Goal: Task Accomplishment & Management: Complete application form

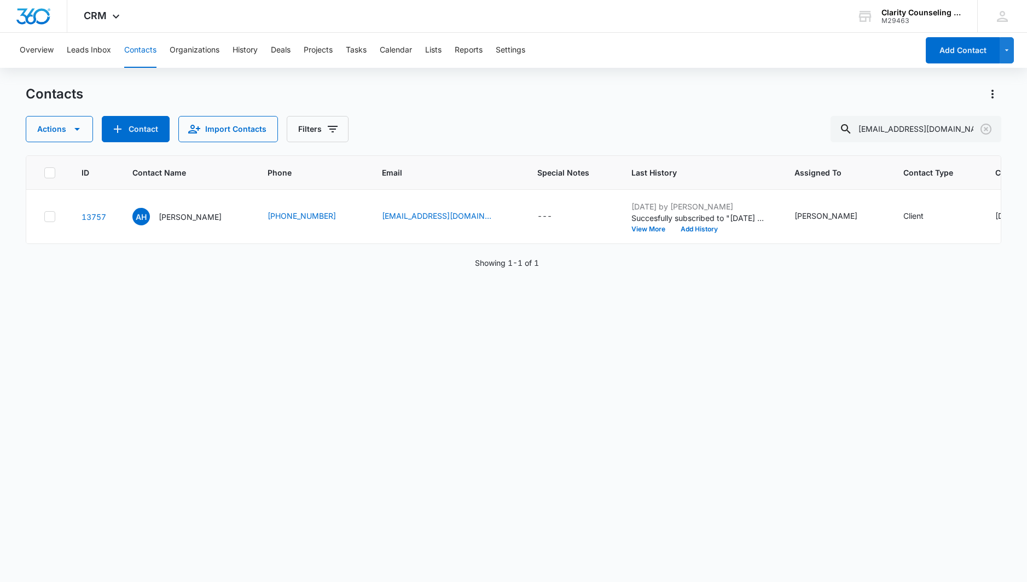
click at [982, 128] on icon "Clear" at bounding box center [986, 129] width 11 height 11
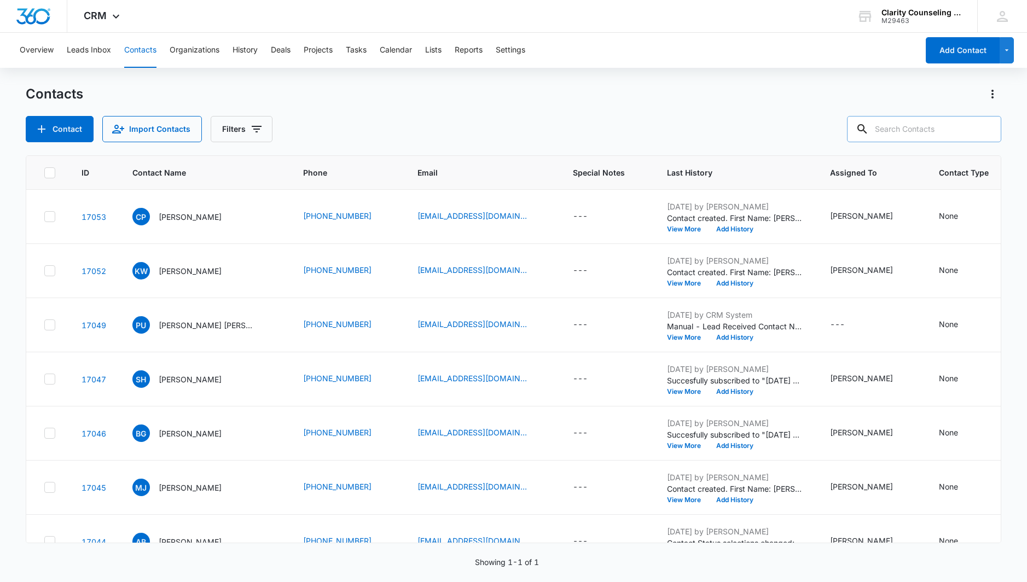
drag, startPoint x: 0, startPoint y: 0, endPoint x: 909, endPoint y: 128, distance: 917.6
click at [982, 128] on div at bounding box center [987, 129] width 18 height 26
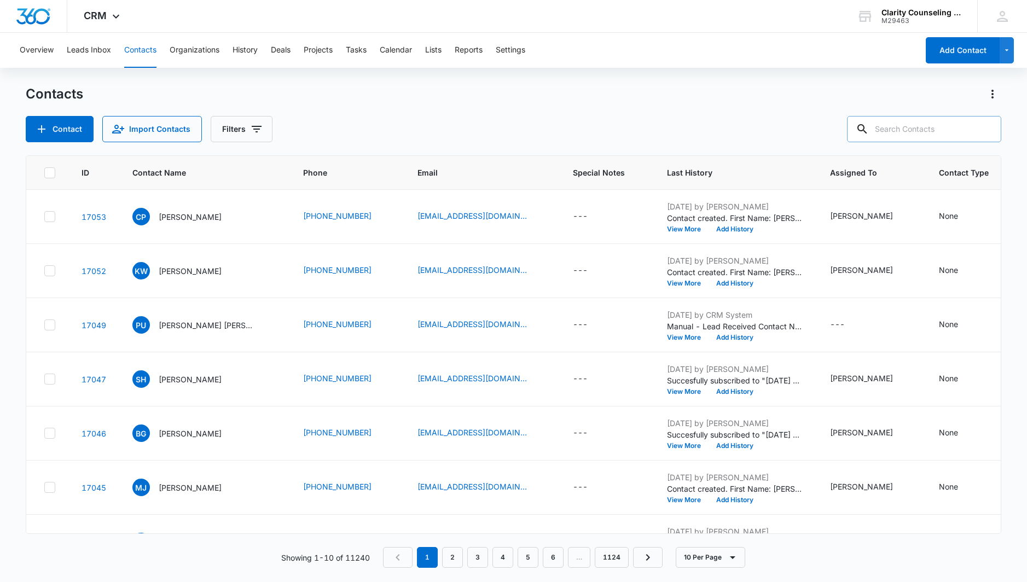
paste input "[EMAIL_ADDRESS][DOMAIN_NAME]"
type input "[EMAIL_ADDRESS][DOMAIN_NAME]"
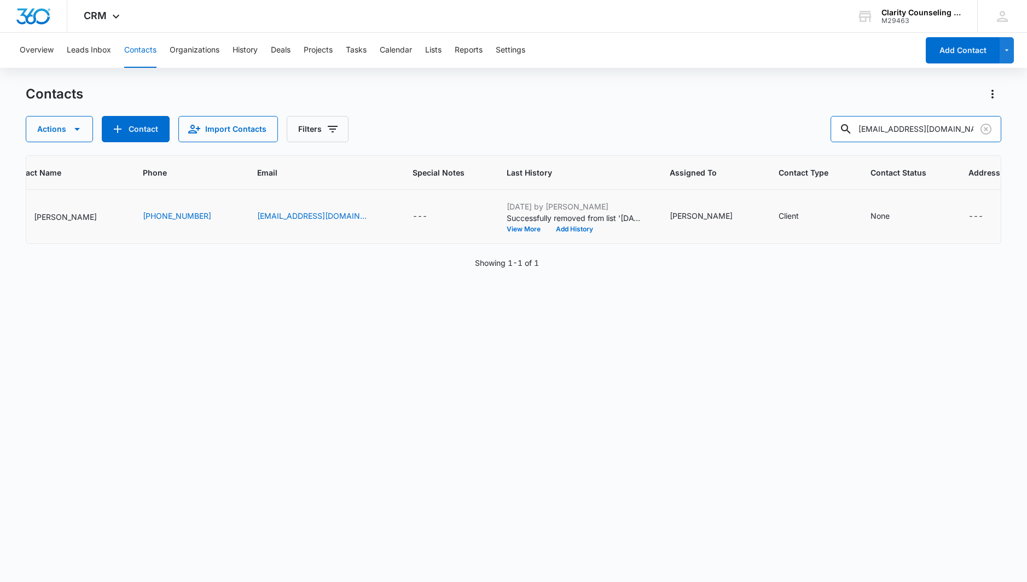
scroll to position [0, 124]
click at [871, 219] on div "None" at bounding box center [880, 215] width 19 height 11
click at [853, 140] on div at bounding box center [846, 147] width 54 height 14
click at [859, 219] on p "[DATE] Reminder Email List" at bounding box center [858, 223] width 72 height 23
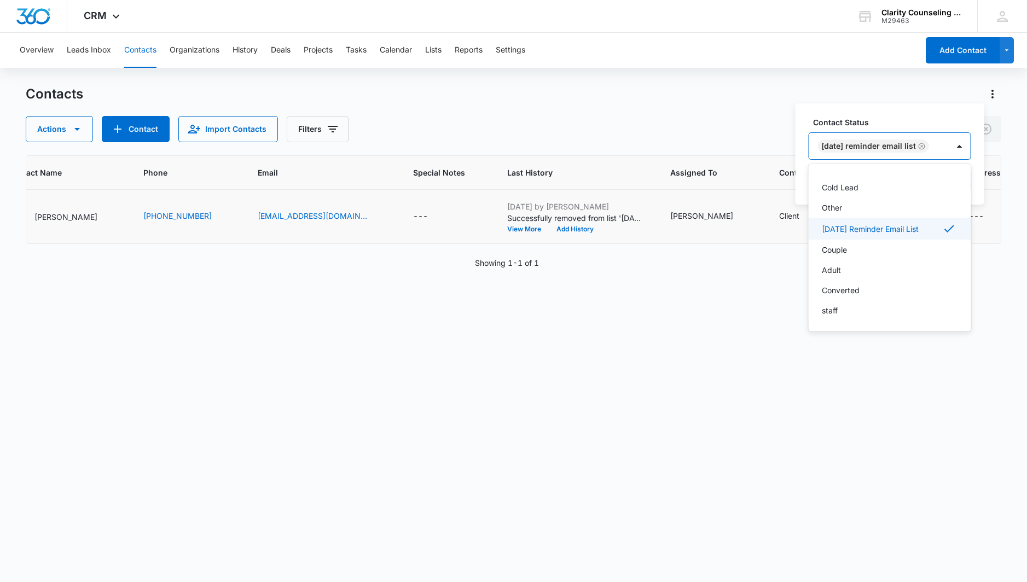
scroll to position [160, 0]
click at [971, 143] on div at bounding box center [960, 146] width 22 height 26
click at [970, 186] on button "Save" at bounding box center [955, 181] width 32 height 21
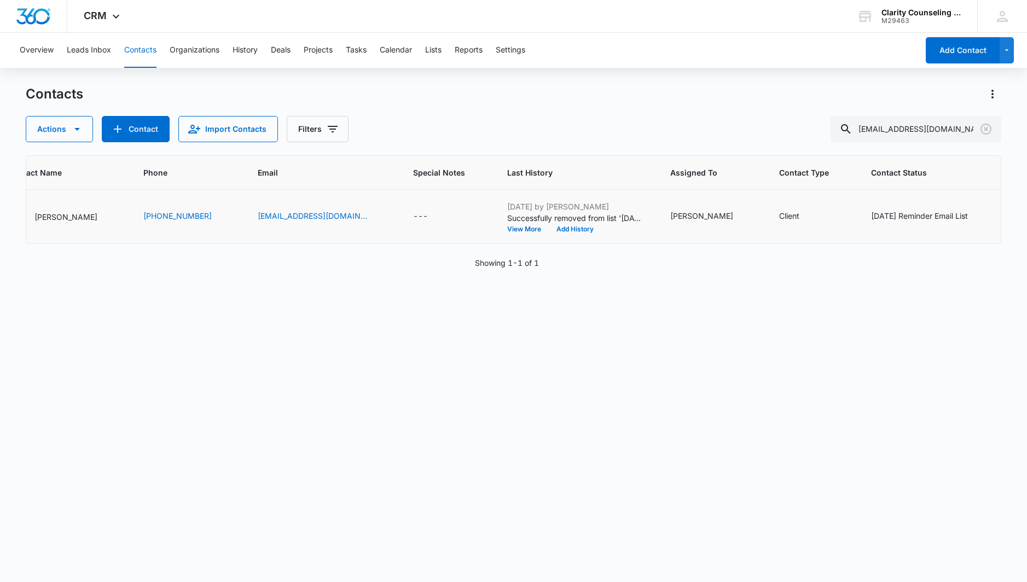
click at [985, 130] on icon "Clear" at bounding box center [986, 129] width 11 height 11
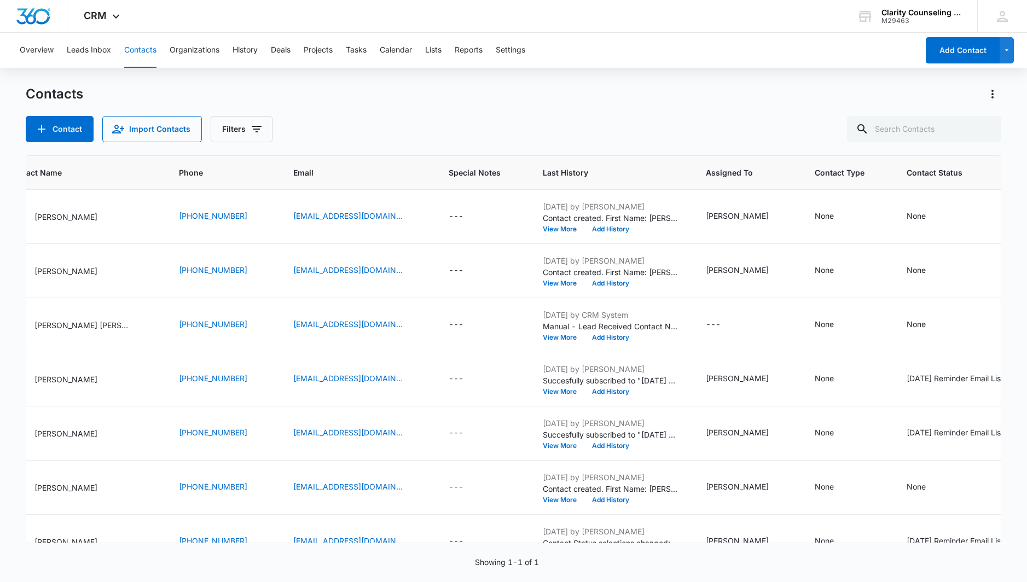
click at [985, 130] on div at bounding box center [987, 129] width 18 height 26
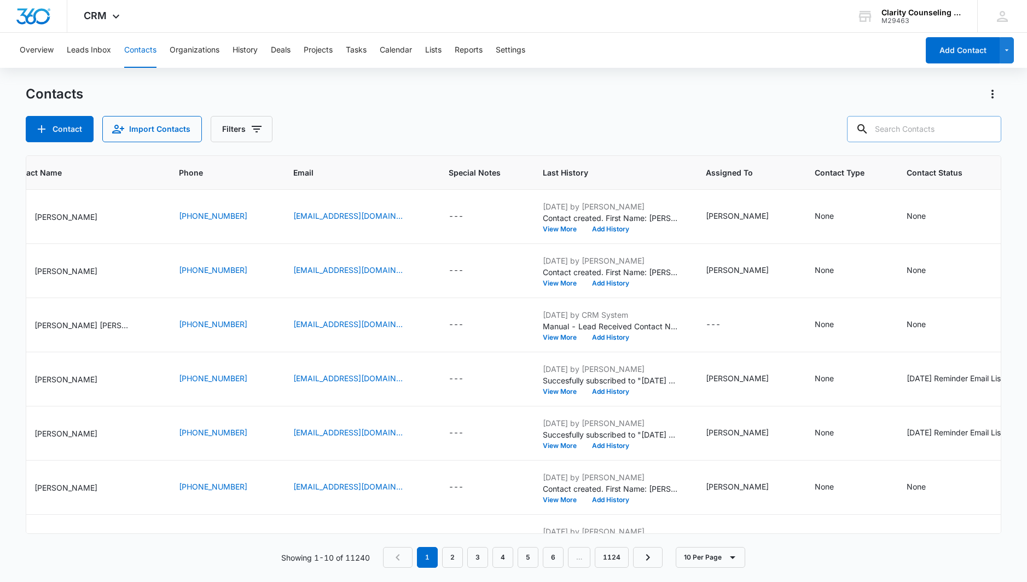
paste input "[EMAIL_ADDRESS][DOMAIN_NAME]"
type input "[EMAIL_ADDRESS][DOMAIN_NAME]"
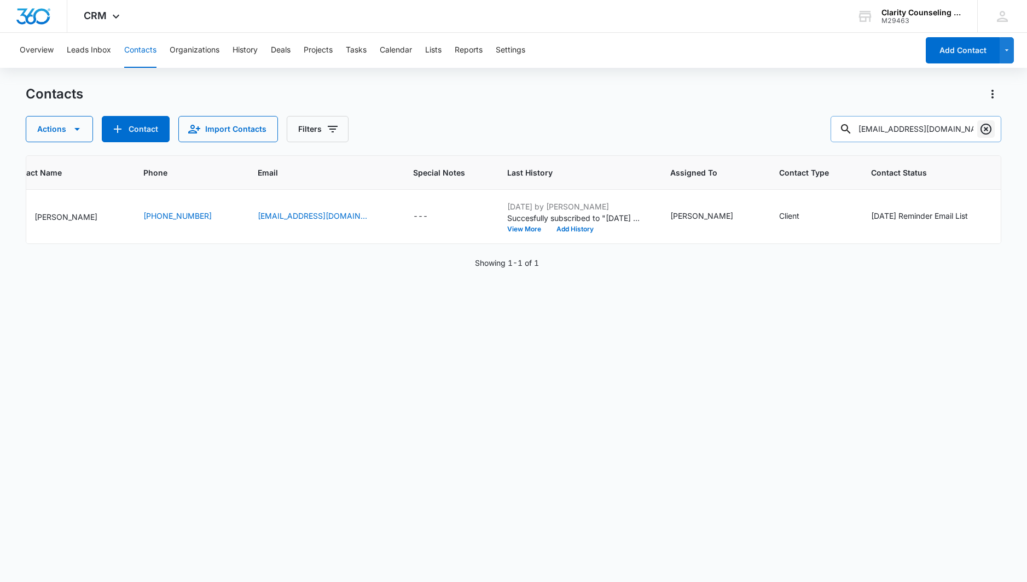
click at [981, 133] on icon "Clear" at bounding box center [986, 129] width 13 height 13
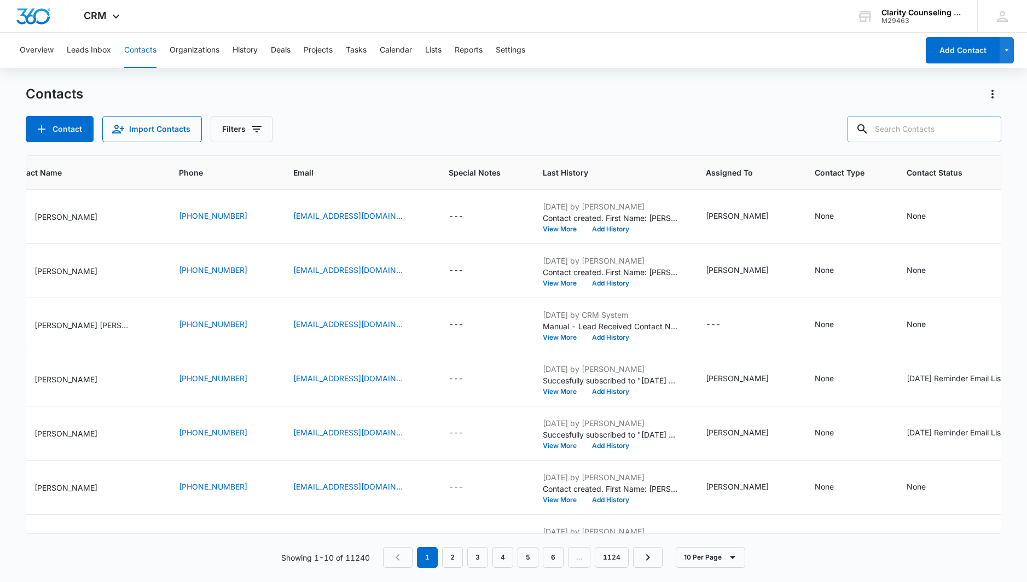
paste input "[EMAIL_ADDRESS][DOMAIN_NAME]"
type input "[EMAIL_ADDRESS][DOMAIN_NAME]"
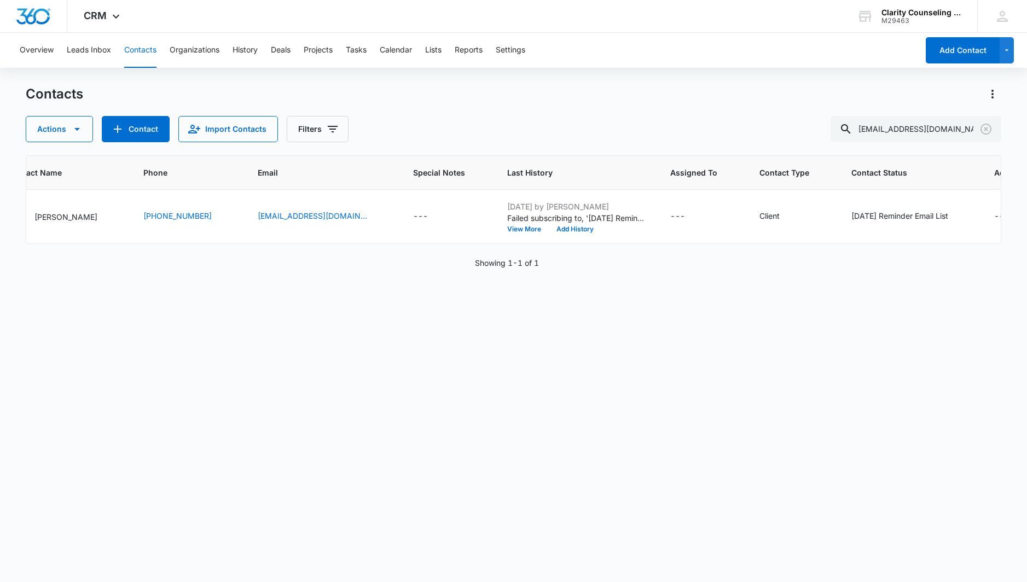
click at [987, 130] on icon "Clear" at bounding box center [986, 129] width 11 height 11
drag, startPoint x: 55, startPoint y: 68, endPoint x: 987, endPoint y: 130, distance: 934.2
click at [987, 130] on div at bounding box center [987, 129] width 18 height 26
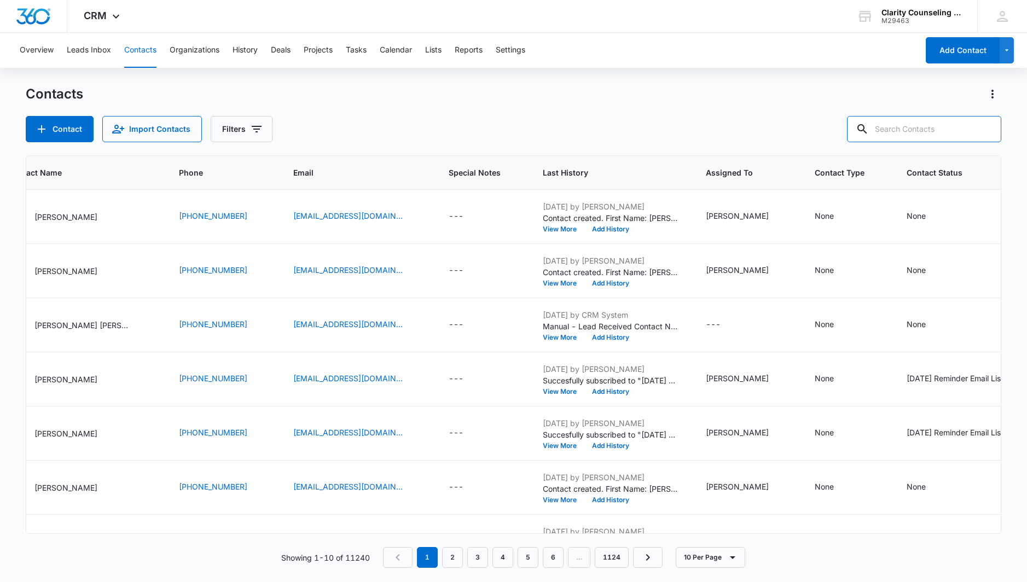
paste input "[PERSON_NAME][EMAIL_ADDRESS][DOMAIN_NAME]"
type input "[PERSON_NAME][EMAIL_ADDRESS][DOMAIN_NAME]"
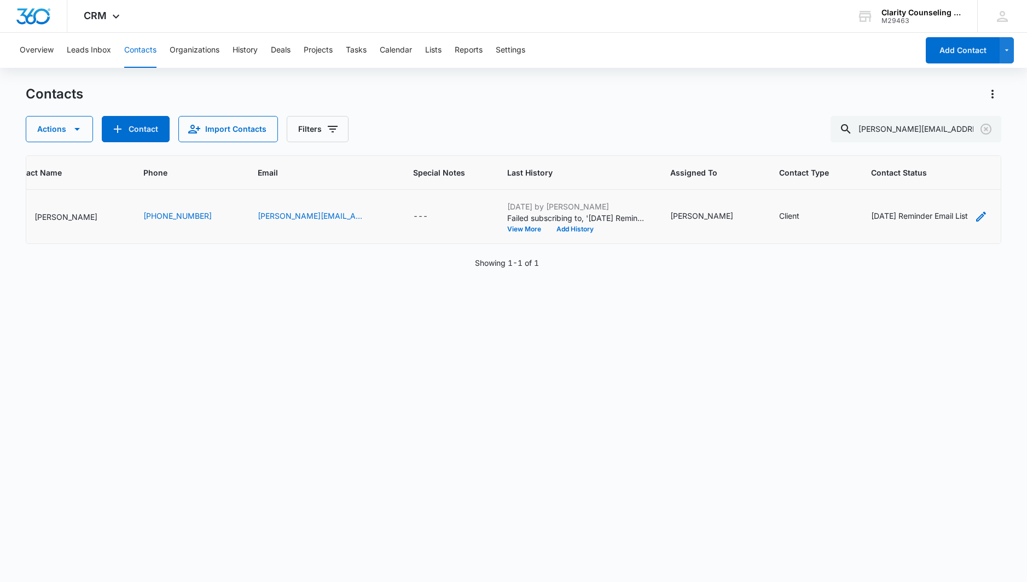
click at [899, 218] on div "[DATE] Reminder Email List" at bounding box center [919, 215] width 97 height 11
click at [940, 148] on div "Remove Saturday Reminder Email List" at bounding box center [937, 146] width 10 height 8
click at [911, 183] on button "Save" at bounding box center [909, 181] width 32 height 21
click at [986, 130] on icon "Clear" at bounding box center [986, 129] width 11 height 11
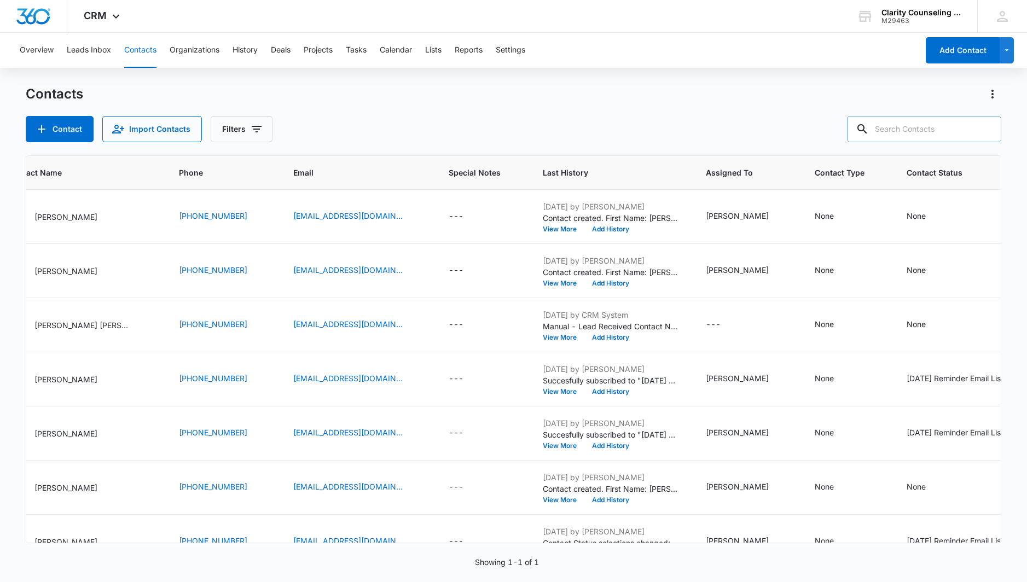
click at [986, 130] on div at bounding box center [987, 129] width 18 height 26
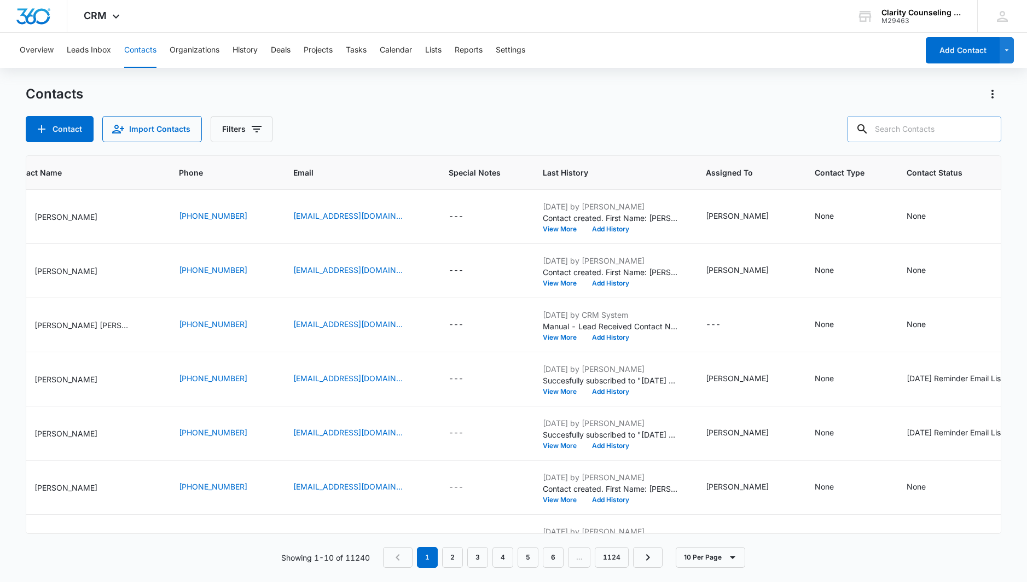
paste input "[EMAIL_ADDRESS][DOMAIN_NAME]"
type input "[EMAIL_ADDRESS][DOMAIN_NAME]"
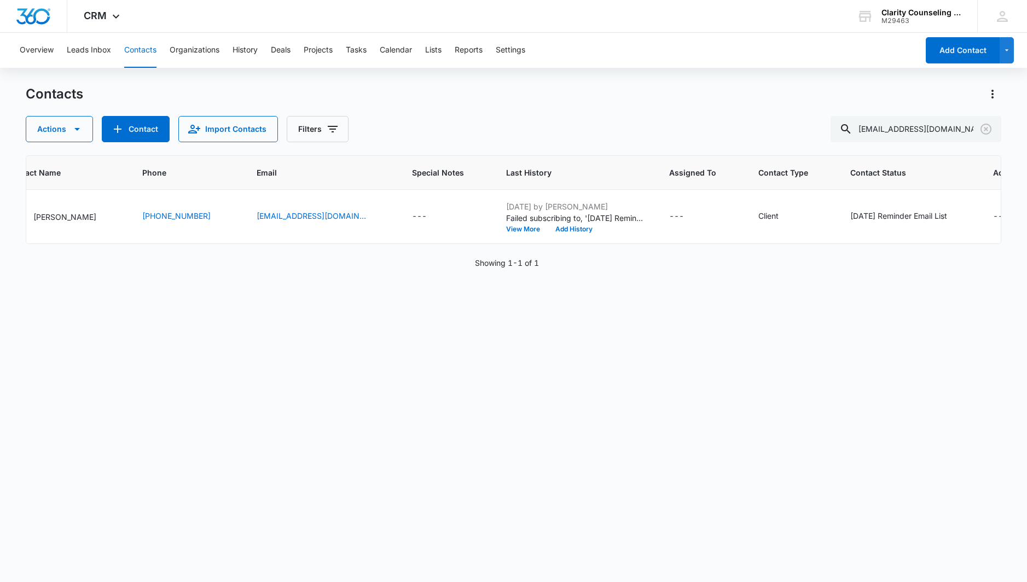
click at [985, 128] on icon "Clear" at bounding box center [986, 129] width 11 height 11
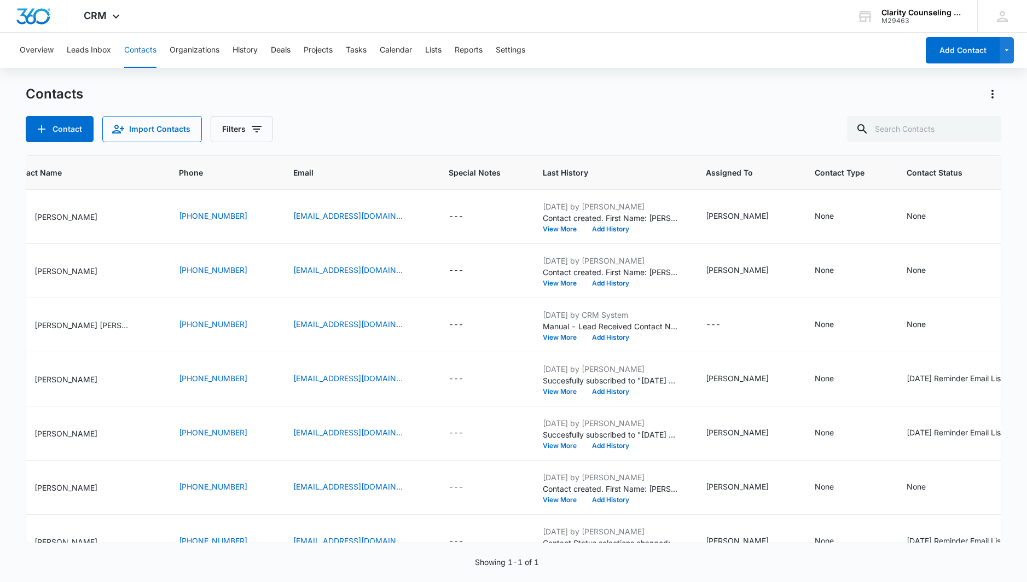
click at [985, 128] on div at bounding box center [987, 129] width 18 height 26
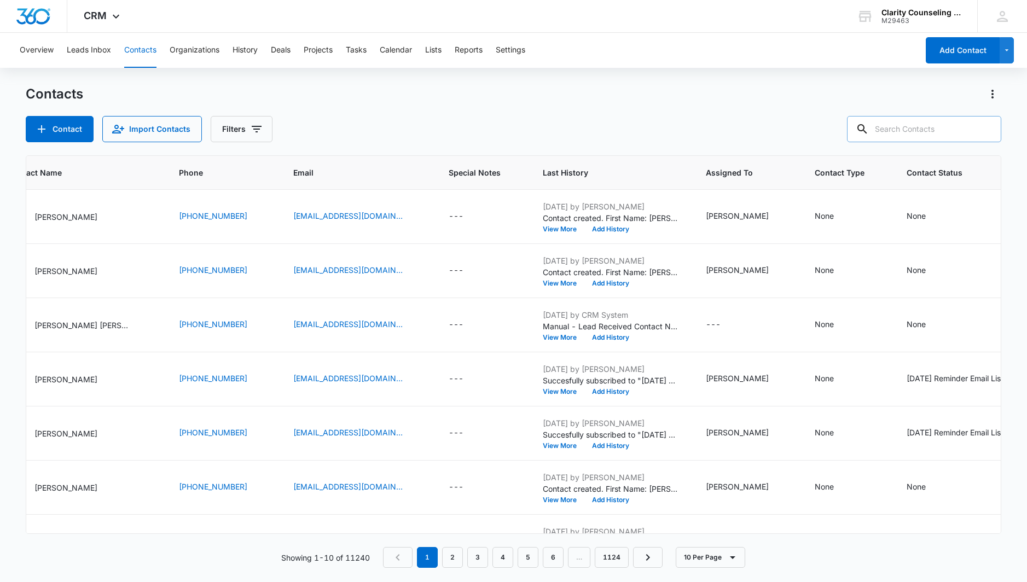
paste input "[EMAIL_ADDRESS][DOMAIN_NAME]"
type input "[EMAIL_ADDRESS][DOMAIN_NAME]"
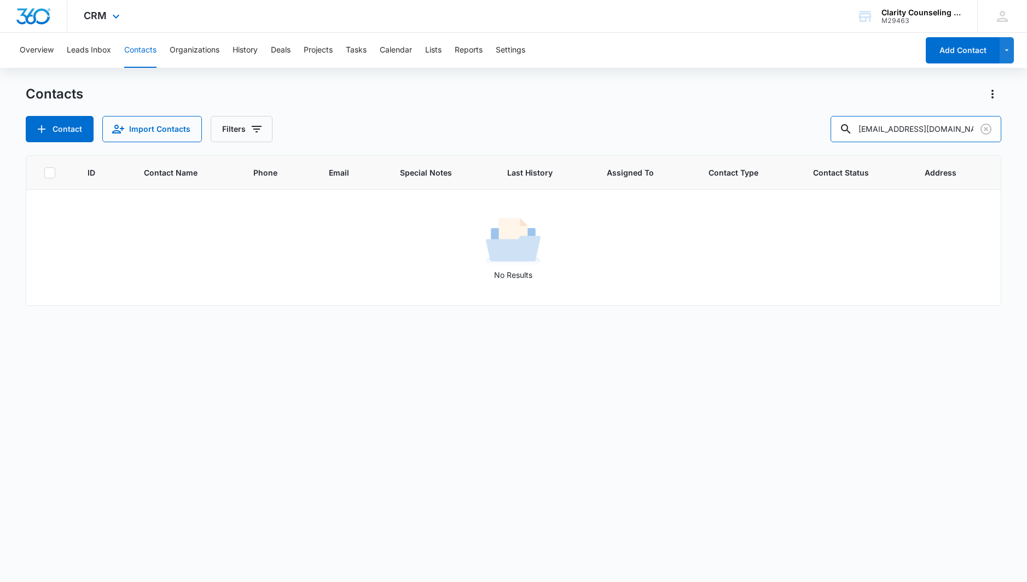
scroll to position [0, 0]
click at [985, 131] on icon "Clear" at bounding box center [986, 129] width 11 height 11
click at [985, 131] on div at bounding box center [987, 129] width 18 height 26
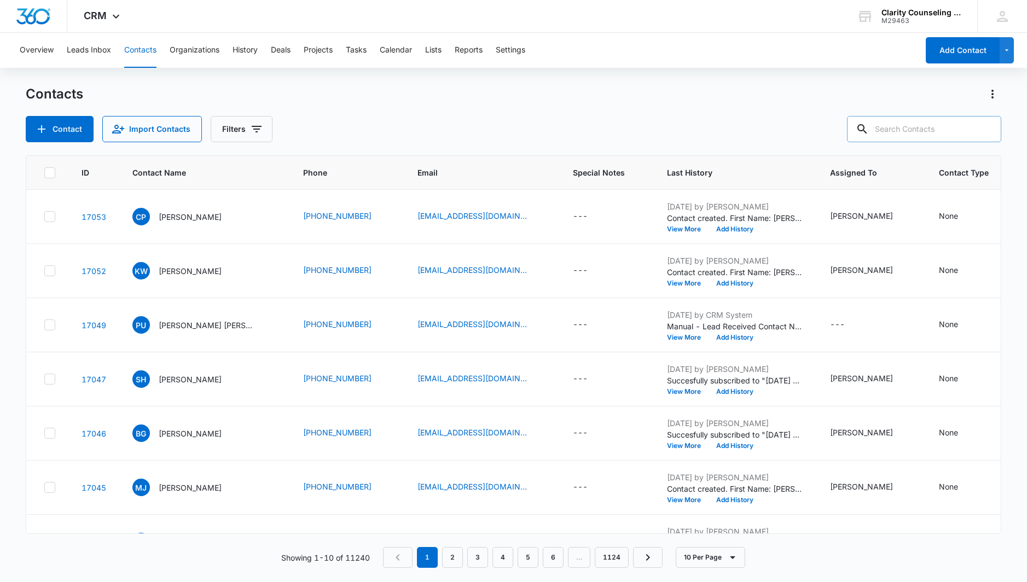
scroll to position [1, 0]
paste input "[EMAIL_ADDRESS][DOMAIN_NAME]"
type input "[EMAIL_ADDRESS][DOMAIN_NAME]"
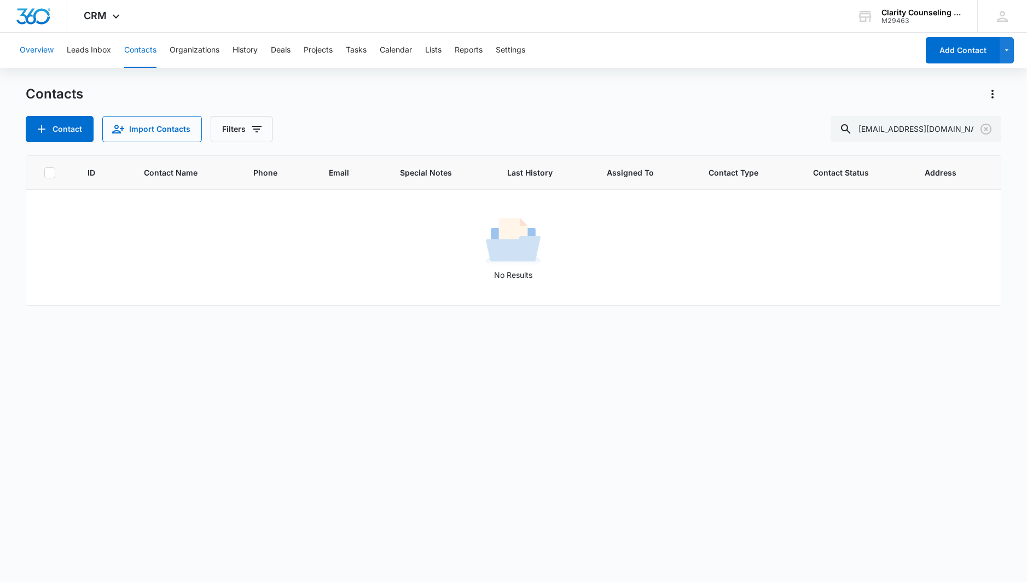
click at [990, 131] on icon "Clear" at bounding box center [986, 129] width 11 height 11
drag, startPoint x: 32, startPoint y: 58, endPoint x: 977, endPoint y: 129, distance: 948.0
click at [990, 131] on div at bounding box center [987, 129] width 18 height 26
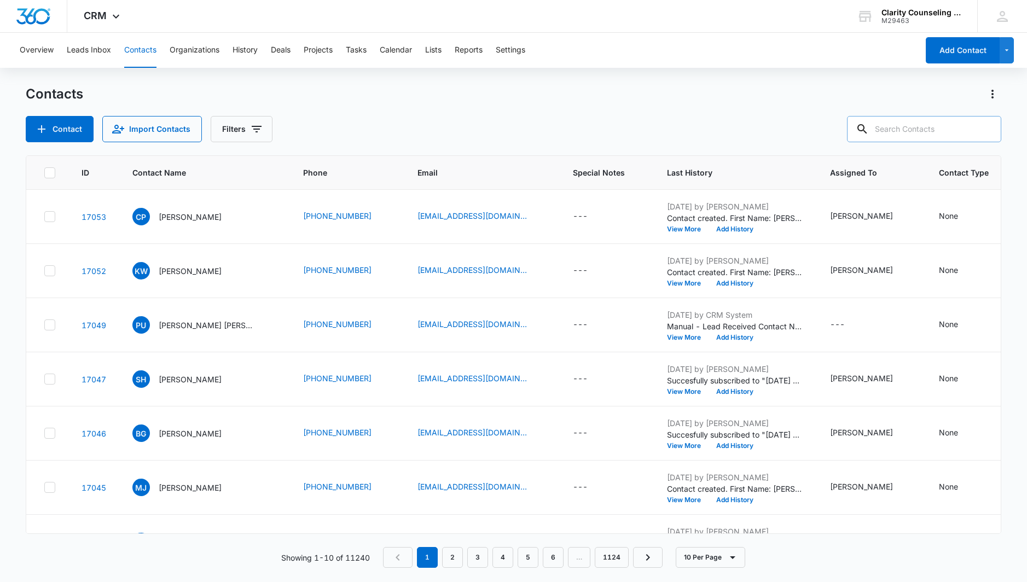
scroll to position [0, 0]
paste input "[EMAIL_ADDRESS][DOMAIN_NAME]"
type input "[EMAIL_ADDRESS][DOMAIN_NAME]"
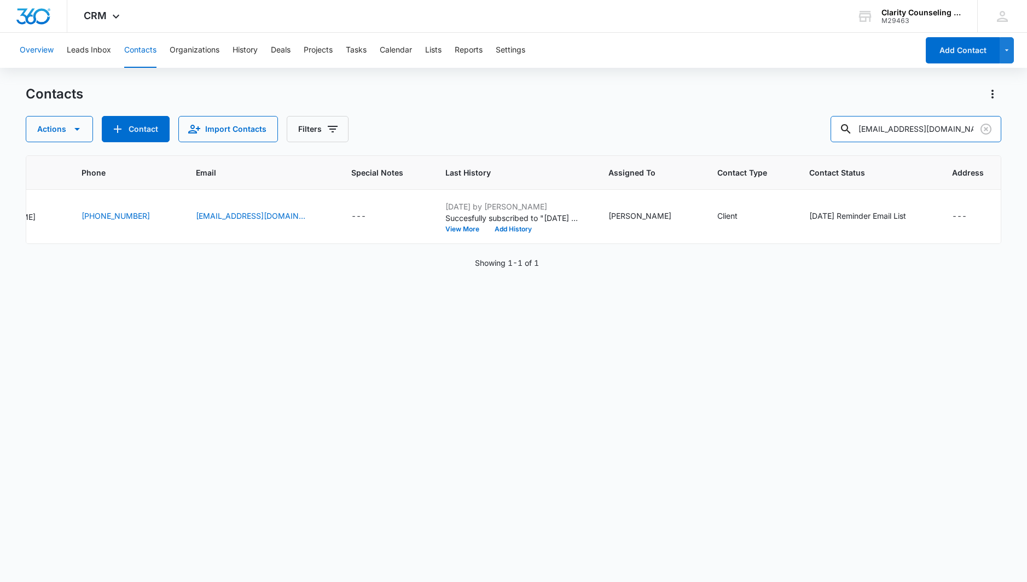
scroll to position [0, 185]
click at [983, 129] on icon "Clear" at bounding box center [986, 129] width 13 height 13
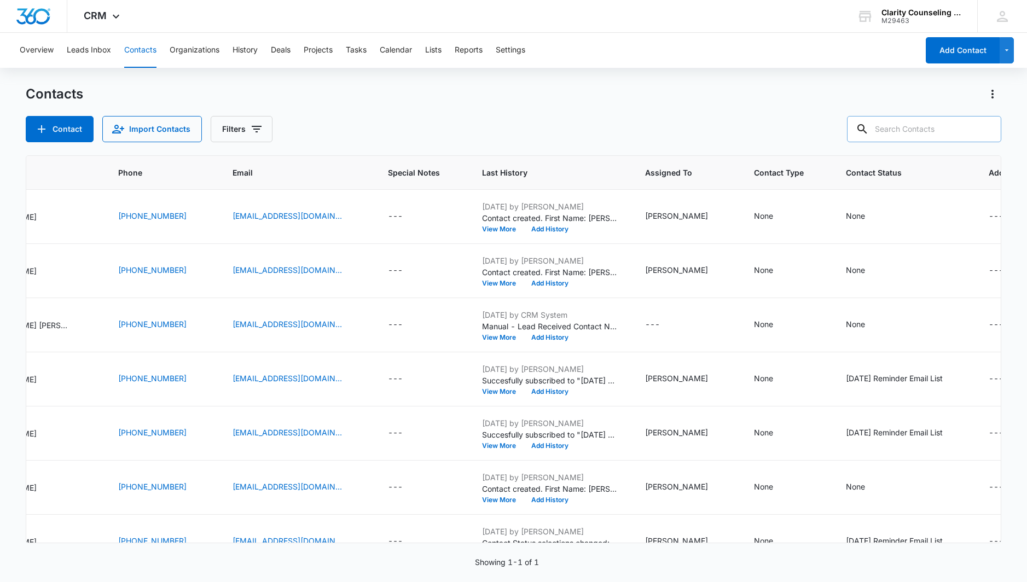
drag, startPoint x: 25, startPoint y: 27, endPoint x: 962, endPoint y: 130, distance: 942.2
click at [983, 129] on div at bounding box center [987, 129] width 18 height 26
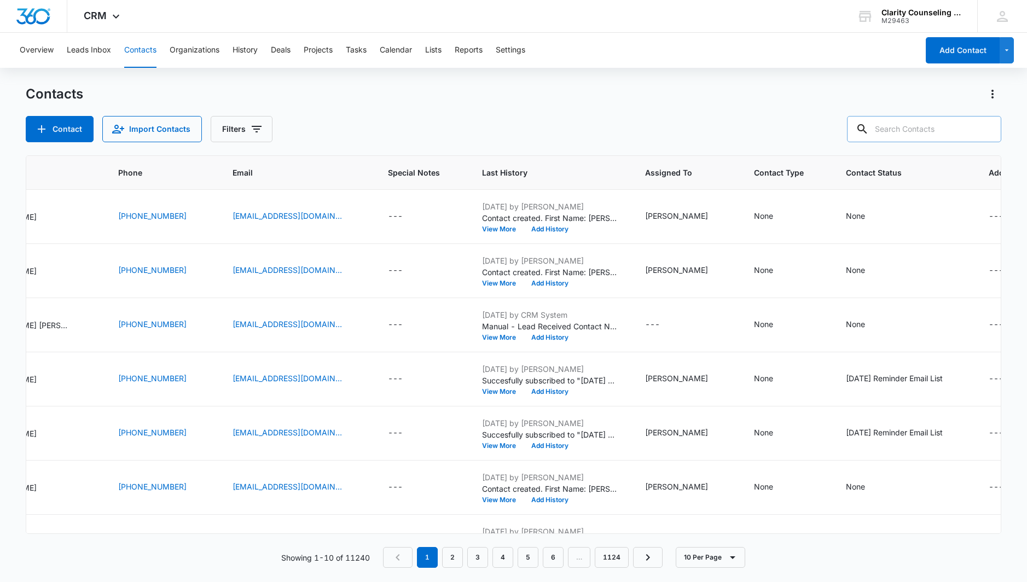
paste input "[PERSON_NAME][EMAIL_ADDRESS][DOMAIN_NAME]"
type input "[PERSON_NAME][EMAIL_ADDRESS][DOMAIN_NAME]"
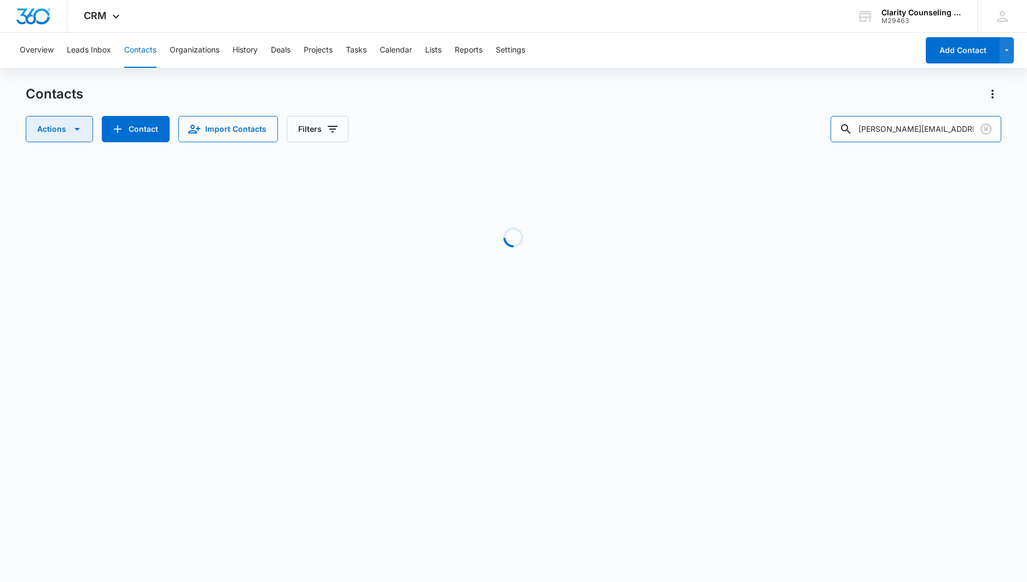
scroll to position [0, 167]
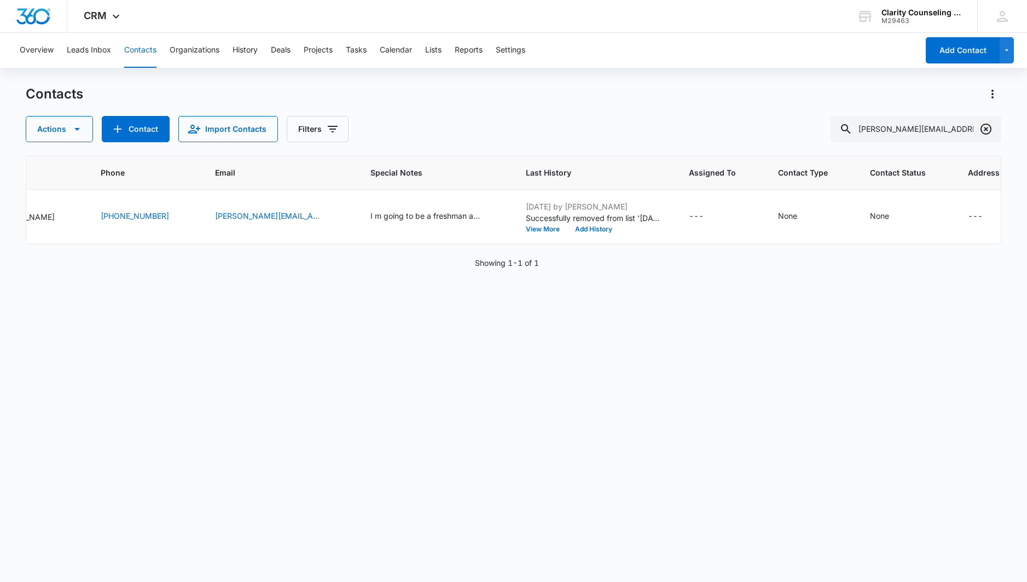
click at [990, 130] on icon "Clear" at bounding box center [986, 129] width 13 height 13
click at [990, 130] on div at bounding box center [987, 129] width 18 height 26
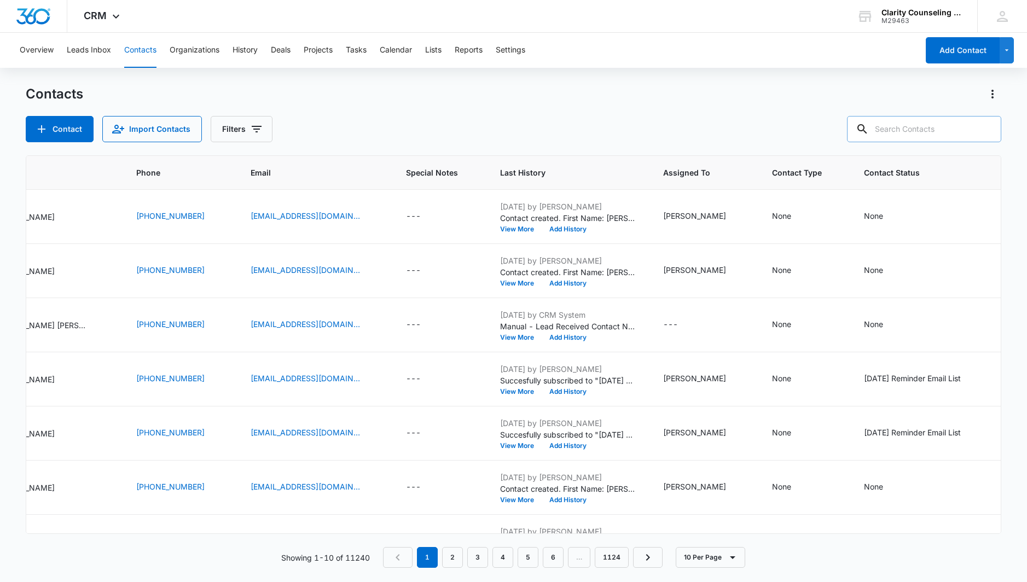
paste input "[EMAIL_ADDRESS][DOMAIN_NAME]"
type input "[EMAIL_ADDRESS][DOMAIN_NAME]"
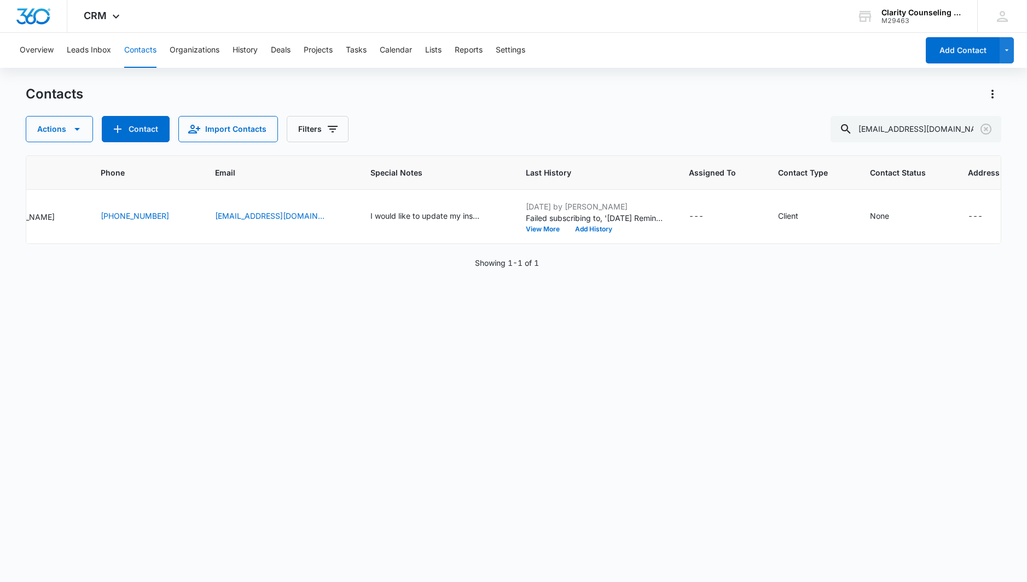
click at [985, 129] on icon "Clear" at bounding box center [986, 129] width 13 height 13
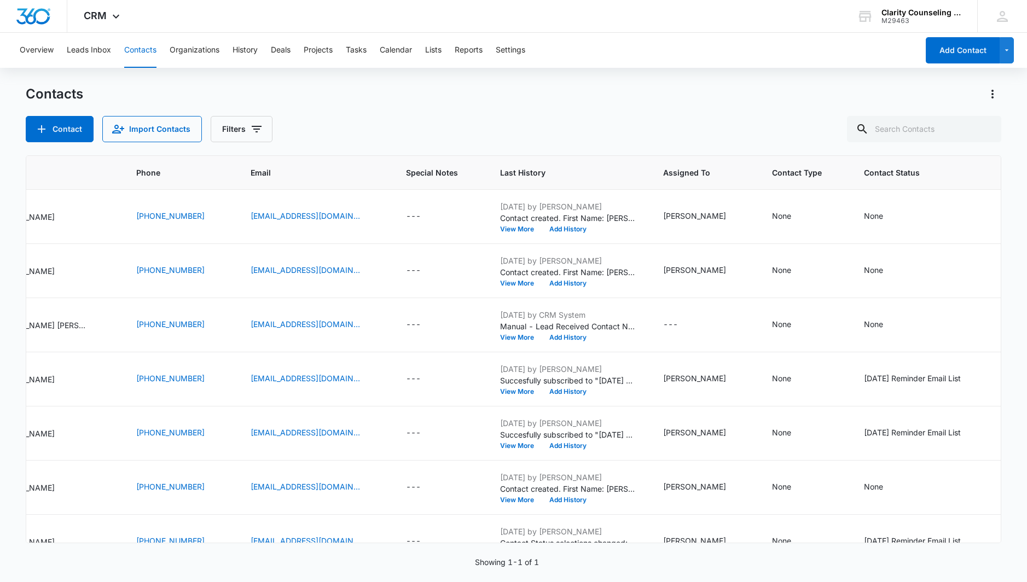
click at [985, 129] on div at bounding box center [987, 129] width 18 height 26
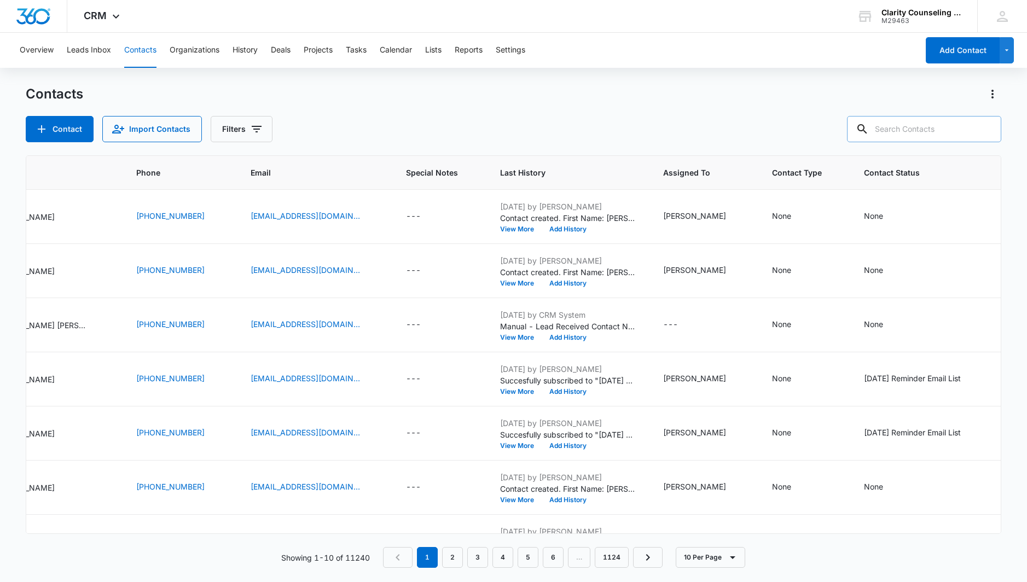
paste input "[EMAIL_ADDRESS][DOMAIN_NAME]"
type input "[EMAIL_ADDRESS][DOMAIN_NAME]"
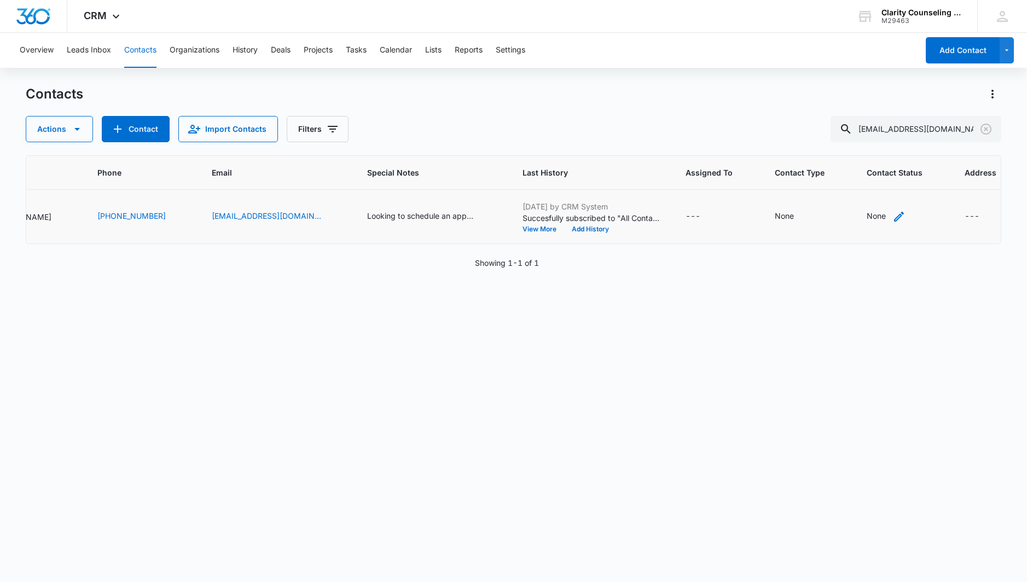
scroll to position [0, 169]
click at [868, 214] on div "None" at bounding box center [877, 215] width 19 height 11
click at [869, 146] on div at bounding box center [846, 147] width 54 height 14
click at [854, 233] on p "[DATE] Reminder Email List" at bounding box center [858, 223] width 72 height 23
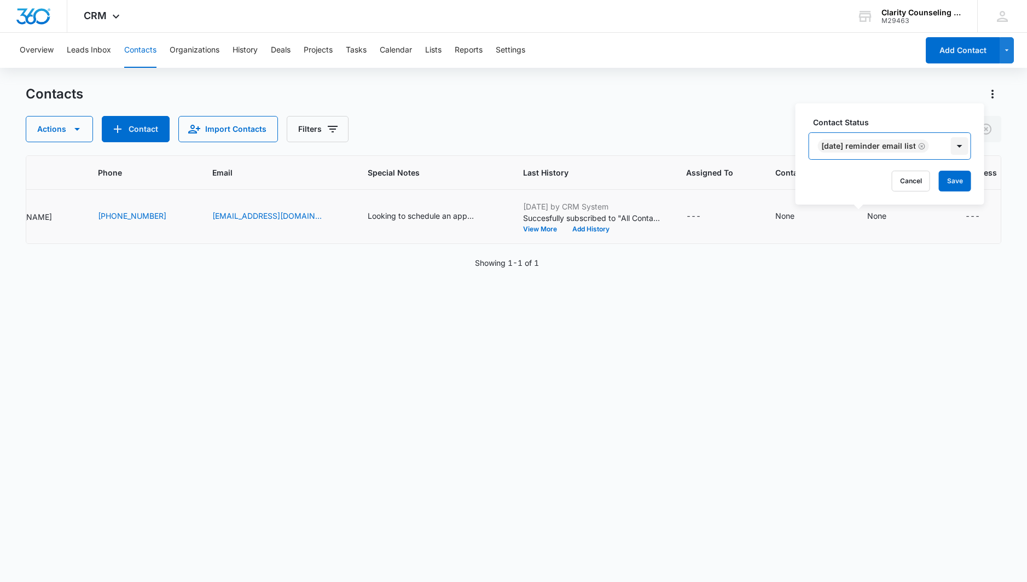
click at [966, 144] on div at bounding box center [960, 146] width 18 height 18
drag, startPoint x: 966, startPoint y: 175, endPoint x: 775, endPoint y: 179, distance: 191.1
click at [963, 175] on button "Save" at bounding box center [955, 181] width 32 height 21
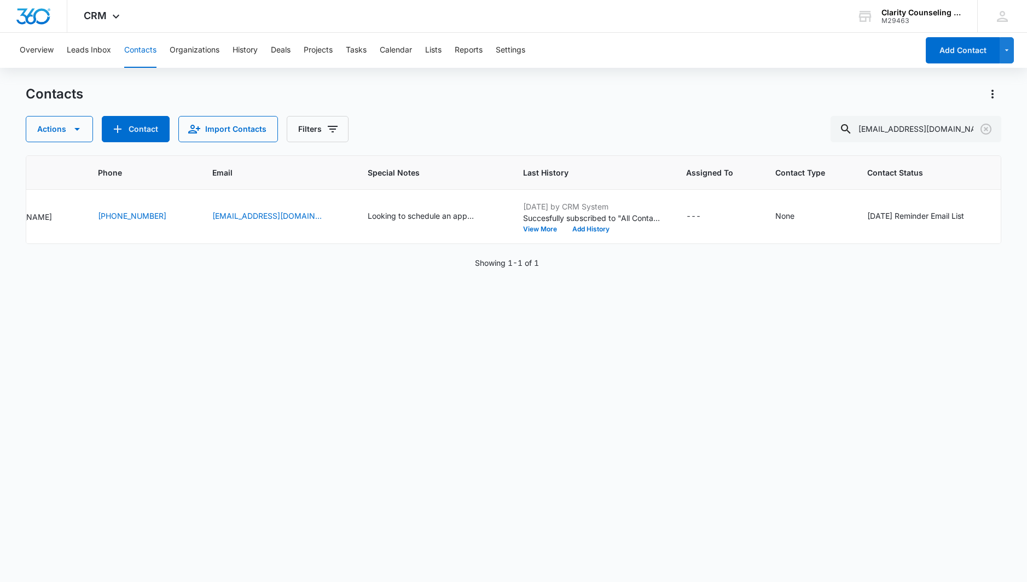
click at [989, 129] on icon "Clear" at bounding box center [986, 129] width 13 height 13
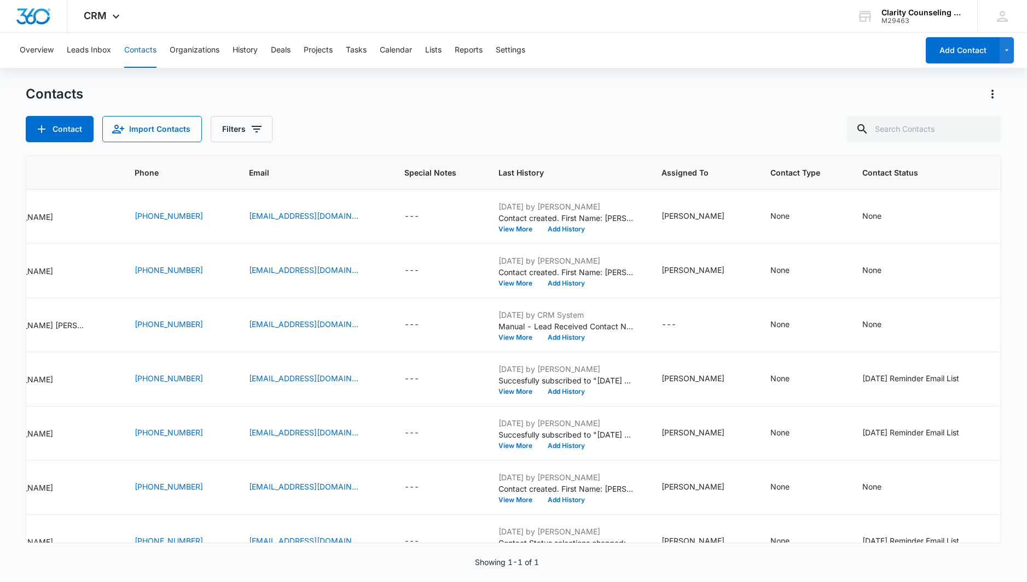
click at [989, 129] on div at bounding box center [987, 129] width 18 height 26
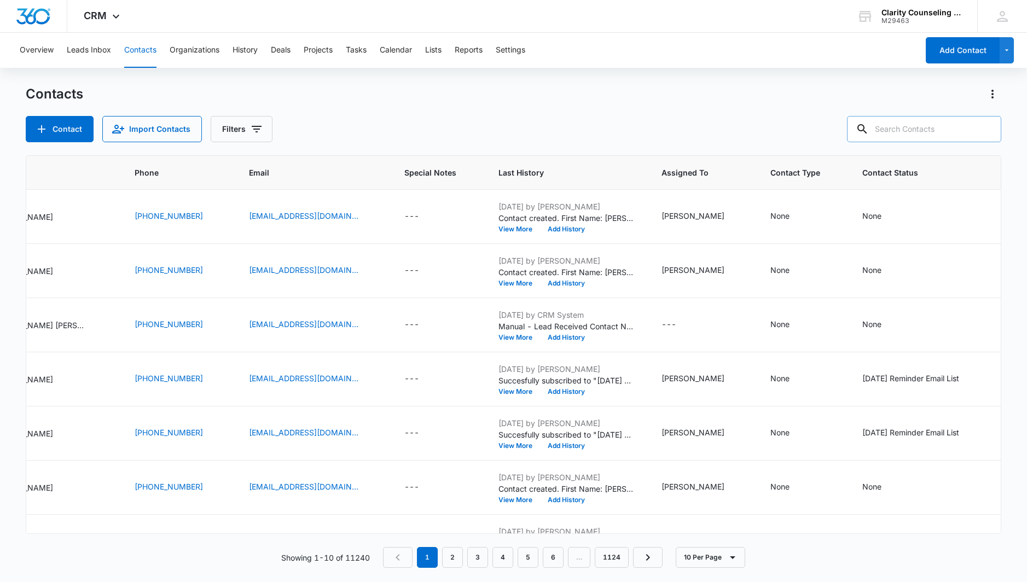
paste input "[PERSON_NAME][EMAIL_ADDRESS][DOMAIN_NAME]"
type input "[PERSON_NAME][EMAIL_ADDRESS][DOMAIN_NAME]"
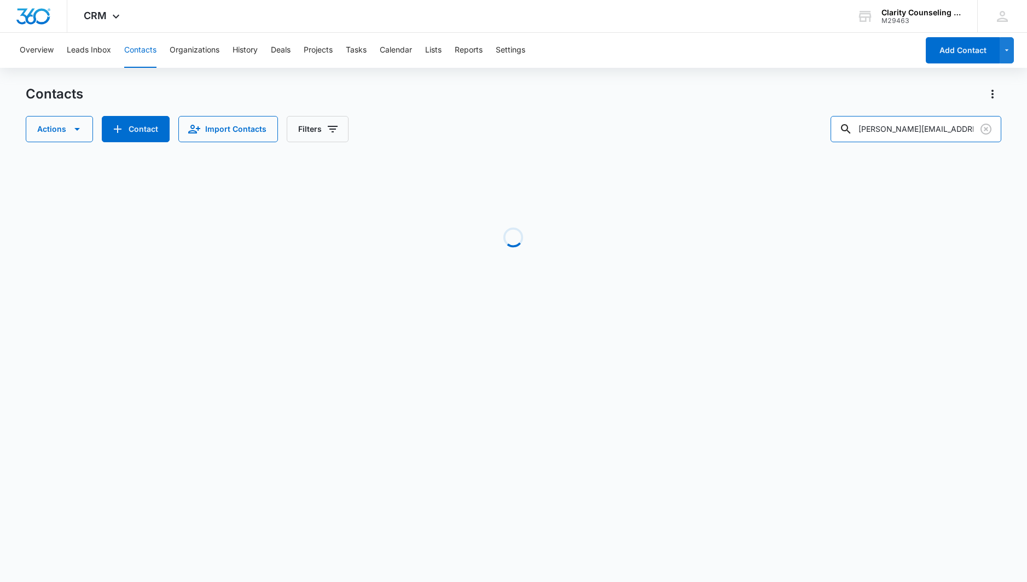
scroll to position [0, 0]
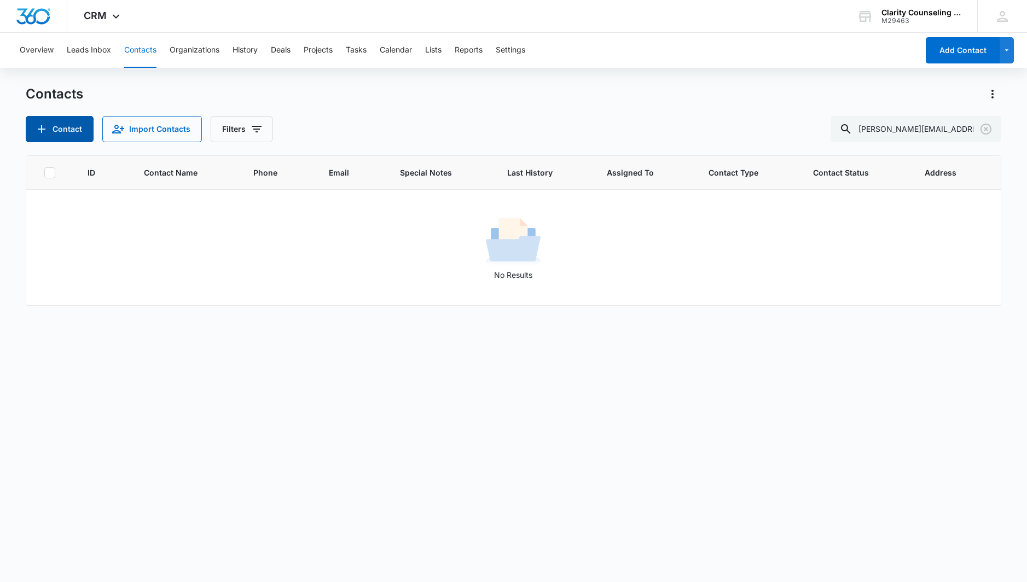
click at [58, 129] on button "Contact" at bounding box center [60, 129] width 68 height 26
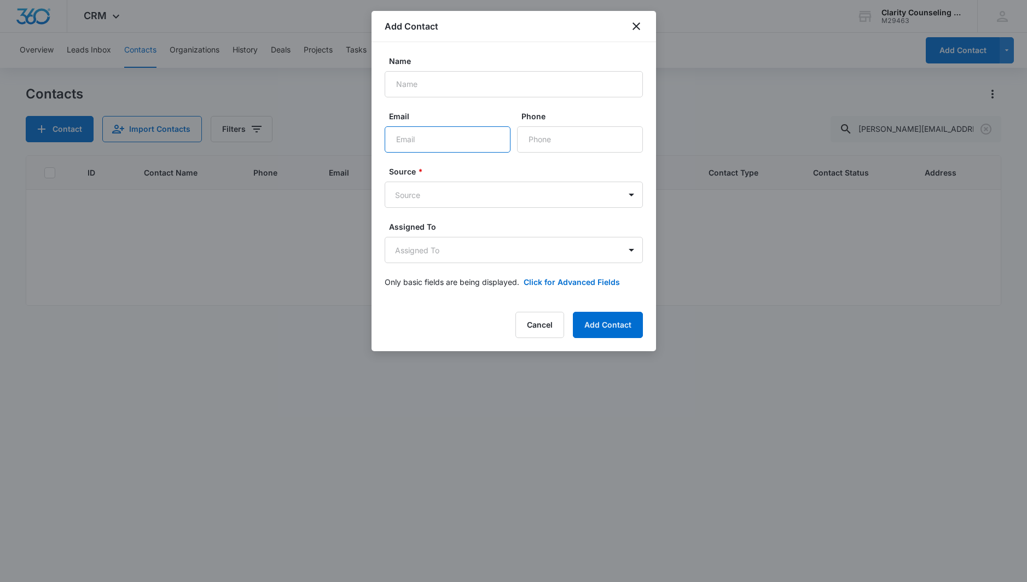
paste input "[PERSON_NAME][EMAIL_ADDRESS][DOMAIN_NAME]"
type input "[PERSON_NAME][EMAIL_ADDRESS][DOMAIN_NAME]"
paste input "[PHONE_NUMBER]"
type input "[PHONE_NUMBER]"
paste input "[PERSON_NAME]"
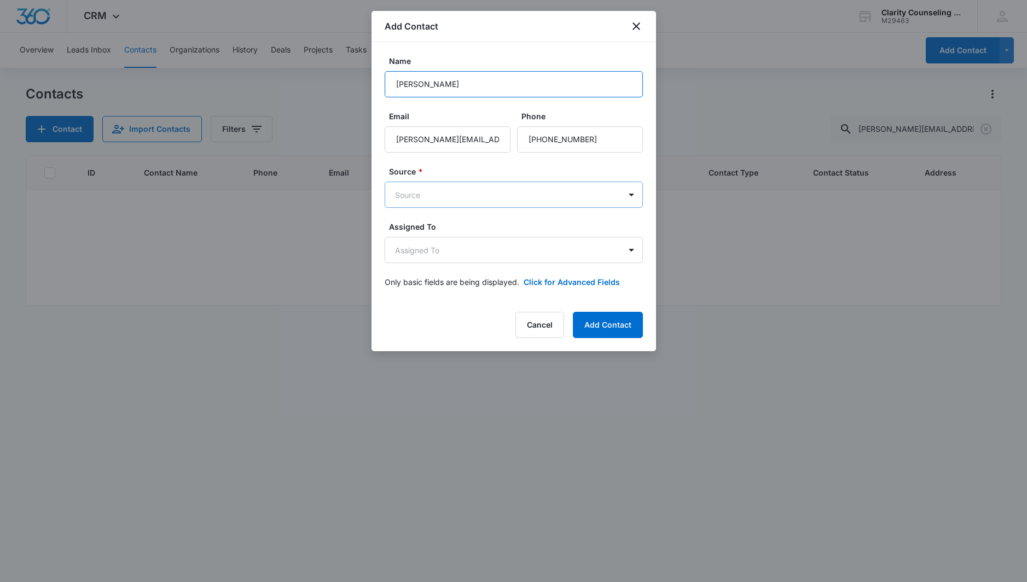
type input "[PERSON_NAME]"
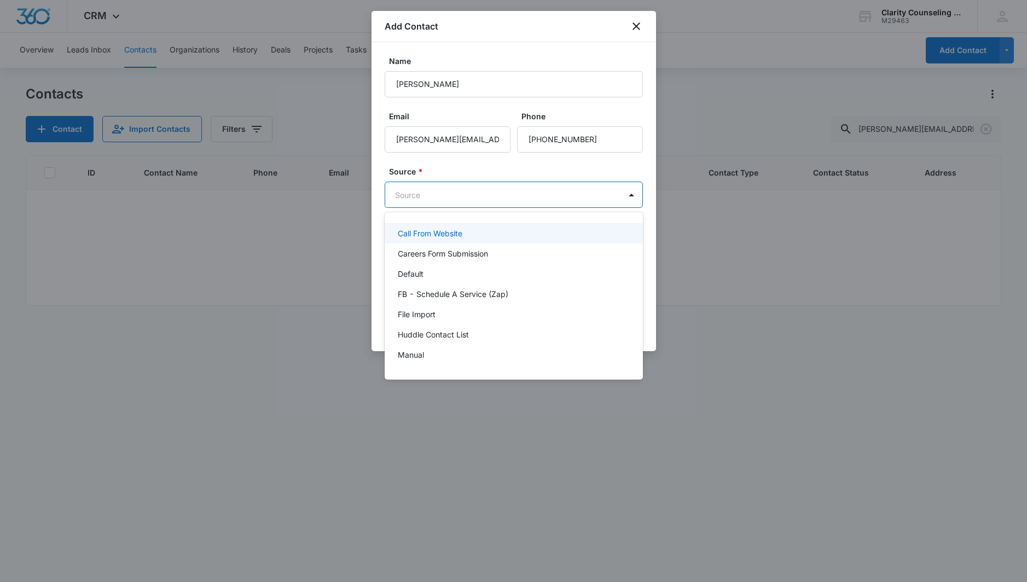
click at [450, 200] on body "CRM Apps Reputation Websites Forms CRM Email Social Content Ads Intelligence Fi…" at bounding box center [513, 291] width 1027 height 582
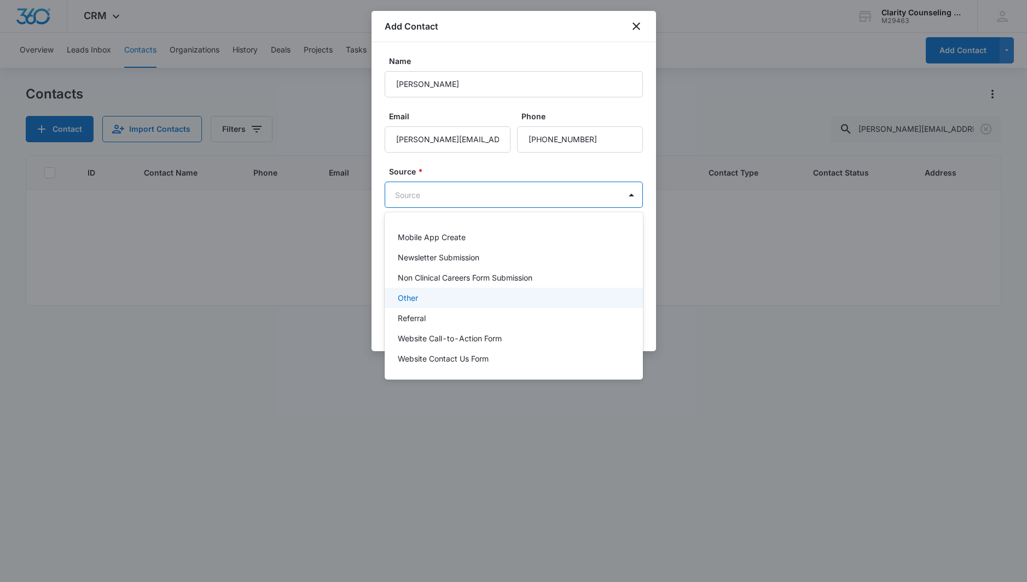
click at [429, 303] on div "Other" at bounding box center [513, 297] width 230 height 11
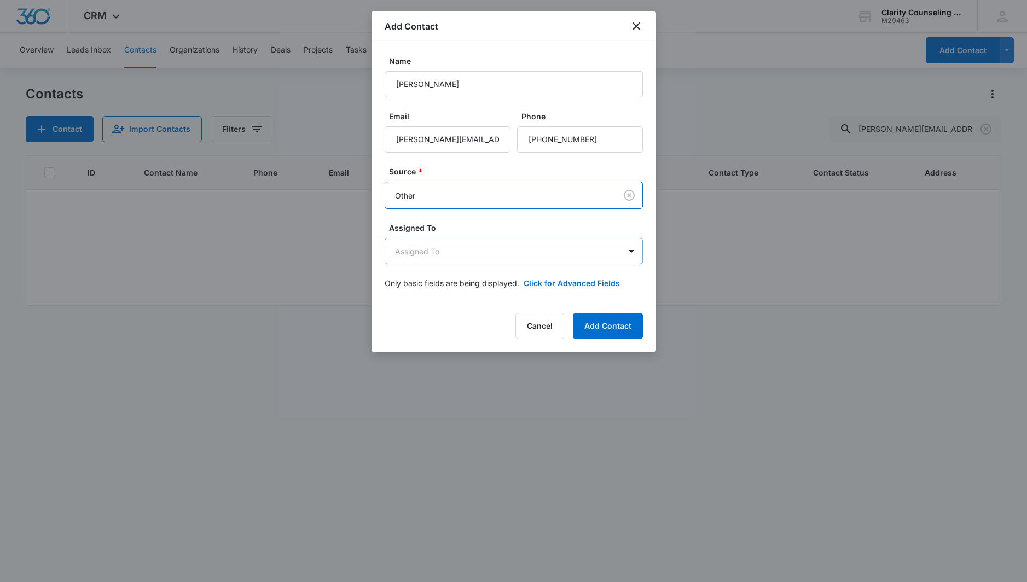
click at [453, 257] on body "CRM Apps Reputation Websites Forms CRM Email Social Content Ads Intelligence Fi…" at bounding box center [513, 291] width 1027 height 582
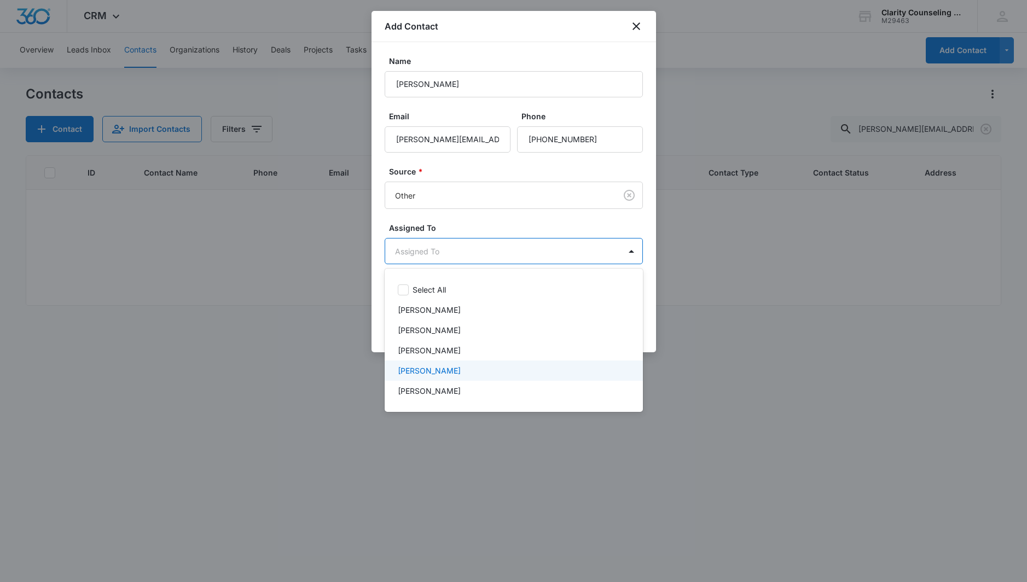
drag, startPoint x: 462, startPoint y: 371, endPoint x: 473, endPoint y: 288, distance: 84.0
click at [461, 371] on p "[PERSON_NAME]" at bounding box center [429, 370] width 63 height 11
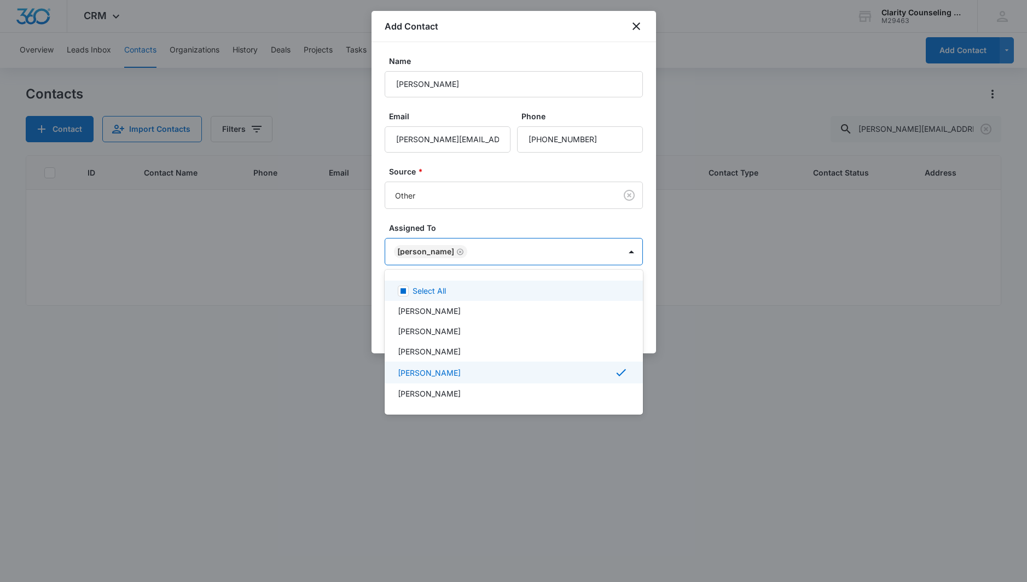
click at [483, 226] on div at bounding box center [513, 291] width 1027 height 582
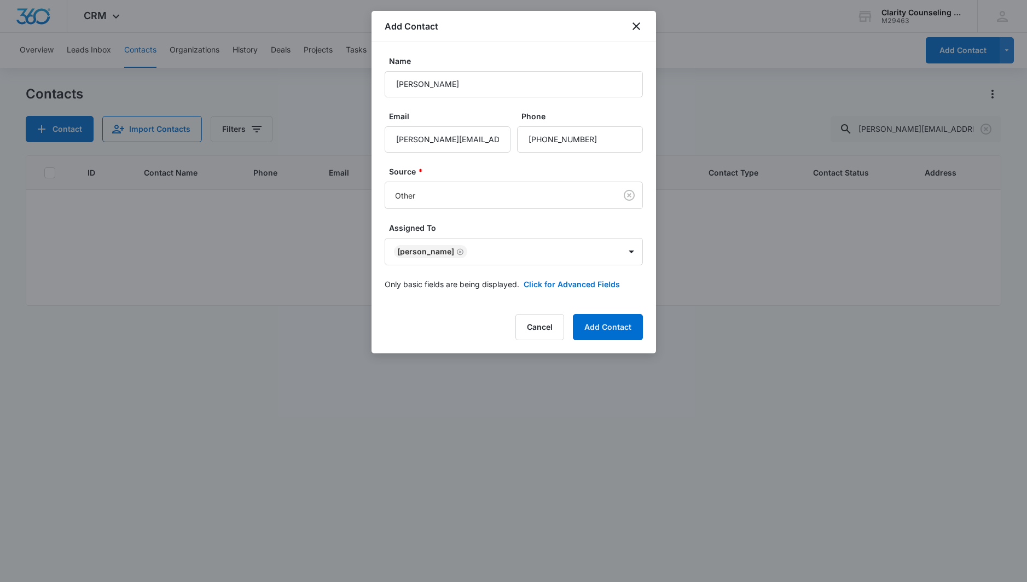
drag, startPoint x: 587, startPoint y: 323, endPoint x: 407, endPoint y: 331, distance: 180.8
click at [587, 323] on button "Add Contact" at bounding box center [608, 327] width 70 height 26
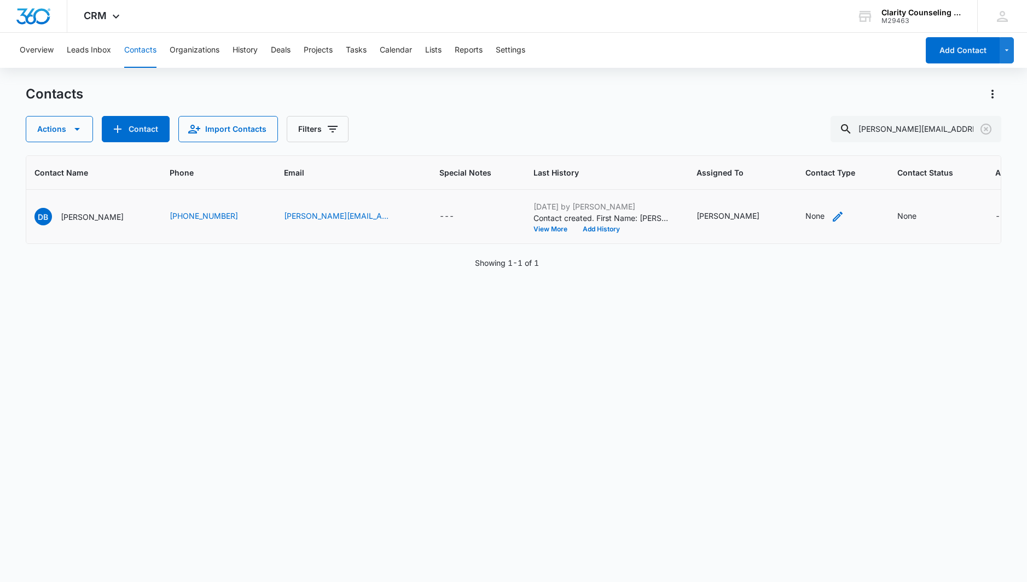
scroll to position [0, 96]
click at [899, 216] on div "None" at bounding box center [918, 216] width 39 height 13
click at [871, 145] on div at bounding box center [846, 147] width 54 height 14
click at [862, 233] on p "[DATE] Reminder Email List" at bounding box center [858, 223] width 72 height 23
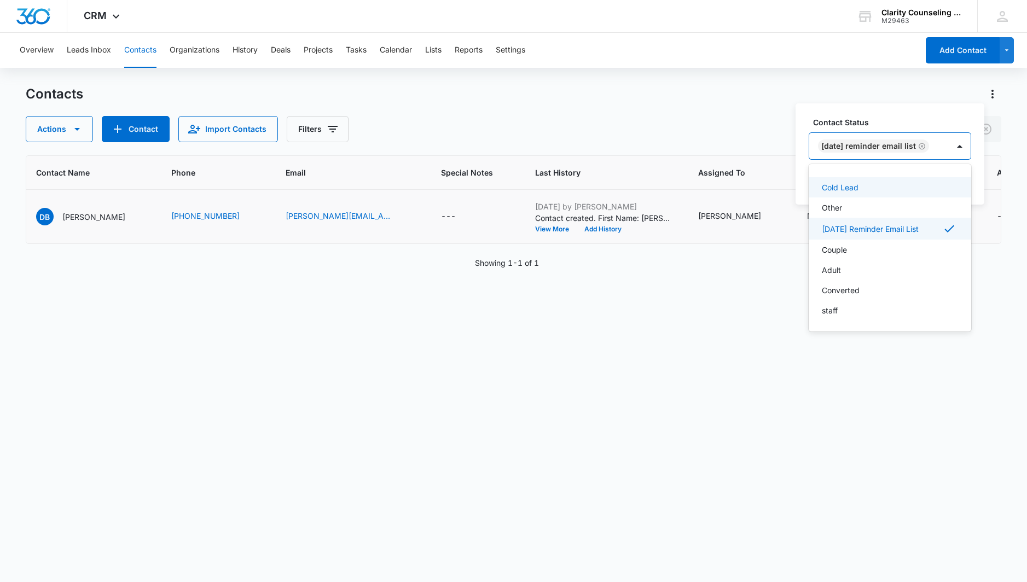
click at [949, 140] on div "[DATE] Reminder Email List" at bounding box center [880, 146] width 140 height 26
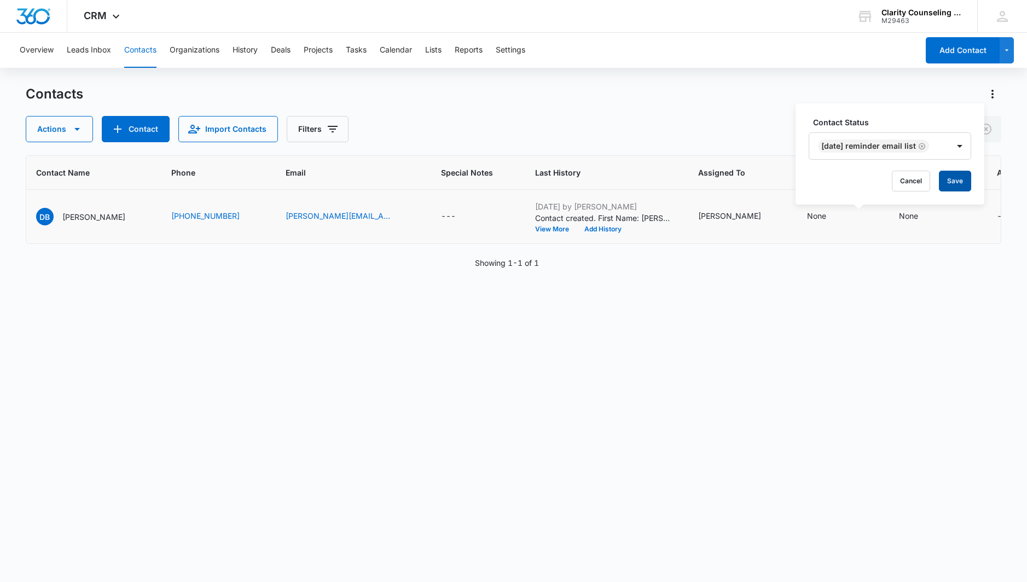
click at [963, 178] on button "Save" at bounding box center [955, 181] width 32 height 21
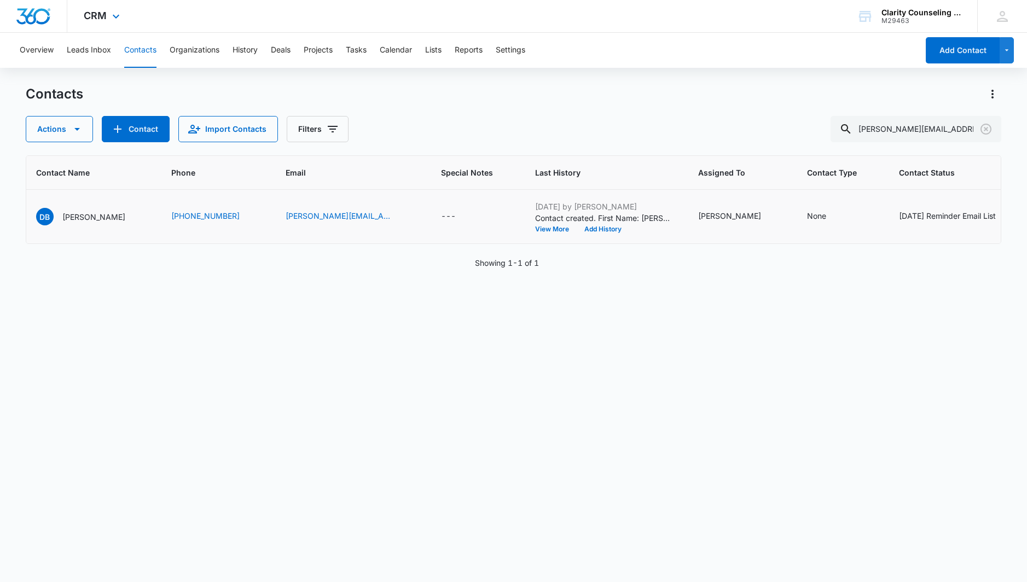
click at [987, 129] on icon "Clear" at bounding box center [986, 129] width 11 height 11
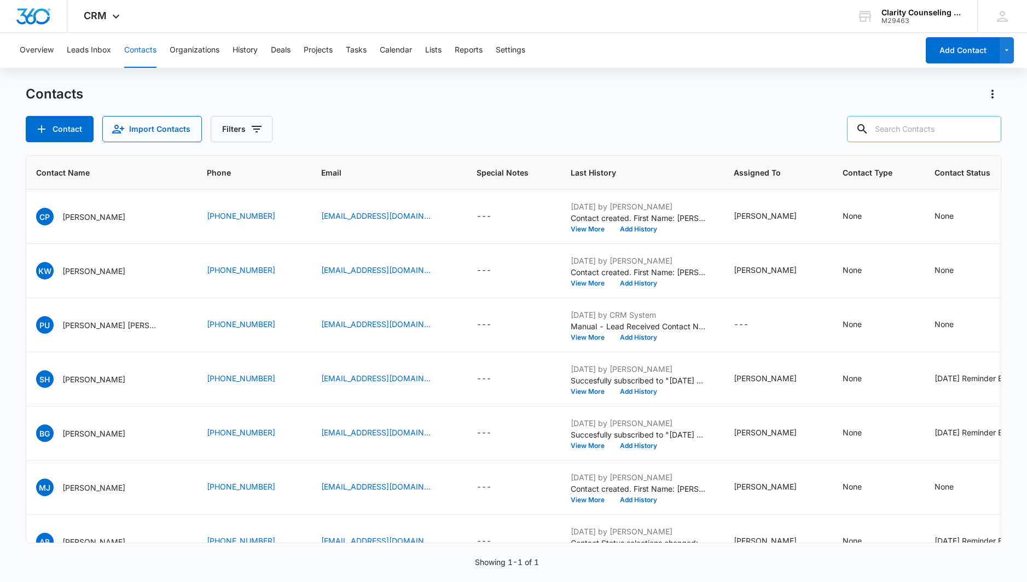
drag, startPoint x: 0, startPoint y: 20, endPoint x: 937, endPoint y: 133, distance: 943.3
click at [987, 129] on div at bounding box center [987, 129] width 18 height 26
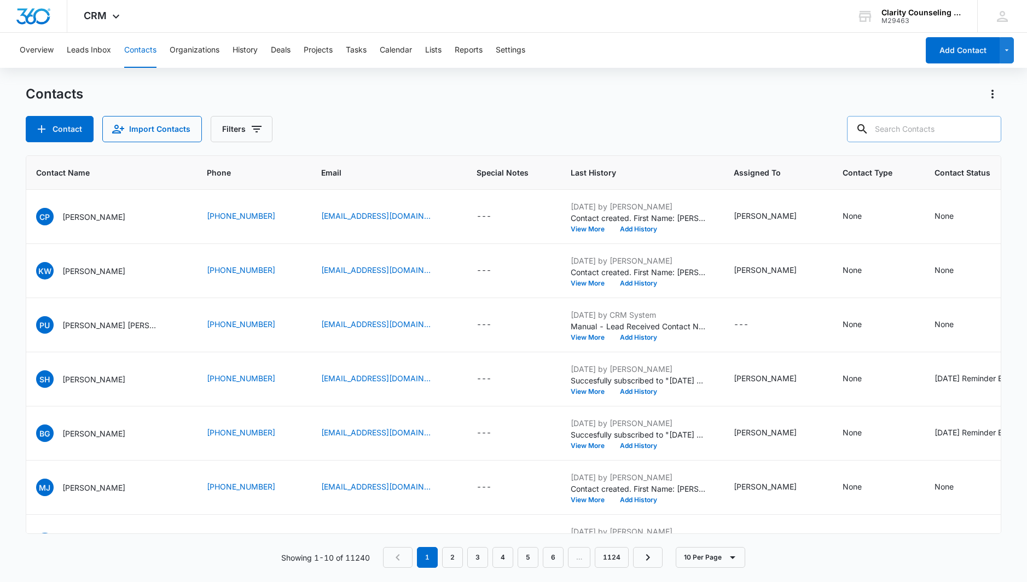
paste input "[EMAIL_ADDRESS][DOMAIN_NAME]"
type input "[EMAIL_ADDRESS][DOMAIN_NAME]"
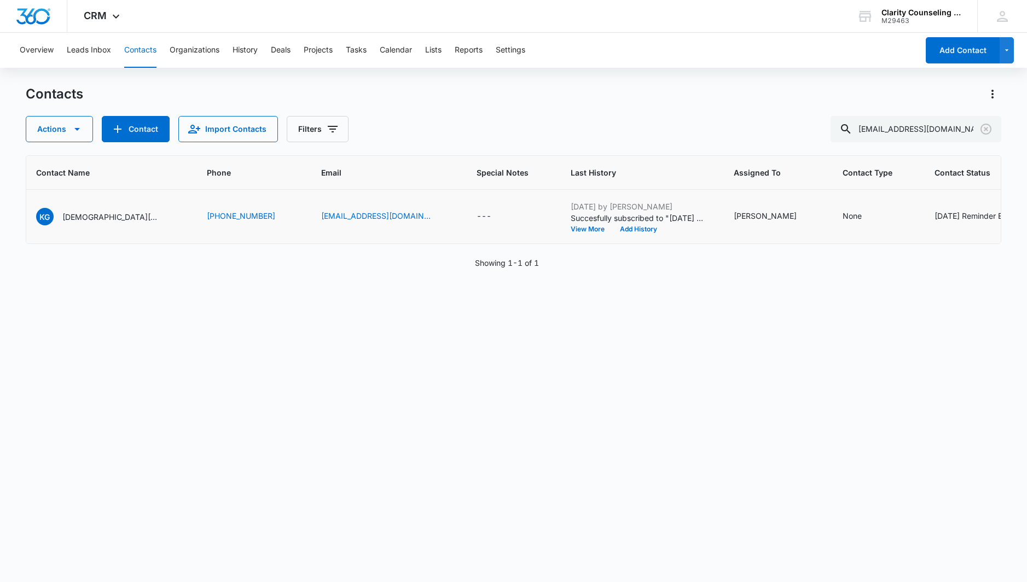
click at [950, 214] on div "[DATE] Reminder Email List" at bounding box center [983, 215] width 97 height 11
drag, startPoint x: 798, startPoint y: 210, endPoint x: 802, endPoint y: 222, distance: 12.3
click at [798, 210] on icon "Remove Saturday Reminder Email List" at bounding box center [799, 208] width 8 height 8
drag, startPoint x: 827, startPoint y: 240, endPoint x: 802, endPoint y: 238, distance: 25.3
click at [827, 240] on button "Save" at bounding box center [832, 242] width 32 height 21
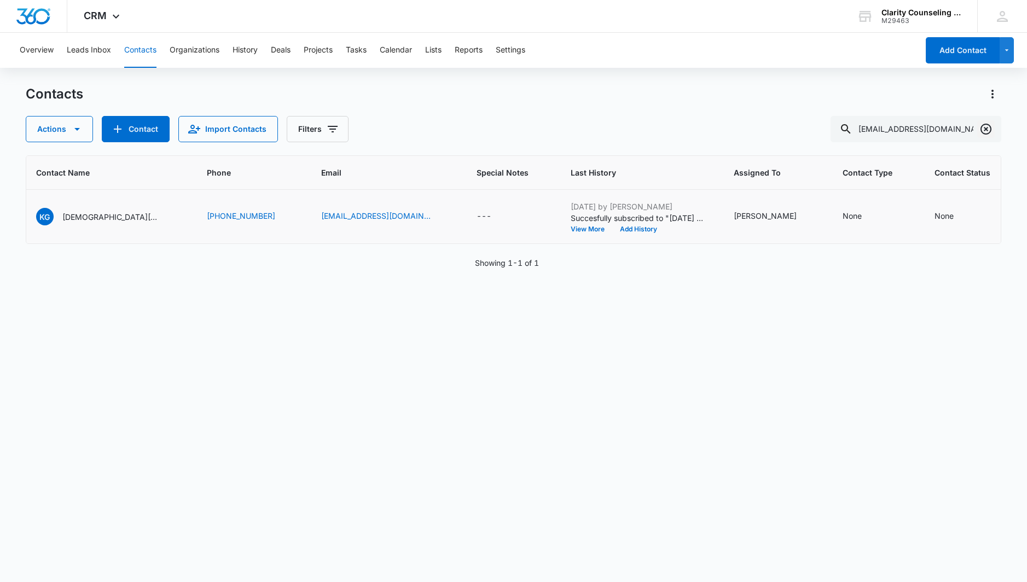
click at [987, 136] on button "Clear" at bounding box center [987, 129] width 18 height 18
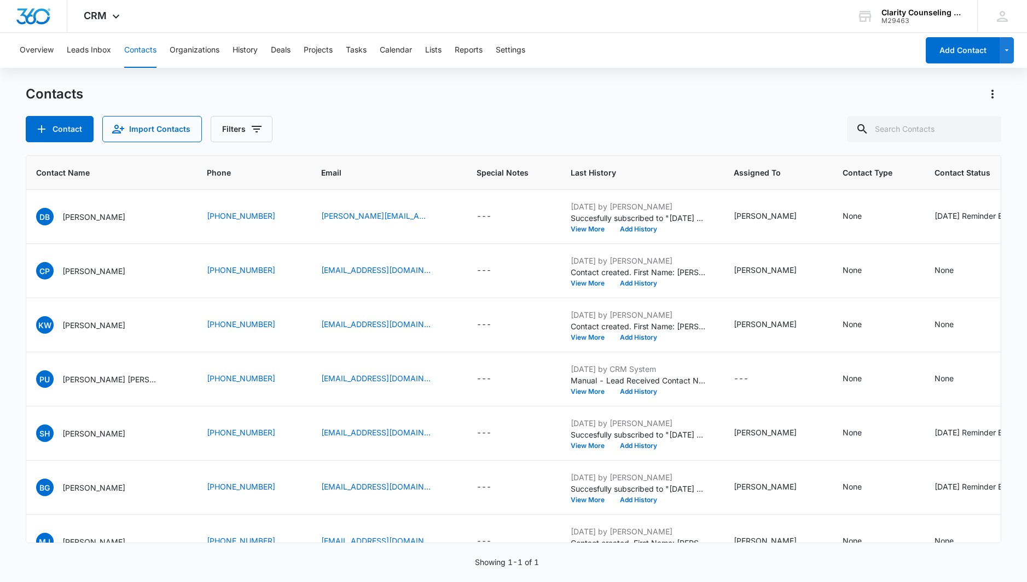
click at [987, 136] on div at bounding box center [987, 129] width 18 height 26
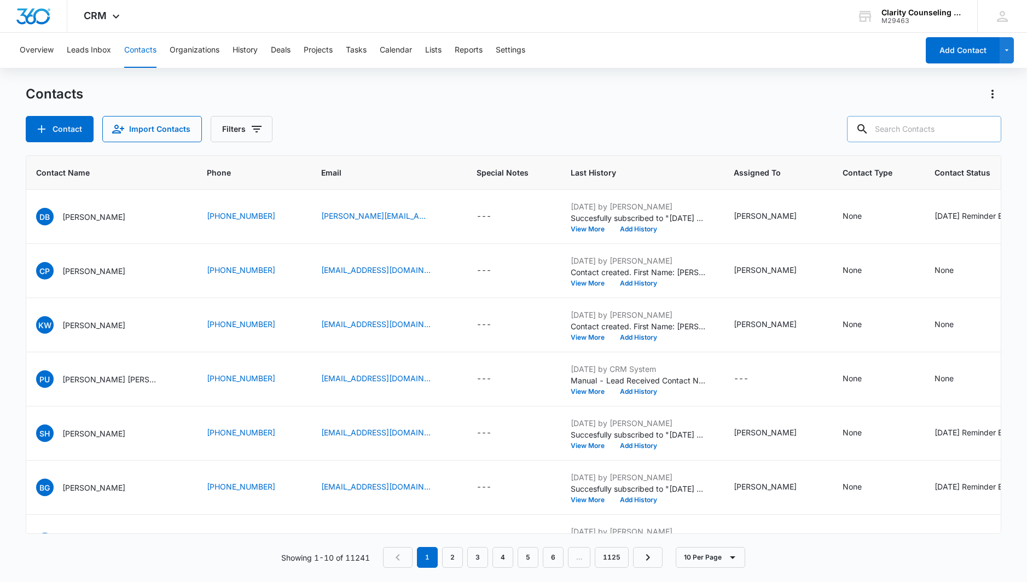
paste input "[EMAIL_ADDRESS][DOMAIN_NAME]"
type input "[EMAIL_ADDRESS][DOMAIN_NAME]"
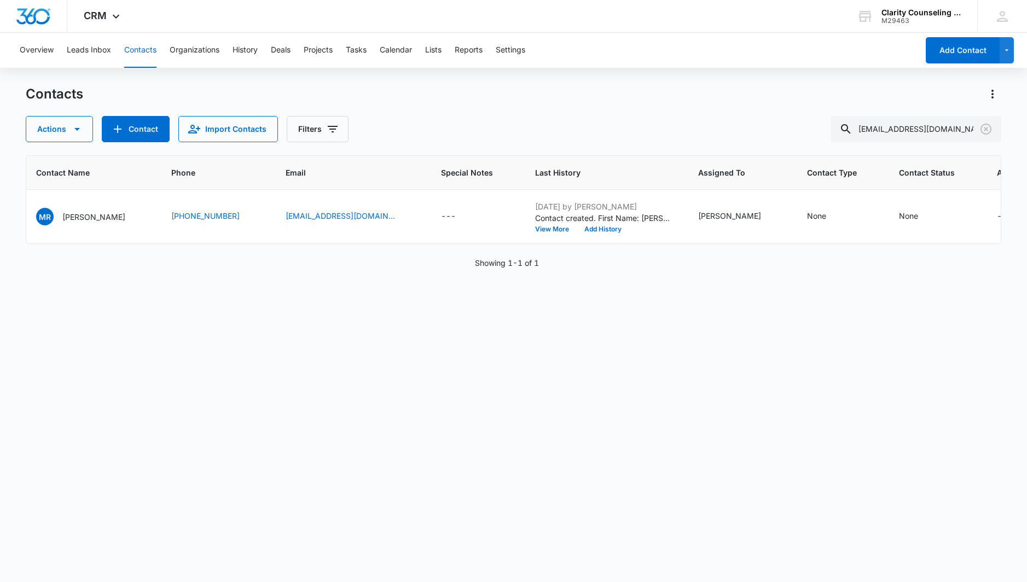
click at [983, 130] on icon "Clear" at bounding box center [986, 129] width 13 height 13
click at [983, 130] on div at bounding box center [987, 129] width 18 height 26
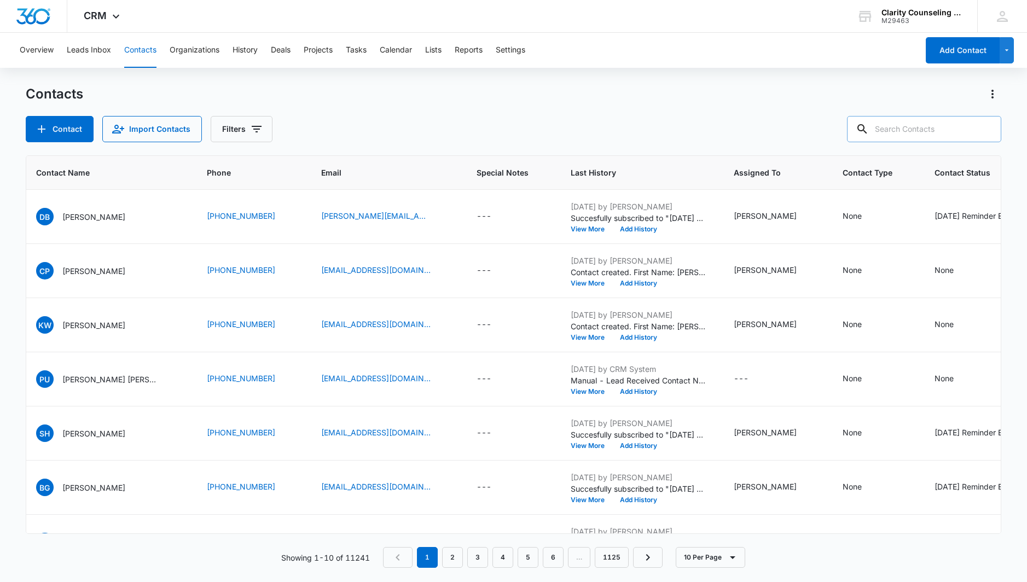
paste input "[EMAIL_ADDRESS][DOMAIN_NAME]"
type input "[EMAIL_ADDRESS][DOMAIN_NAME]"
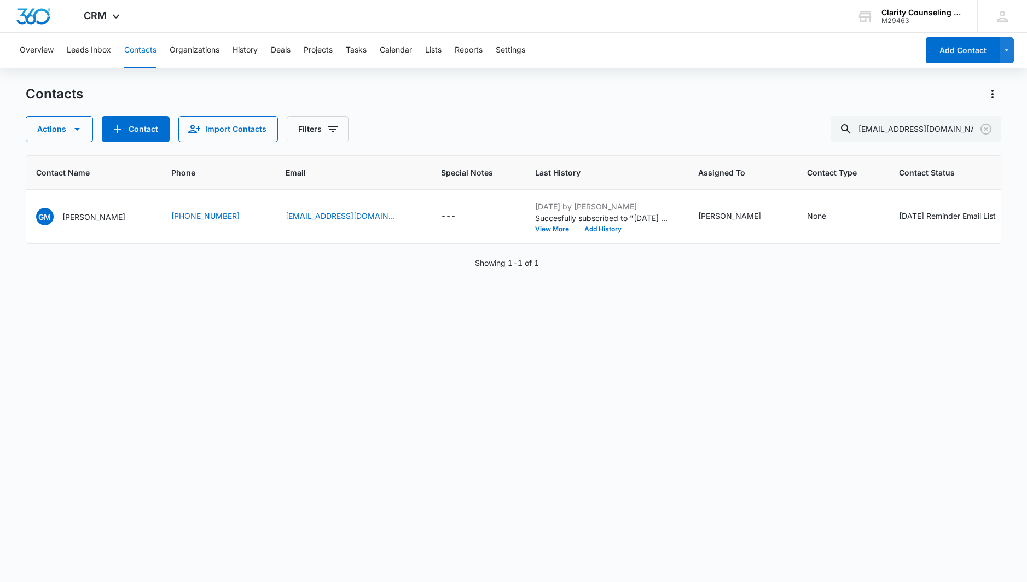
click at [984, 131] on icon "Clear" at bounding box center [986, 129] width 13 height 13
click at [984, 131] on div at bounding box center [987, 129] width 18 height 26
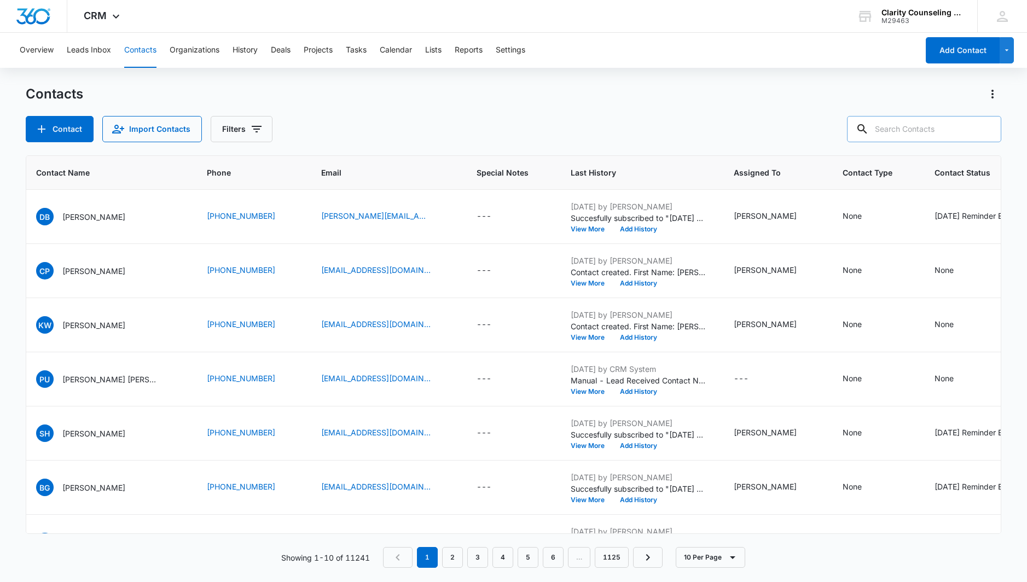
paste input "[EMAIL_ADDRESS][DOMAIN_NAME]"
type input "[EMAIL_ADDRESS][DOMAIN_NAME]"
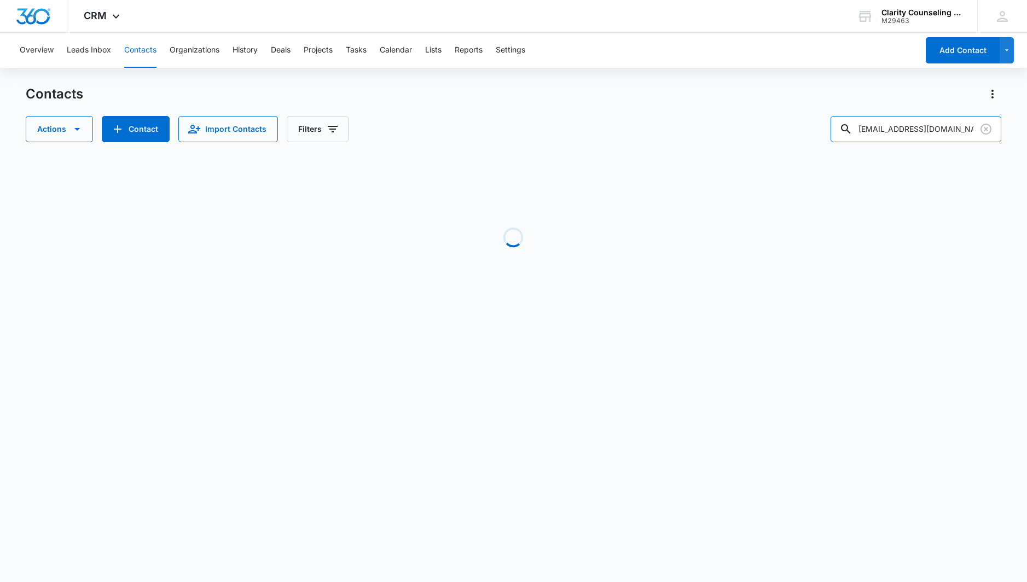
scroll to position [0, 0]
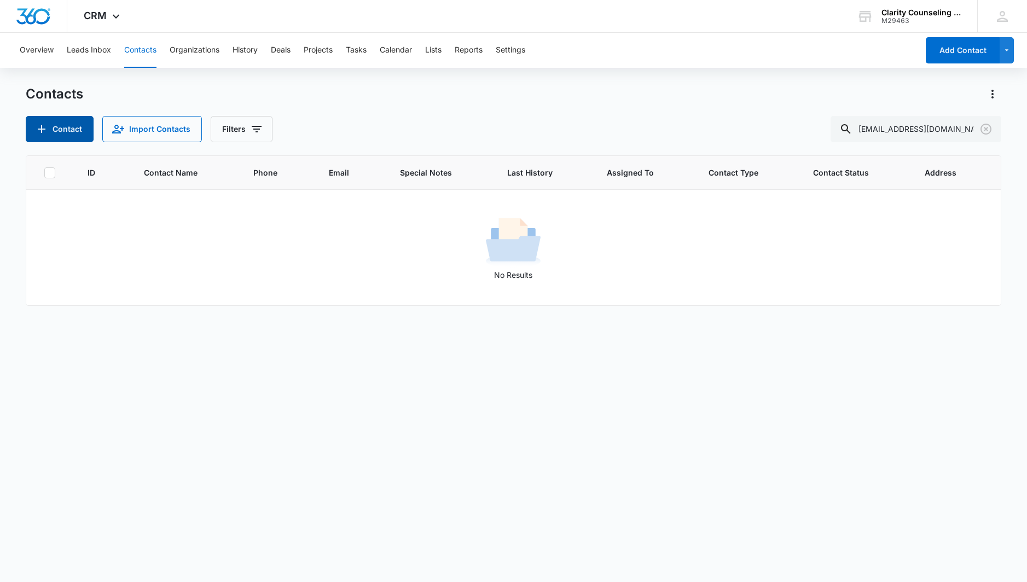
click at [68, 134] on button "Contact" at bounding box center [60, 129] width 68 height 26
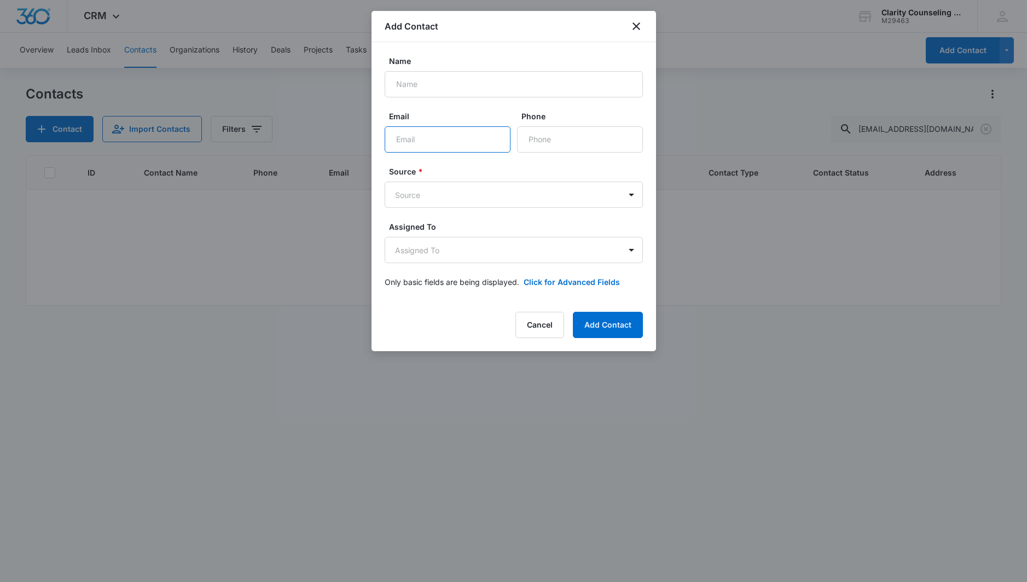
paste input "[EMAIL_ADDRESS][DOMAIN_NAME]"
type input "[EMAIL_ADDRESS][DOMAIN_NAME]"
paste input "[PERSON_NAME]"
type input "[PERSON_NAME]"
paste input "[PHONE_NUMBER]"
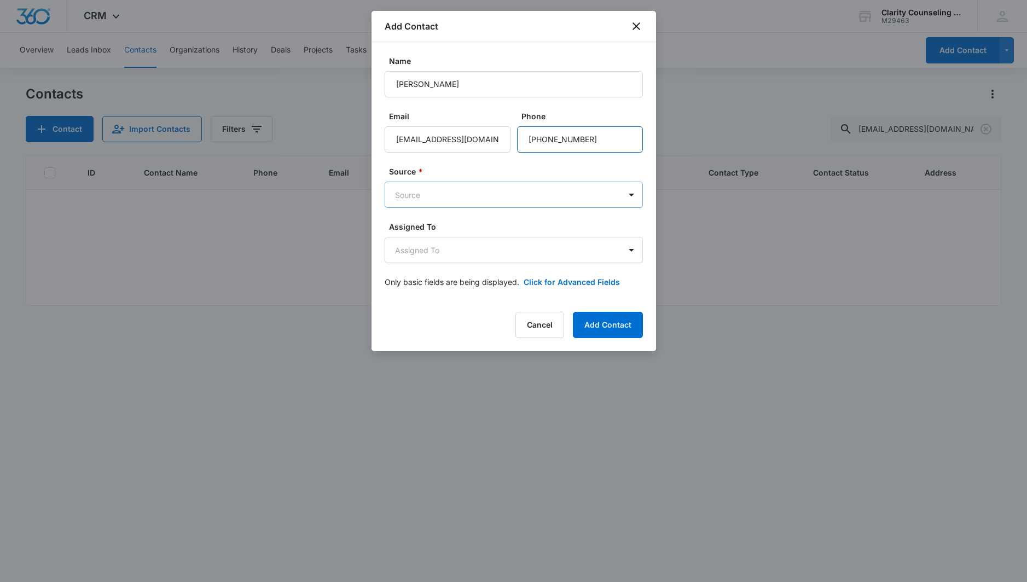
type input "[PHONE_NUMBER]"
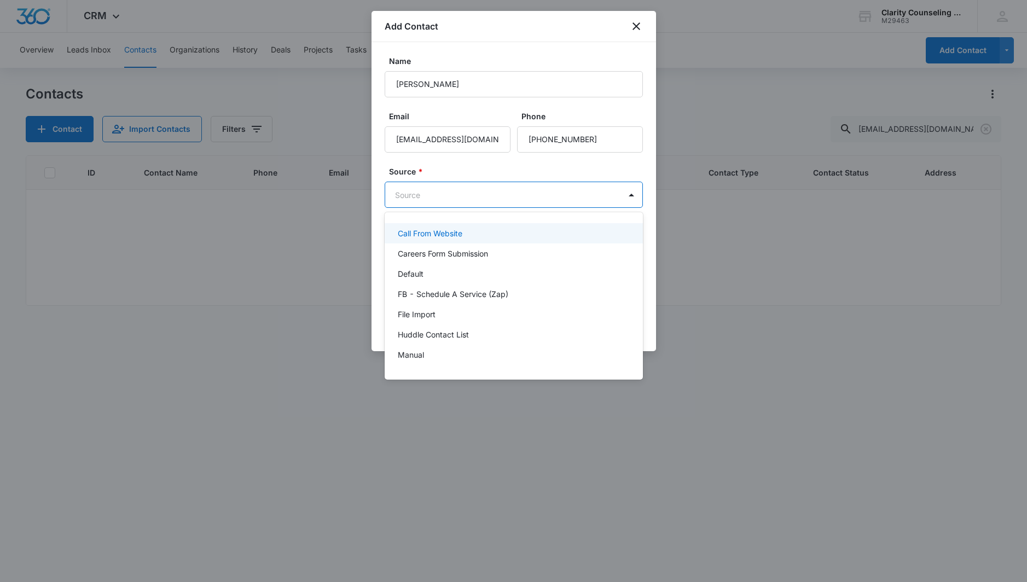
click at [519, 192] on body "CRM Apps Reputation Websites Forms CRM Email Social Content Ads Intelligence Fi…" at bounding box center [513, 291] width 1027 height 582
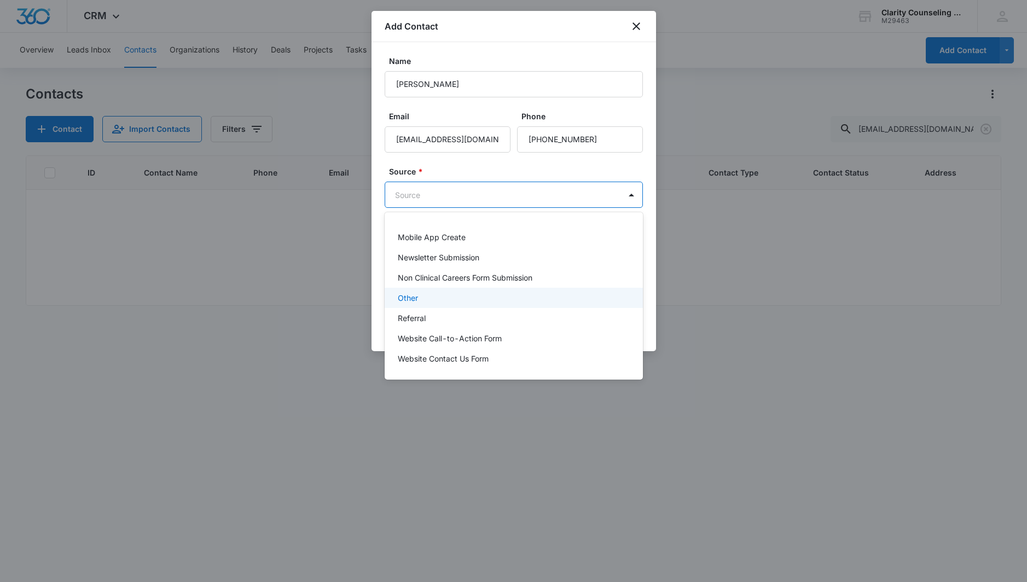
click at [407, 299] on p "Other" at bounding box center [408, 297] width 20 height 11
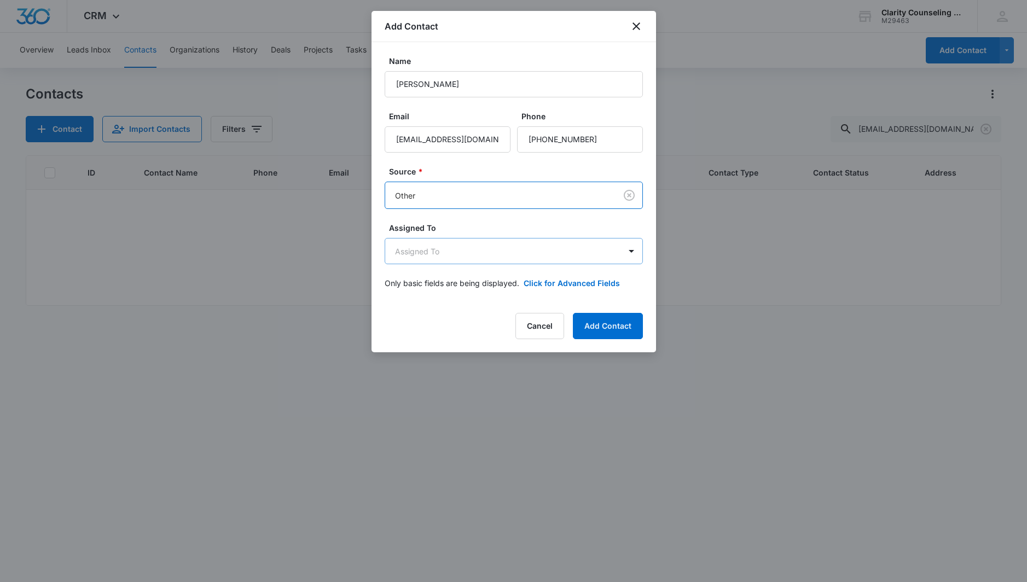
click at [423, 259] on body "CRM Apps Reputation Websites Forms CRM Email Social Content Ads Intelligence Fi…" at bounding box center [513, 291] width 1027 height 582
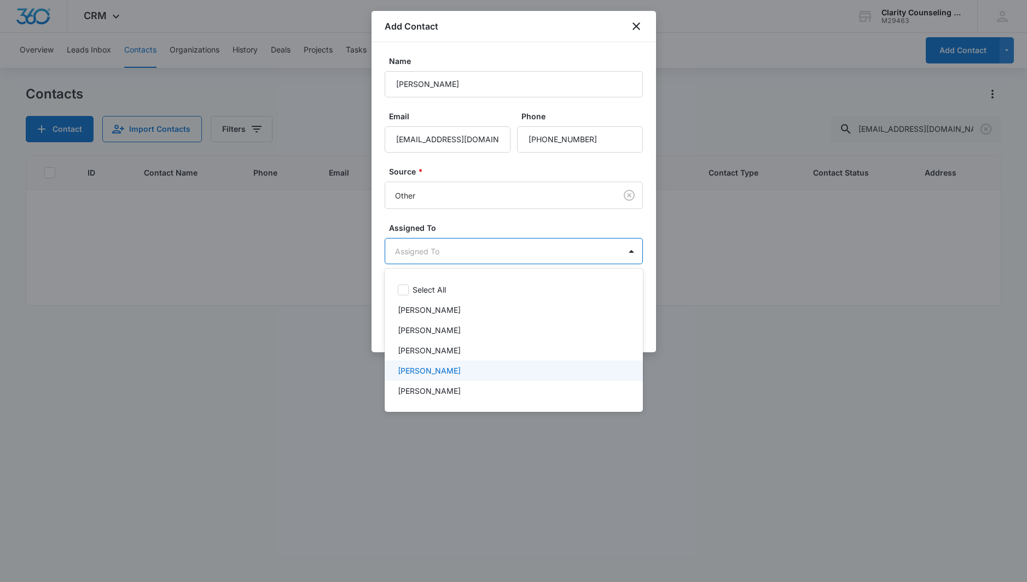
click at [449, 369] on p "[PERSON_NAME]" at bounding box center [429, 370] width 63 height 11
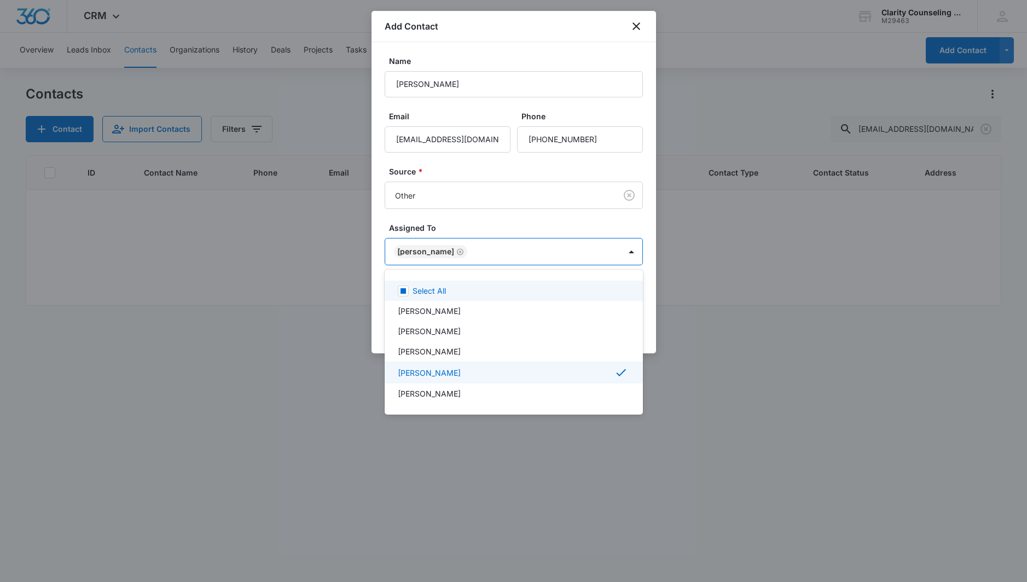
click at [466, 212] on div at bounding box center [513, 291] width 1027 height 582
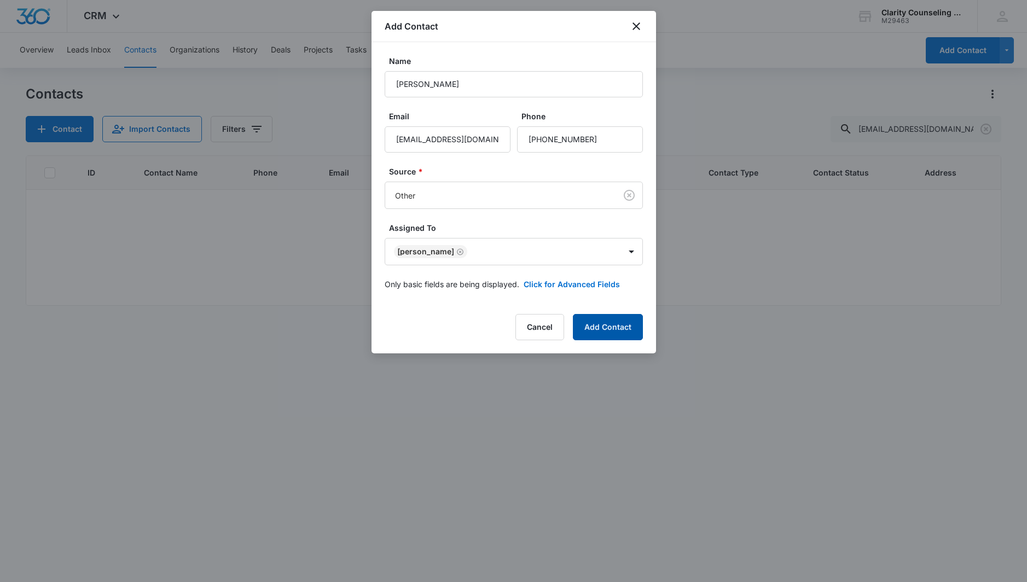
click at [611, 328] on button "Add Contact" at bounding box center [608, 327] width 70 height 26
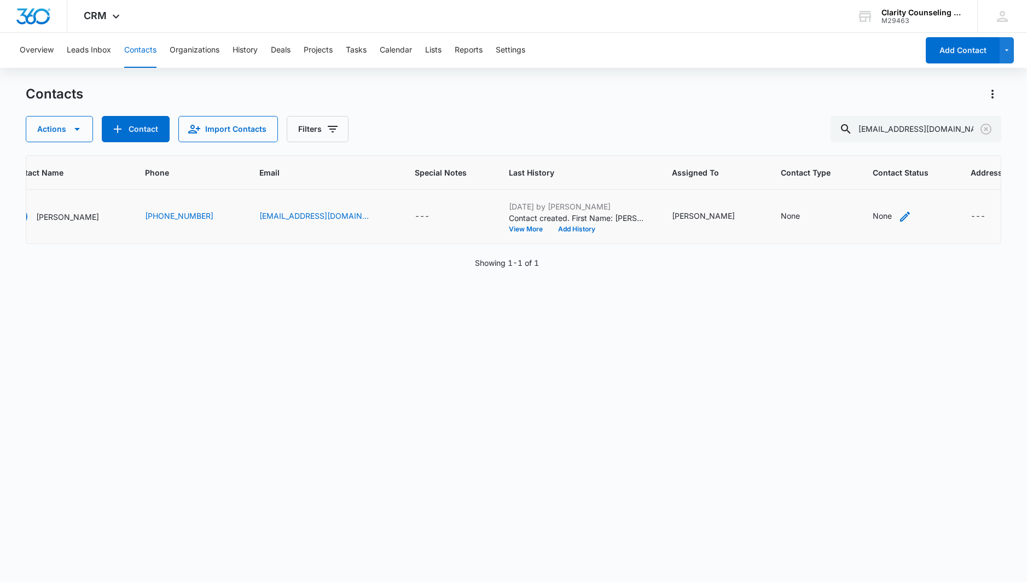
scroll to position [0, 122]
click at [874, 217] on div "None" at bounding box center [883, 215] width 19 height 11
click at [869, 226] on p "[DATE] Reminder Email List" at bounding box center [858, 223] width 72 height 23
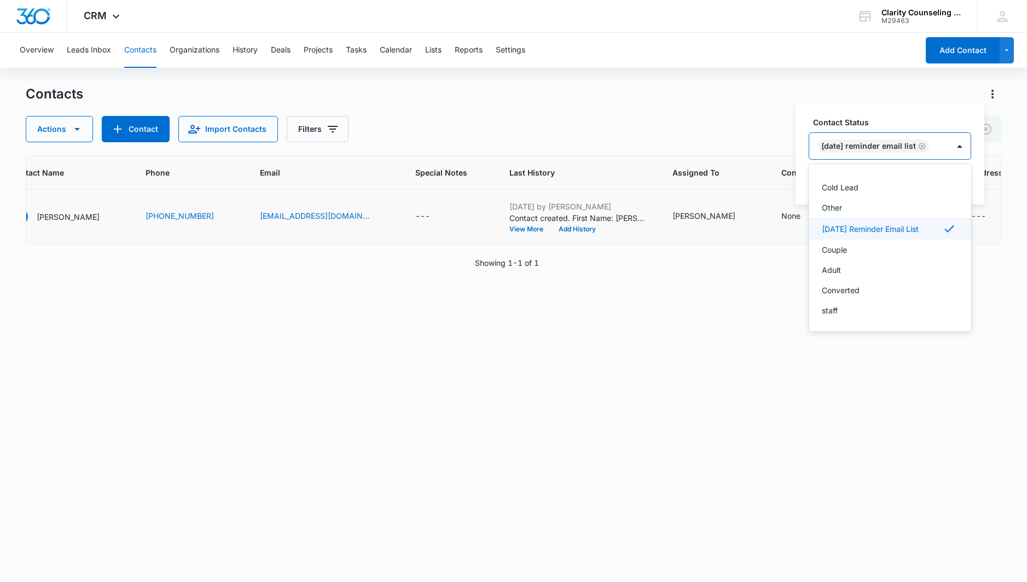
scroll to position [160, 0]
click at [949, 143] on div "[DATE] Reminder Email List" at bounding box center [880, 146] width 140 height 26
click at [961, 177] on button "Save" at bounding box center [955, 181] width 32 height 21
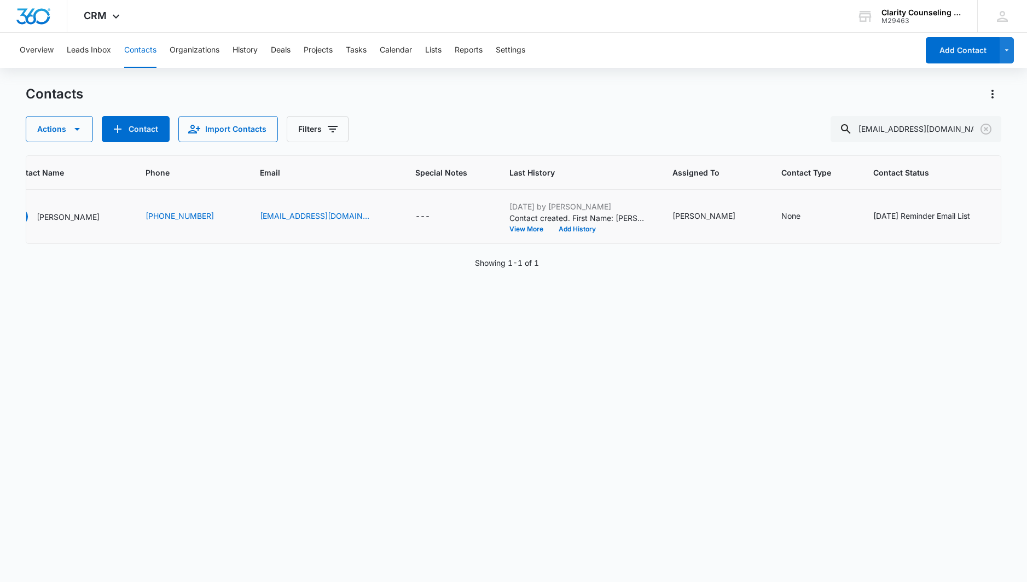
click at [991, 133] on icon "Clear" at bounding box center [986, 129] width 13 height 13
click at [991, 133] on div at bounding box center [987, 129] width 18 height 26
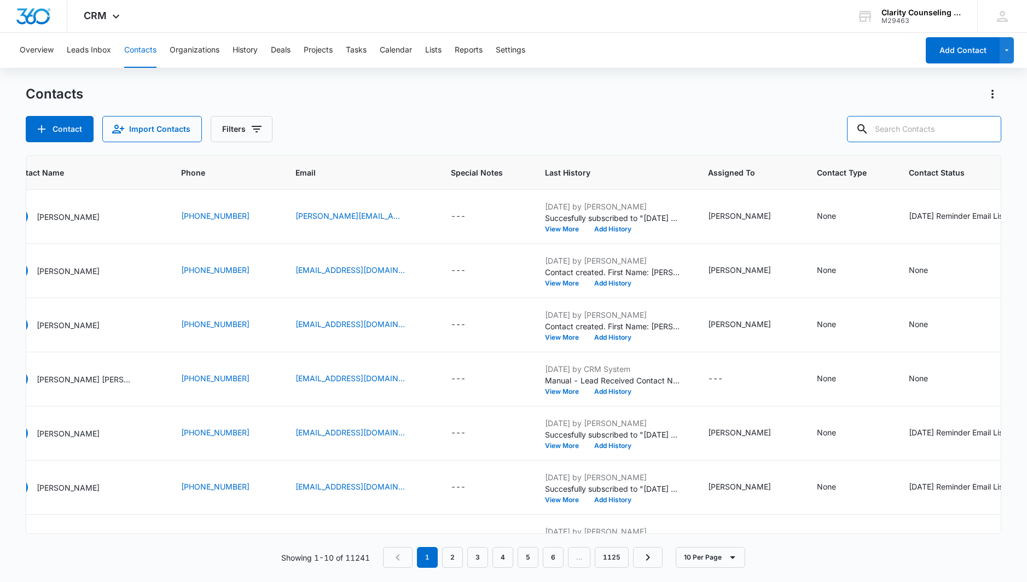
paste input "[PERSON_NAME][EMAIL_ADDRESS][DOMAIN_NAME]"
type input "[PERSON_NAME][EMAIL_ADDRESS][DOMAIN_NAME]"
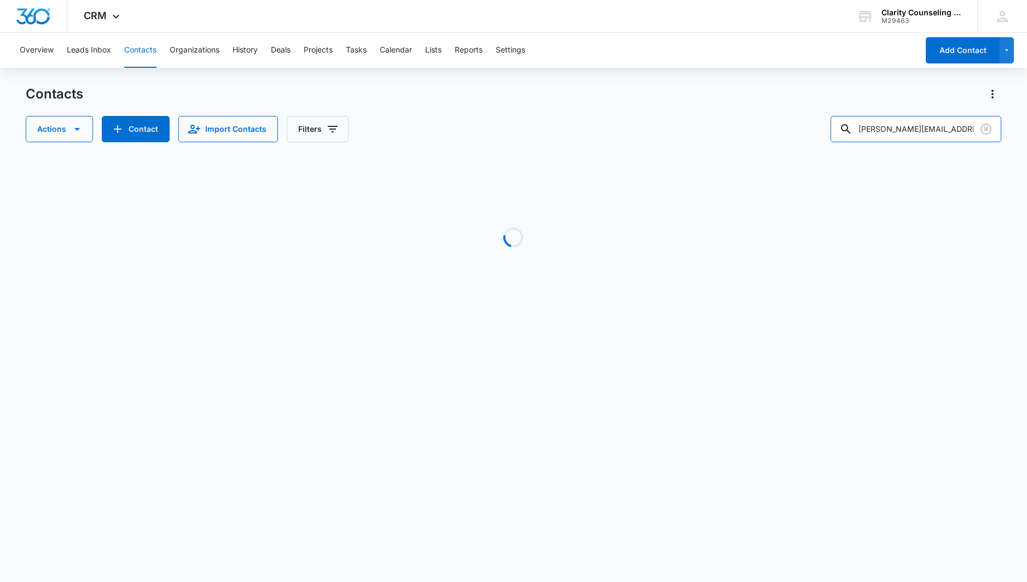
scroll to position [0, 120]
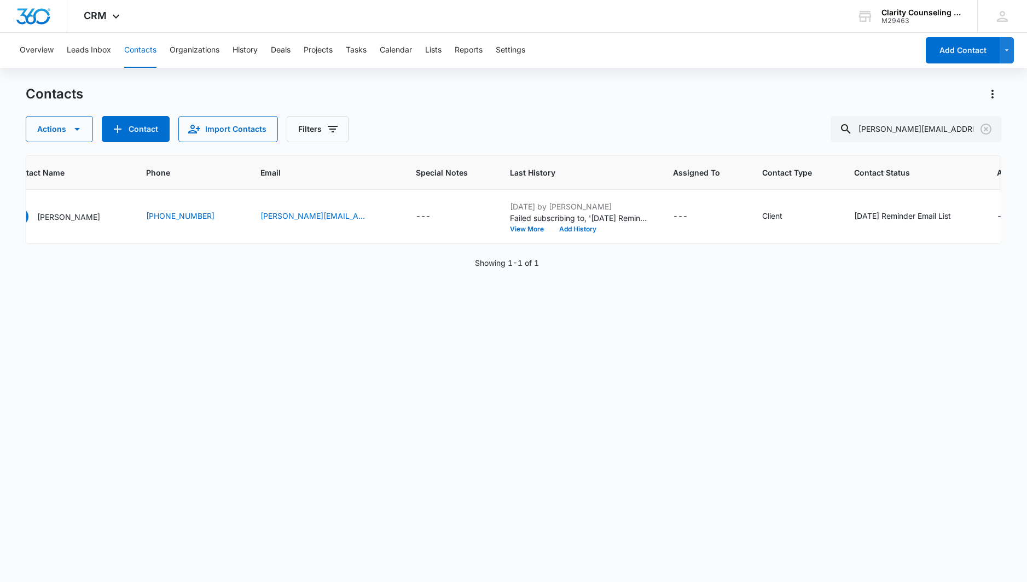
click at [984, 129] on icon "Clear" at bounding box center [986, 129] width 13 height 13
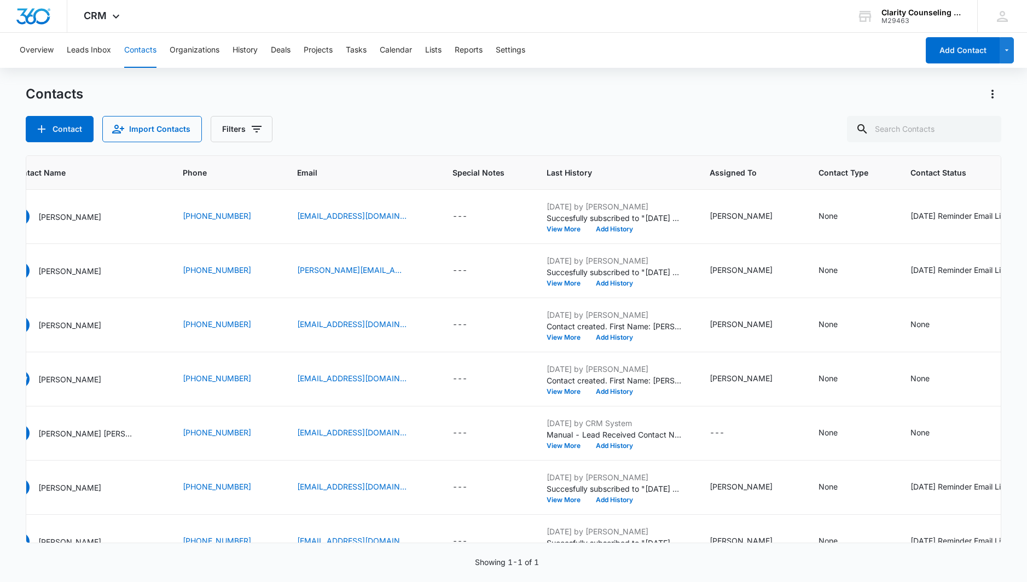
click at [984, 129] on div at bounding box center [987, 129] width 18 height 26
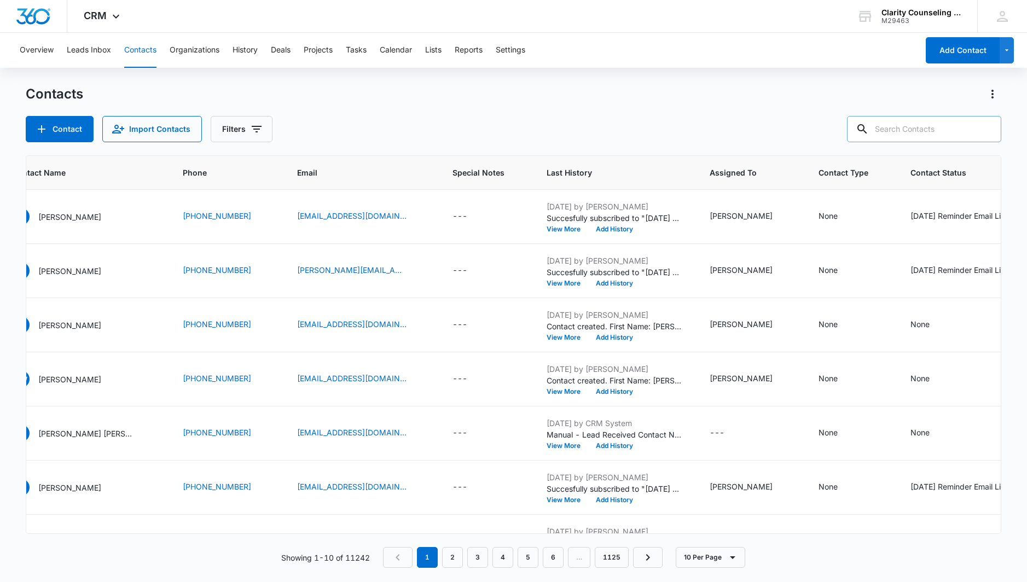
paste input "[PERSON_NAME][EMAIL_ADDRESS][PERSON_NAME][DOMAIN_NAME]"
type input "[PERSON_NAME][EMAIL_ADDRESS][PERSON_NAME][DOMAIN_NAME]"
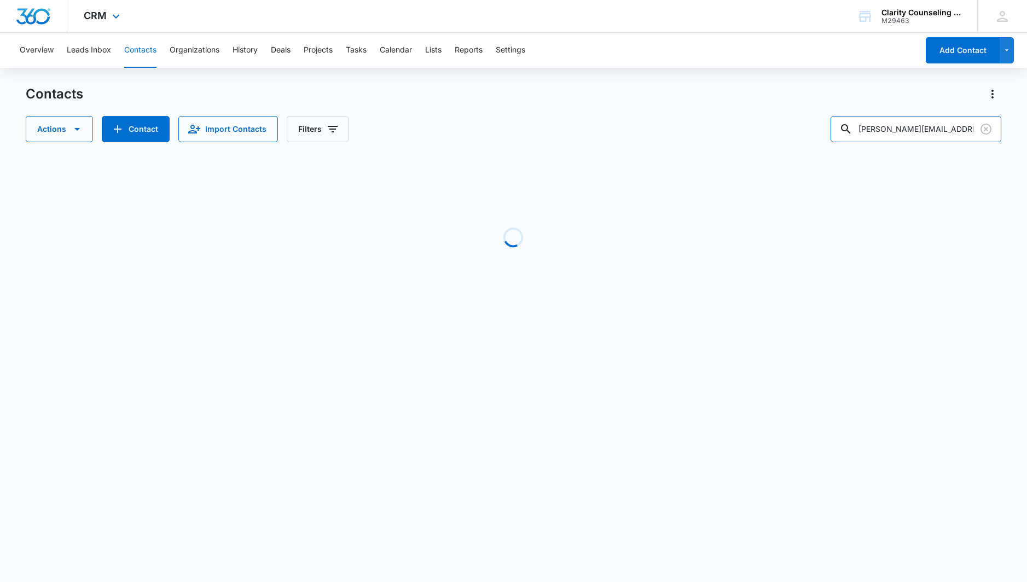
scroll to position [0, 108]
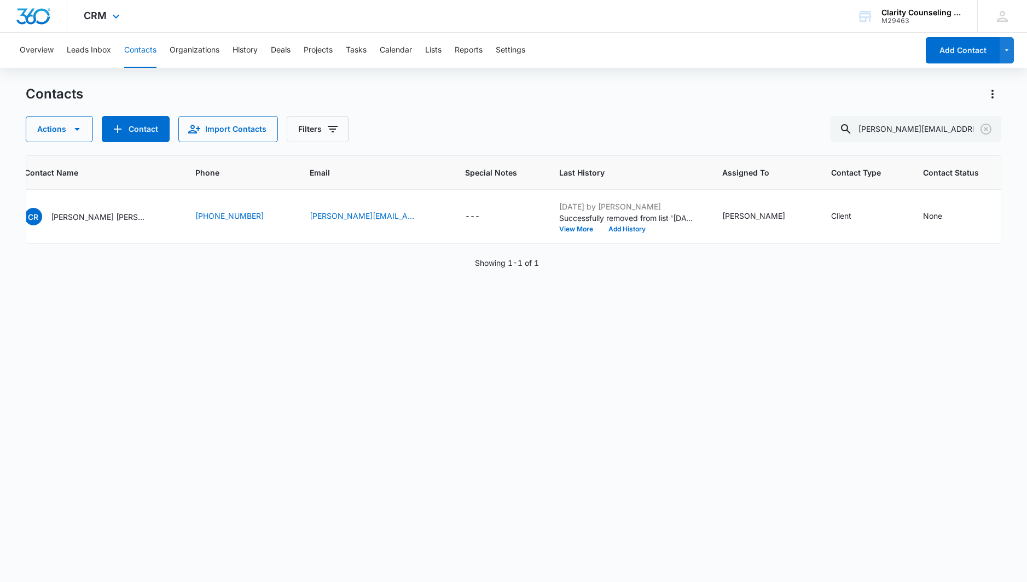
click at [990, 130] on icon "Clear" at bounding box center [986, 129] width 13 height 13
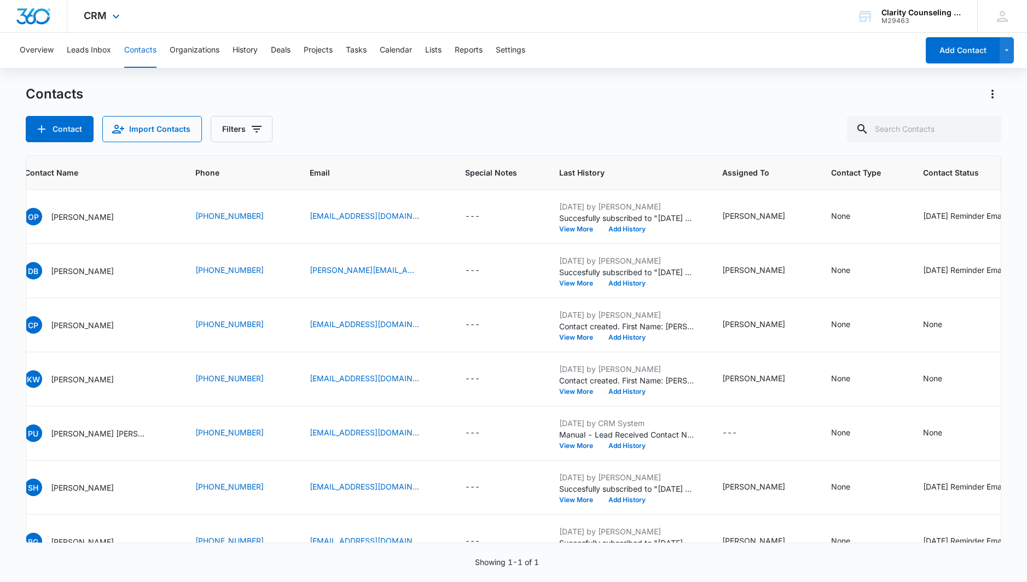
click at [990, 130] on div at bounding box center [987, 129] width 18 height 26
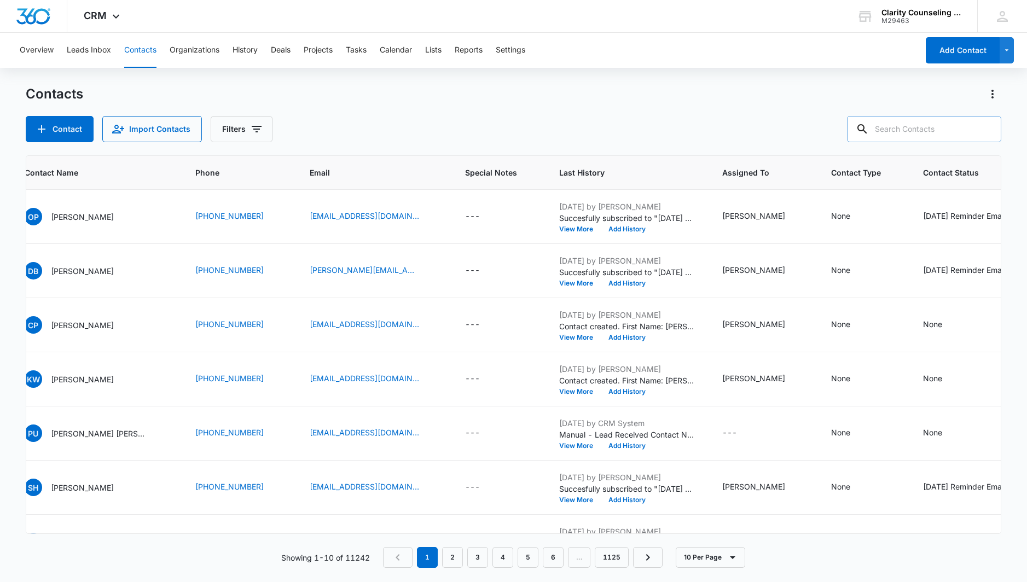
paste input "[EMAIL_ADDRESS][DOMAIN_NAME]"
type input "[EMAIL_ADDRESS][DOMAIN_NAME]"
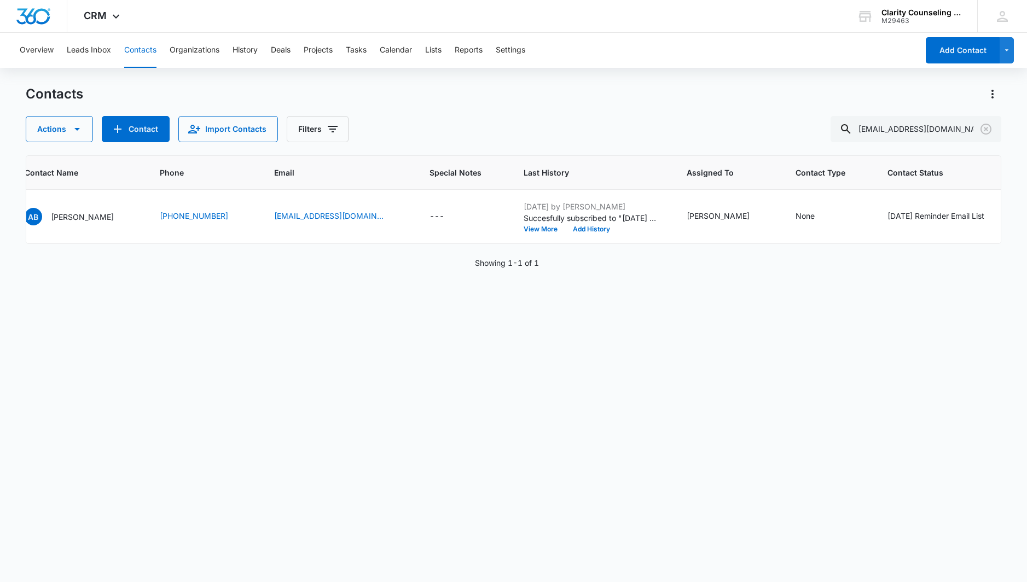
click at [985, 128] on icon "Clear" at bounding box center [986, 129] width 11 height 11
click at [985, 128] on div at bounding box center [987, 129] width 18 height 26
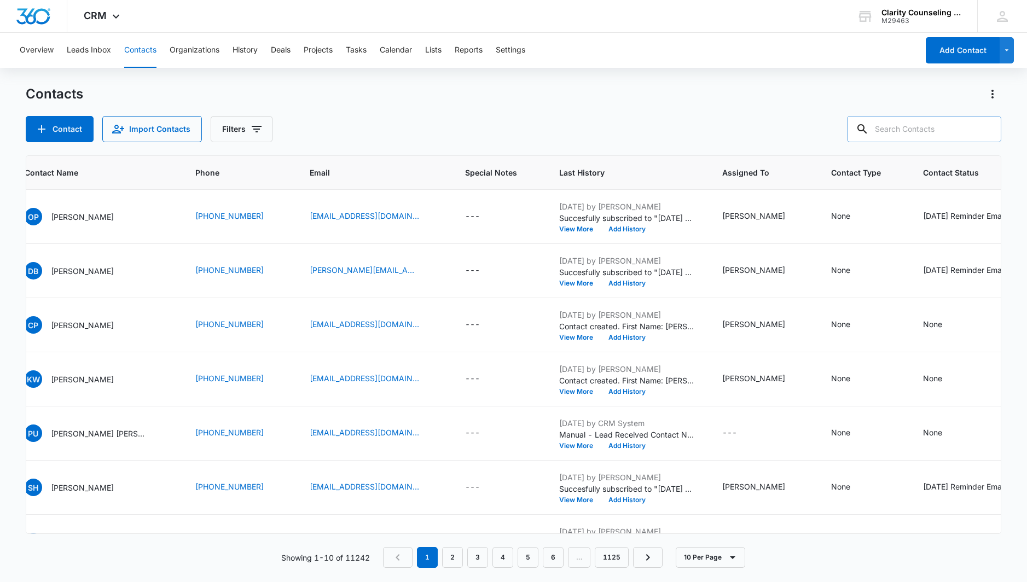
paste input "[EMAIL_ADDRESS][DOMAIN_NAME]"
type input "[EMAIL_ADDRESS][DOMAIN_NAME]"
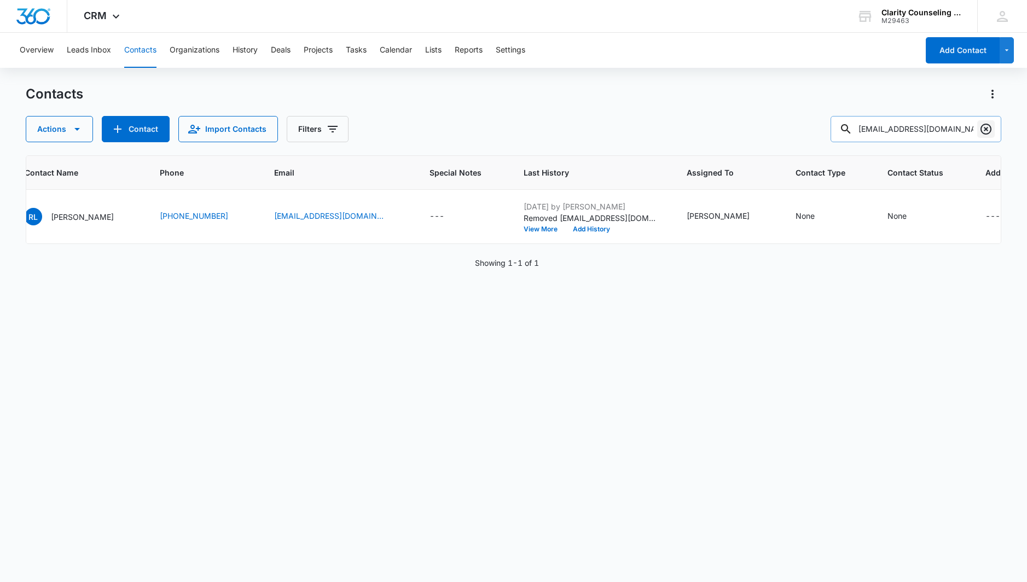
click at [987, 127] on icon "Clear" at bounding box center [986, 129] width 13 height 13
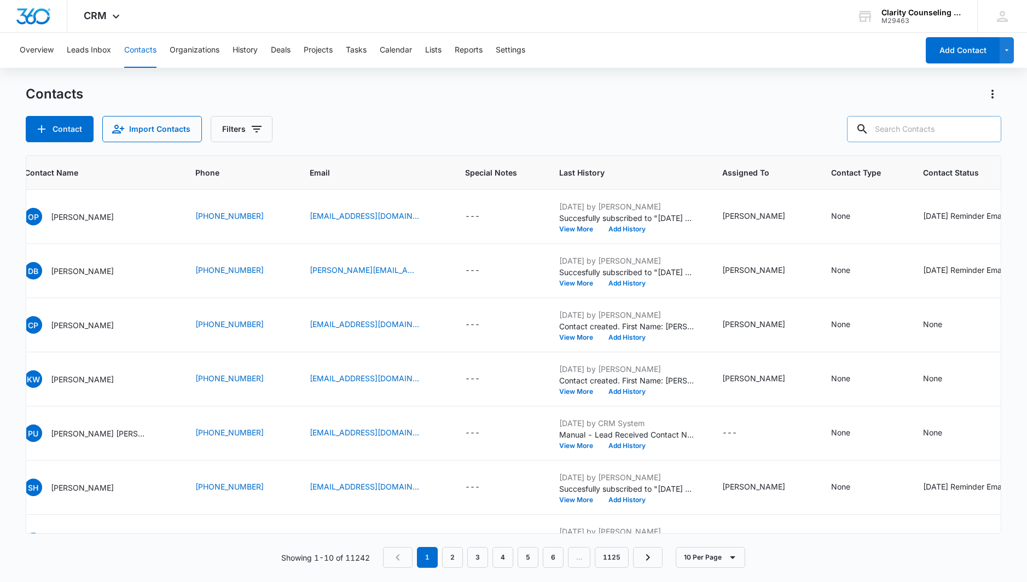
paste input "[EMAIL_ADDRESS][DOMAIN_NAME]"
type input "[EMAIL_ADDRESS][DOMAIN_NAME]"
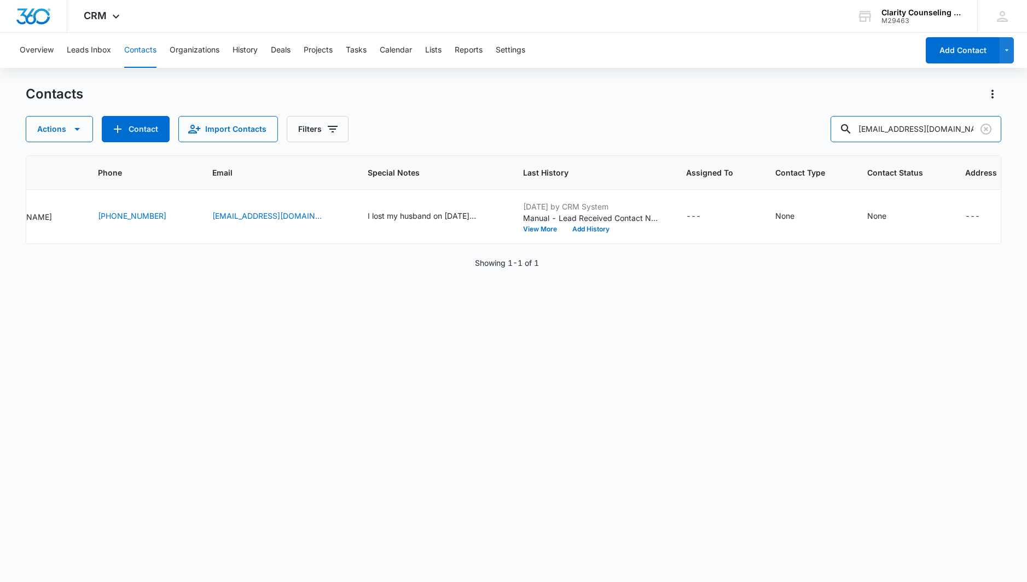
scroll to position [0, 169]
click at [989, 134] on icon "Clear" at bounding box center [986, 129] width 13 height 13
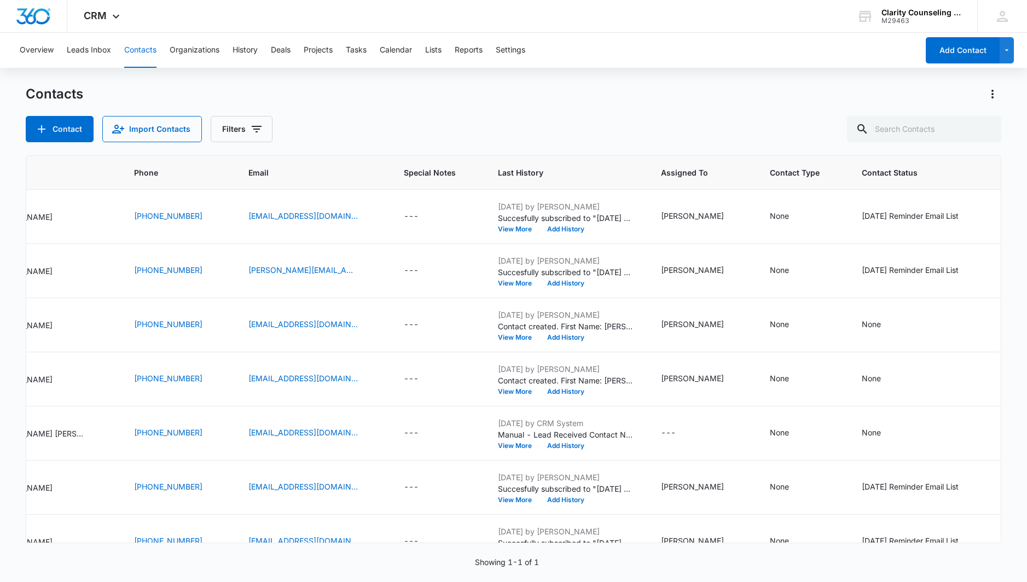
click at [989, 134] on div at bounding box center [987, 129] width 18 height 26
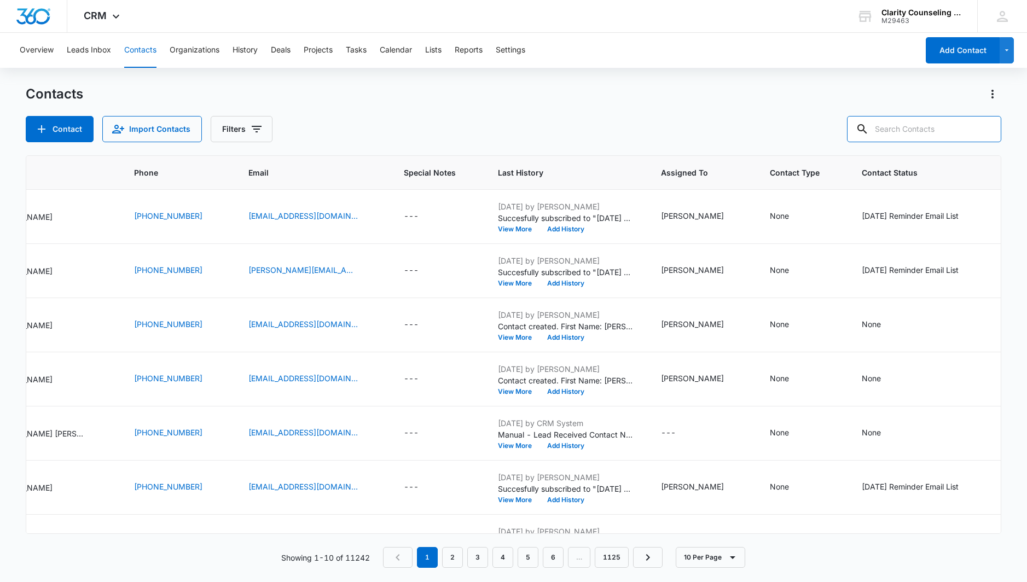
paste input "[EMAIL_ADDRESS][DOMAIN_NAME]"
type input "[EMAIL_ADDRESS][DOMAIN_NAME]"
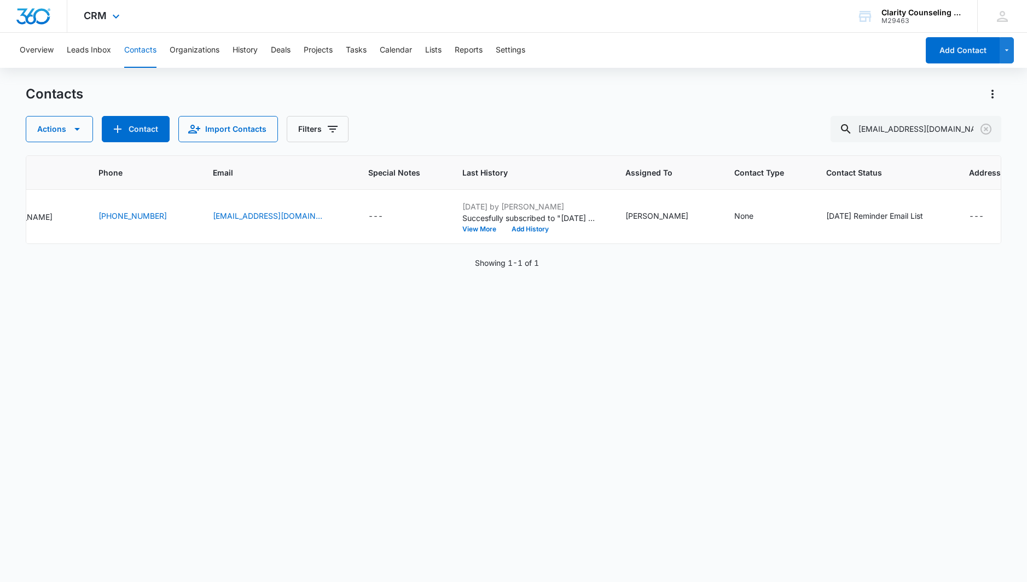
click at [981, 129] on icon "Clear" at bounding box center [986, 129] width 11 height 11
click at [981, 129] on div at bounding box center [987, 129] width 18 height 26
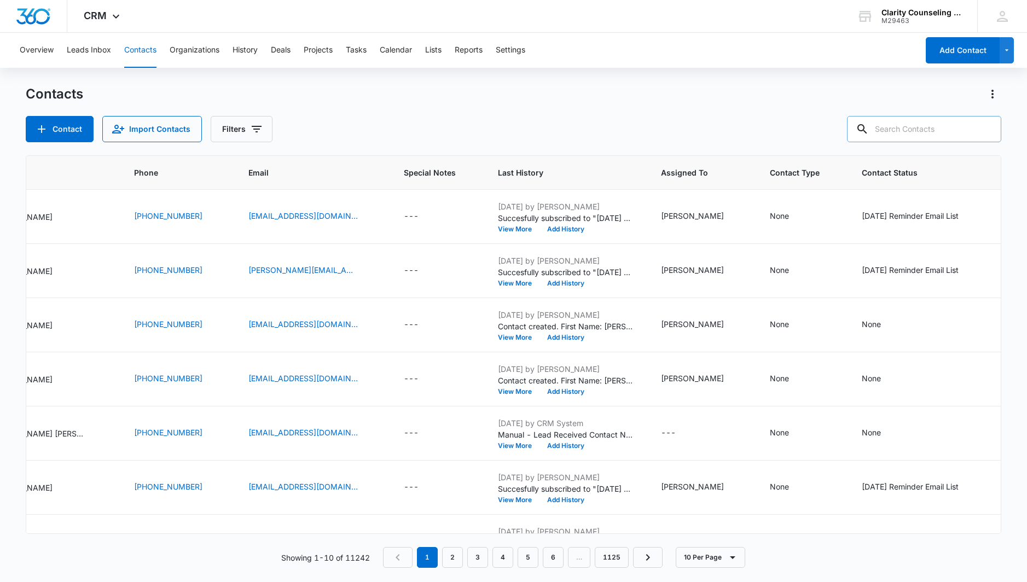
paste input "[EMAIL_ADDRESS][DOMAIN_NAME]"
type input "[EMAIL_ADDRESS][DOMAIN_NAME]"
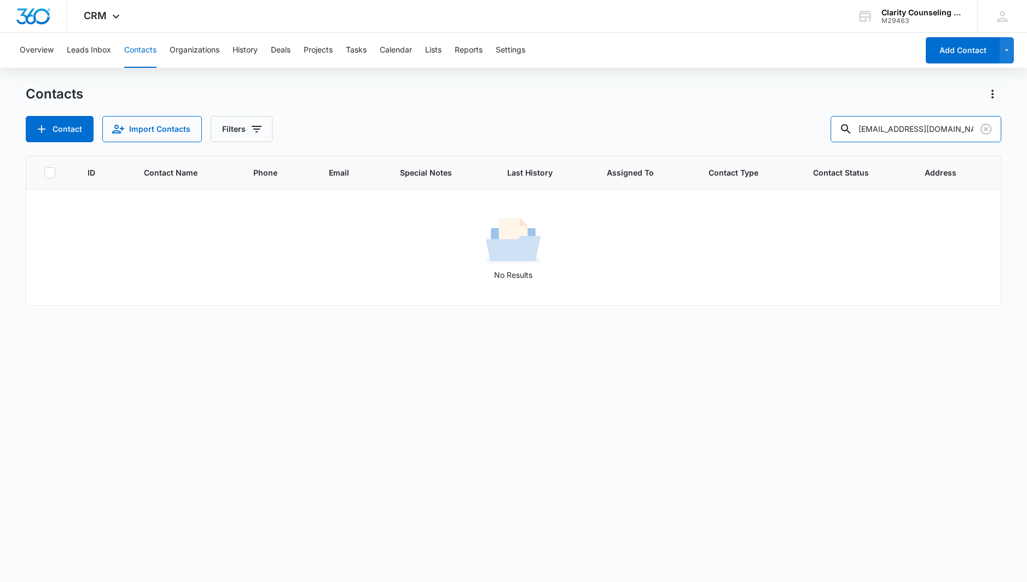
scroll to position [0, 0]
click at [88, 137] on button "Contact" at bounding box center [60, 129] width 68 height 26
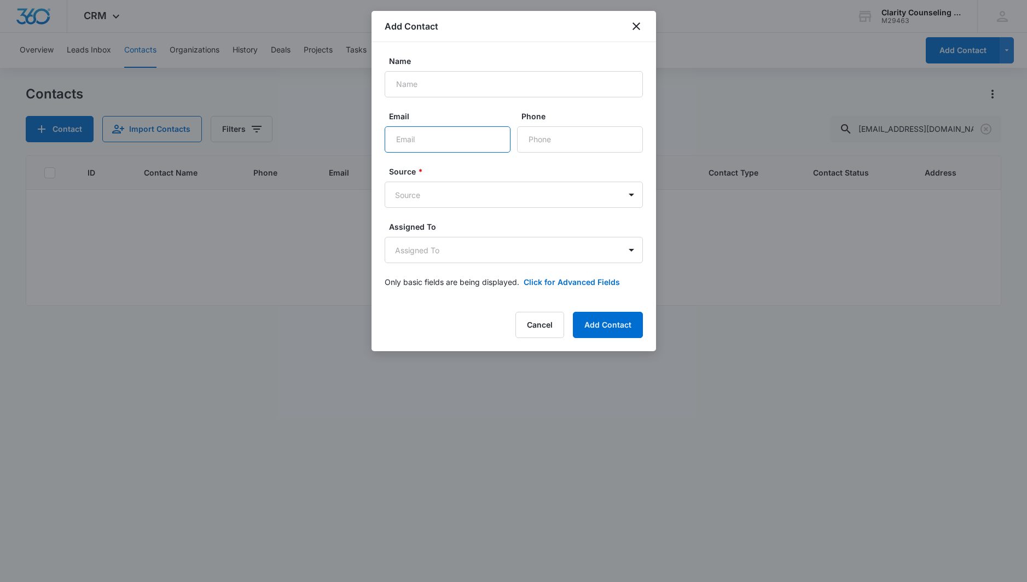
paste input "[EMAIL_ADDRESS][DOMAIN_NAME]"
type input "[EMAIL_ADDRESS][DOMAIN_NAME]"
paste input "[PERSON_NAME]"
type input "[PERSON_NAME]"
paste input "[PHONE_NUMBER]"
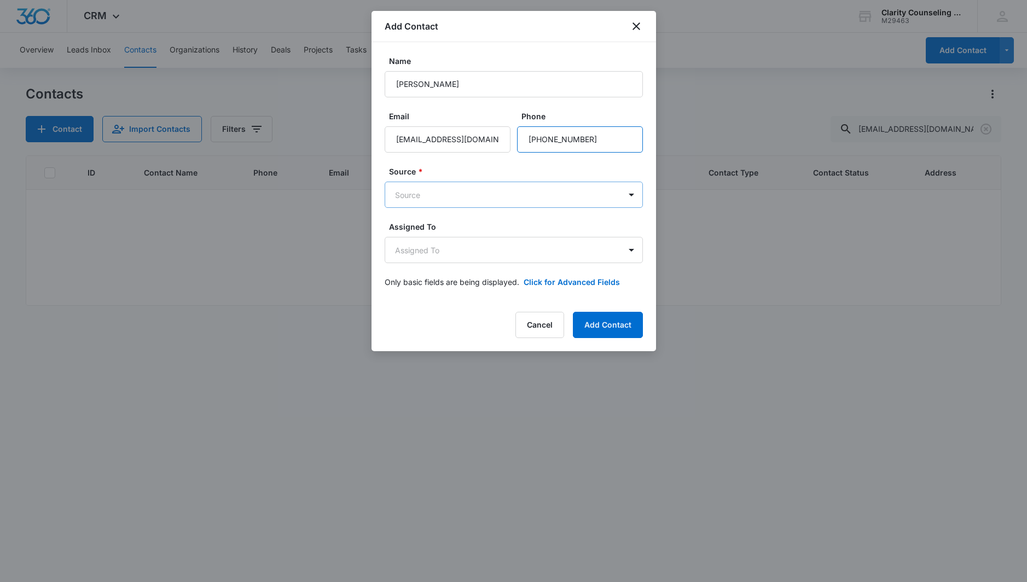
type input "[PHONE_NUMBER]"
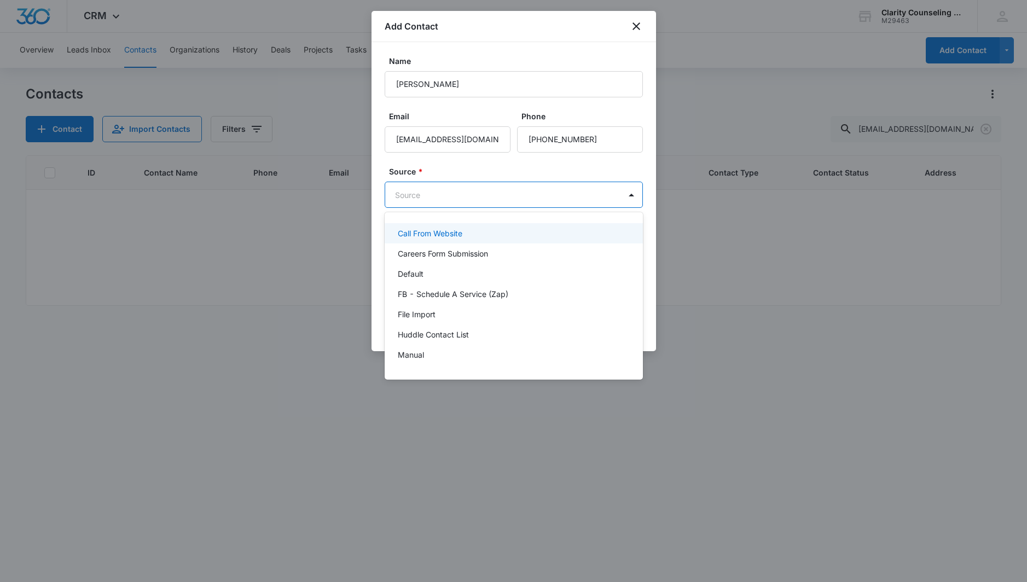
click at [513, 205] on body "CRM Apps Reputation Websites Forms CRM Email Social Content Ads Intelligence Fi…" at bounding box center [513, 291] width 1027 height 582
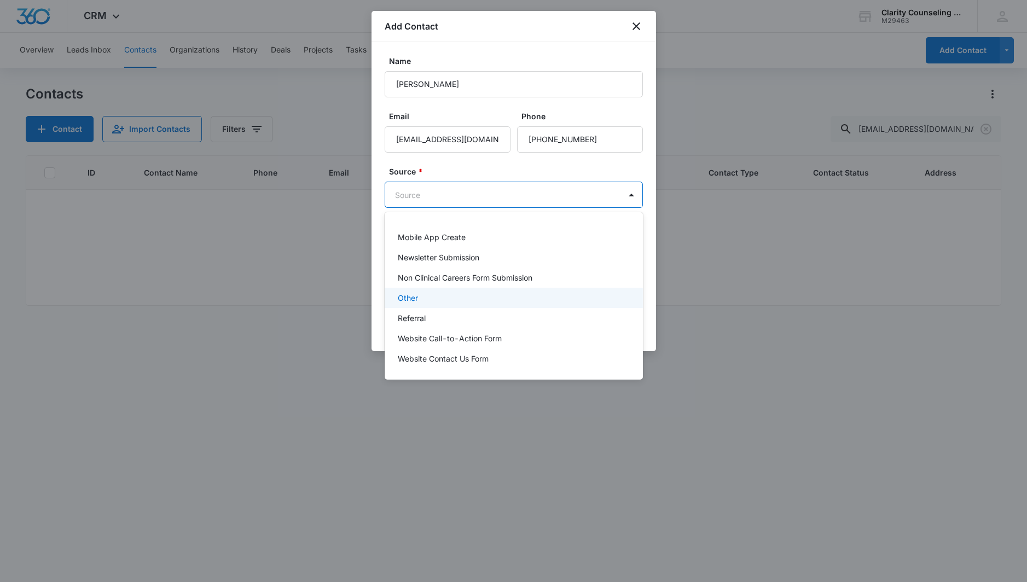
click at [437, 297] on div "Other" at bounding box center [513, 297] width 230 height 11
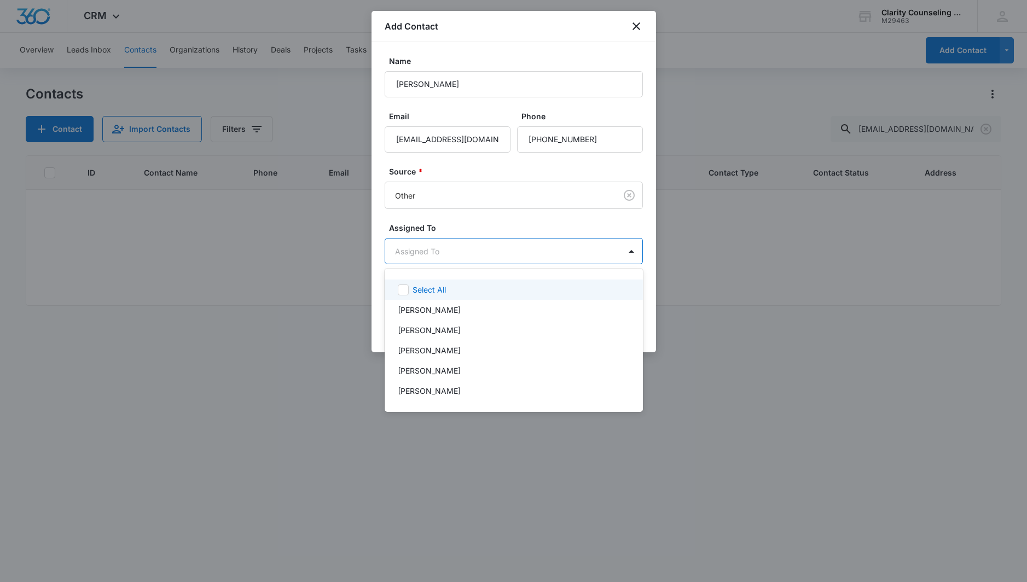
click at [433, 250] on body "CRM Apps Reputation Websites Forms CRM Email Social Content Ads Intelligence Fi…" at bounding box center [513, 291] width 1027 height 582
click at [435, 376] on p "[PERSON_NAME]" at bounding box center [429, 370] width 63 height 11
drag, startPoint x: 505, startPoint y: 228, endPoint x: 613, endPoint y: 299, distance: 129.5
click at [509, 229] on div at bounding box center [513, 291] width 1027 height 582
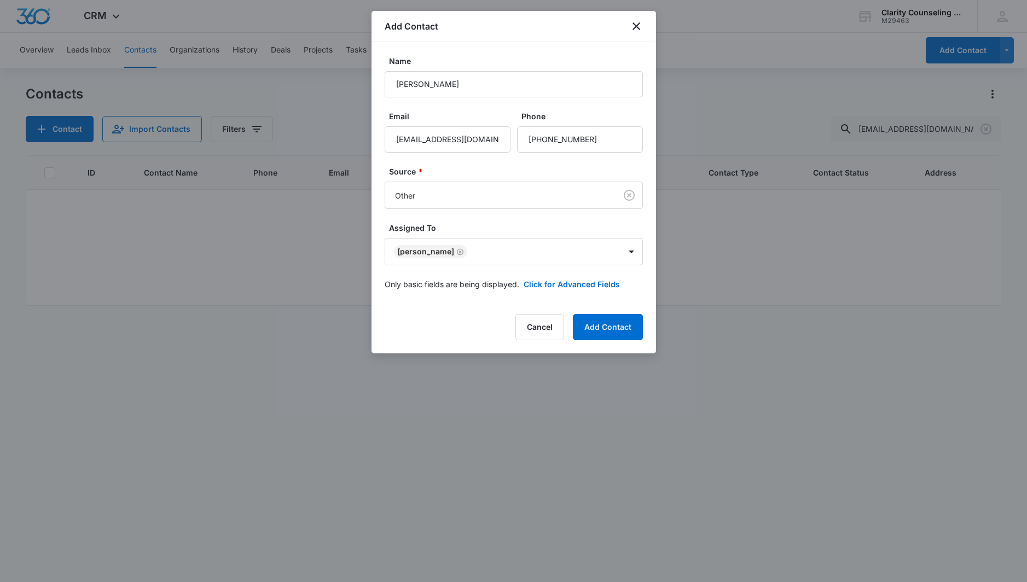
click at [627, 340] on div "Add Contact Name [PERSON_NAME] Email [EMAIL_ADDRESS][DOMAIN_NAME] Phone Source …" at bounding box center [514, 182] width 285 height 343
click at [600, 337] on button "Add Contact" at bounding box center [608, 327] width 70 height 26
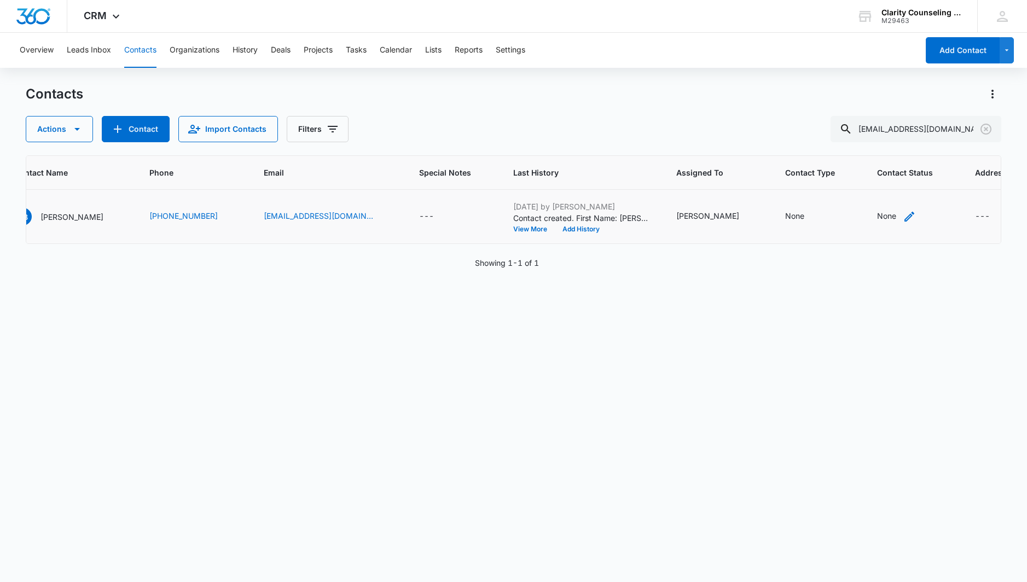
scroll to position [0, 118]
click at [878, 219] on div "None" at bounding box center [887, 215] width 19 height 11
drag, startPoint x: 852, startPoint y: 222, endPoint x: 869, endPoint y: 171, distance: 53.7
click at [857, 207] on div "Select All Millennial College Adolescent Hot Lead Cool Lead Inactive Partner Cl…" at bounding box center [859, 248] width 101 height 150
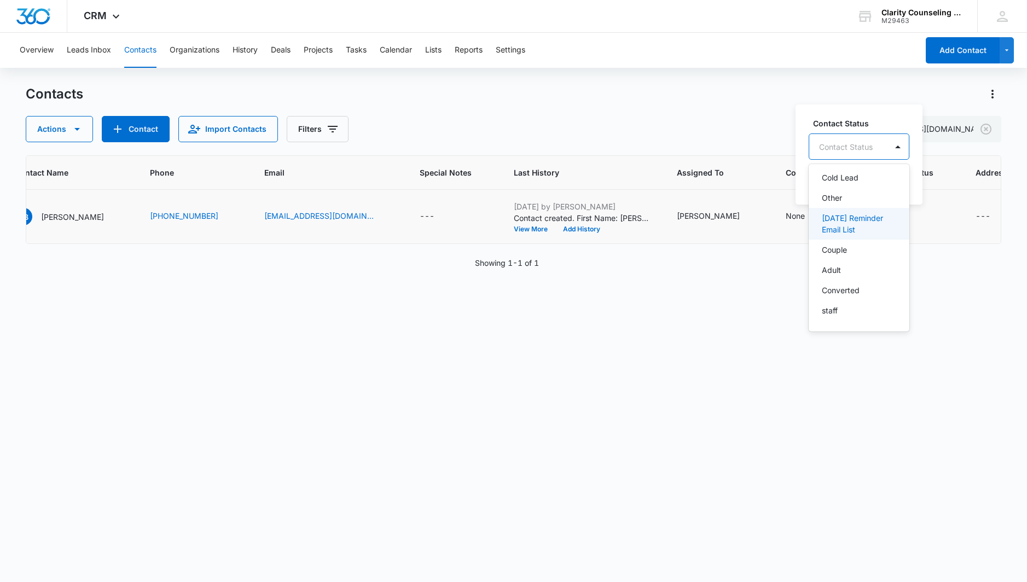
drag, startPoint x: 852, startPoint y: 227, endPoint x: 880, endPoint y: 180, distance: 54.7
click at [852, 226] on p "[DATE] Reminder Email List" at bounding box center [858, 223] width 72 height 23
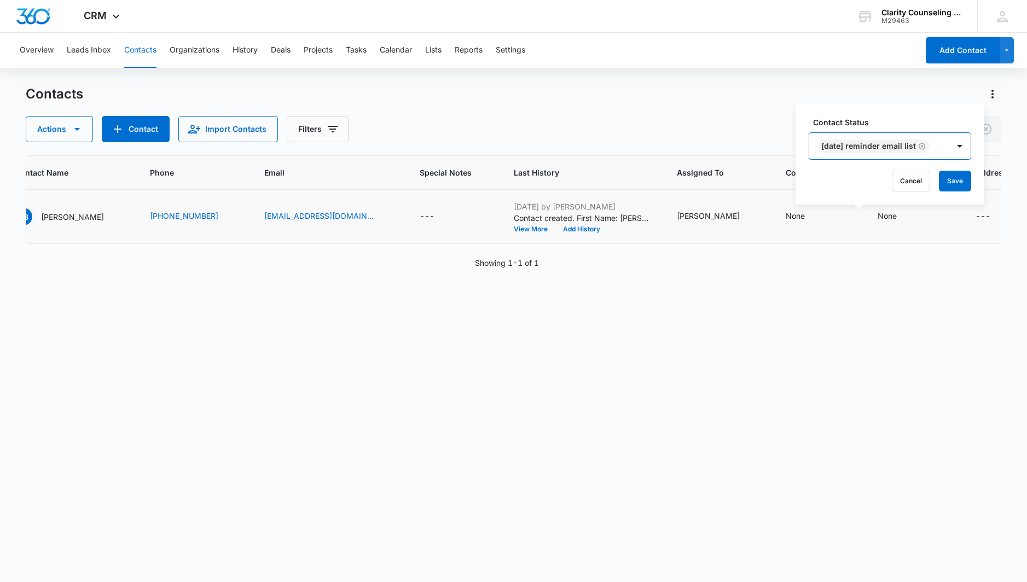
click at [965, 157] on div at bounding box center [960, 146] width 22 height 26
drag, startPoint x: 966, startPoint y: 178, endPoint x: 573, endPoint y: 137, distance: 395.2
click at [966, 178] on button "Save" at bounding box center [955, 181] width 32 height 21
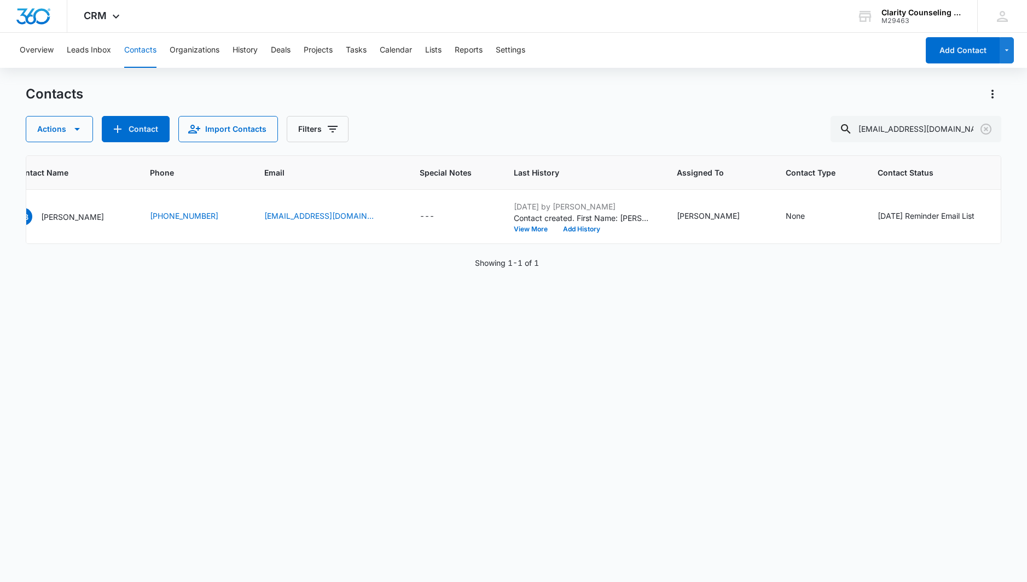
click at [985, 126] on icon "Clear" at bounding box center [986, 129] width 13 height 13
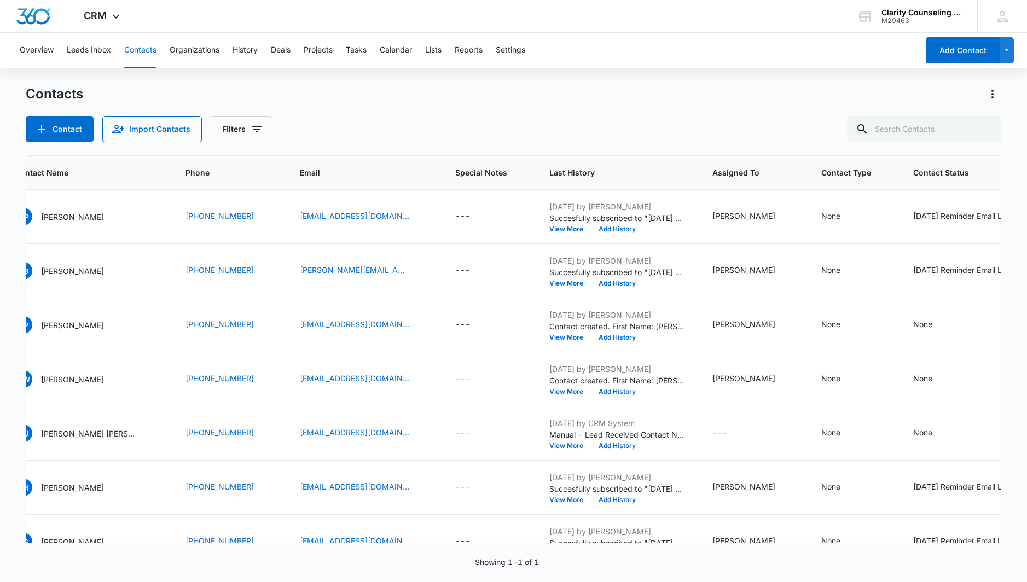
click at [985, 126] on div at bounding box center [987, 129] width 18 height 26
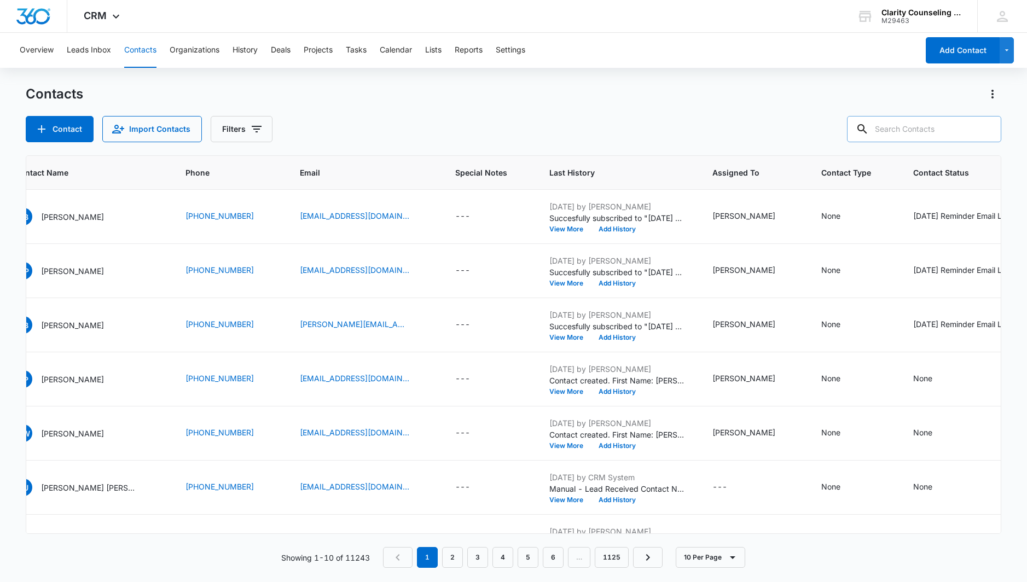
paste input "[EMAIL_ADDRESS][DOMAIN_NAME]"
type input "[EMAIL_ADDRESS][DOMAIN_NAME]"
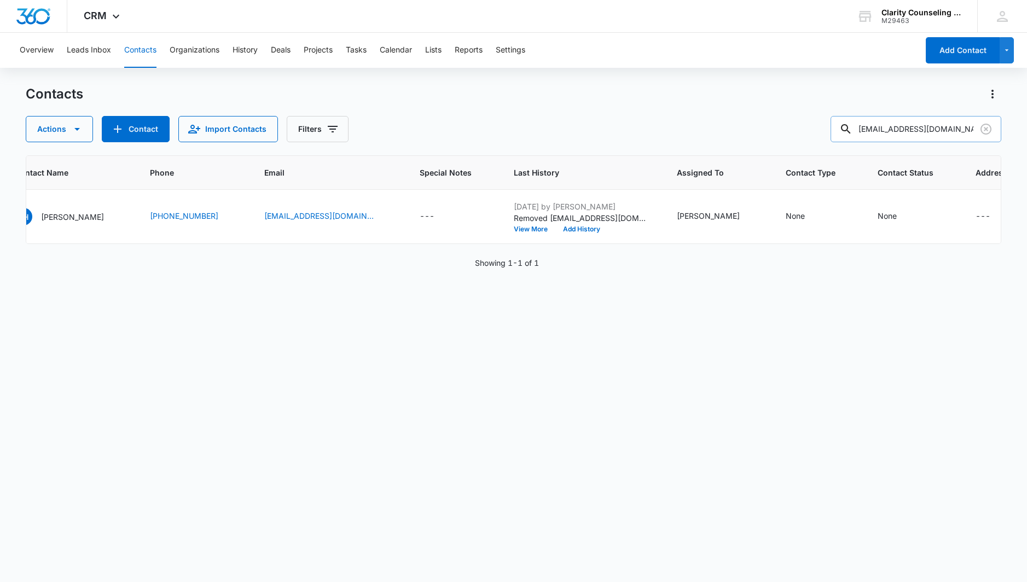
click at [983, 126] on icon "Clear" at bounding box center [986, 129] width 11 height 11
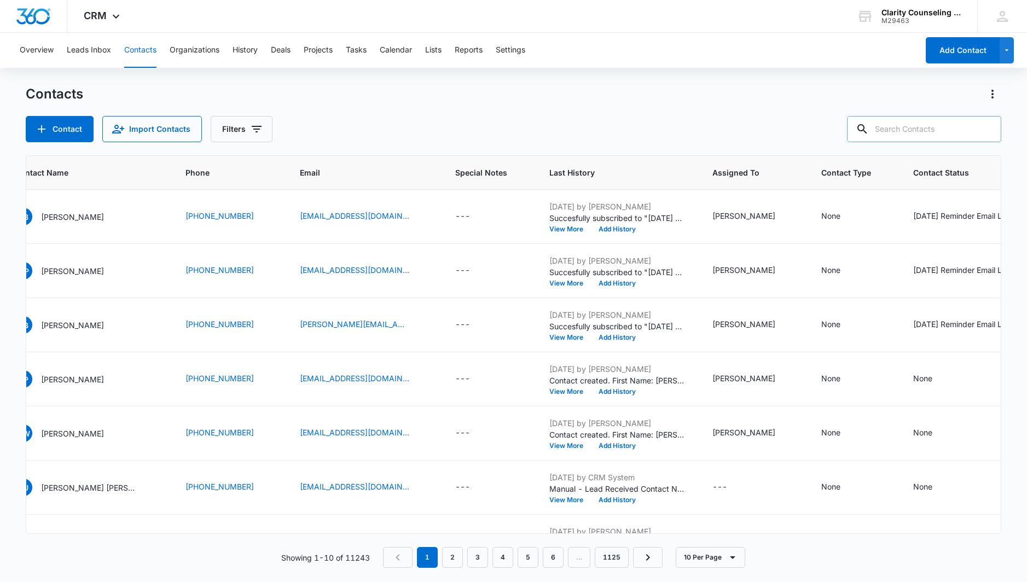
click at [983, 126] on div at bounding box center [987, 129] width 18 height 26
paste input "[EMAIL_ADDRESS][DOMAIN_NAME]"
type input "[EMAIL_ADDRESS][DOMAIN_NAME]"
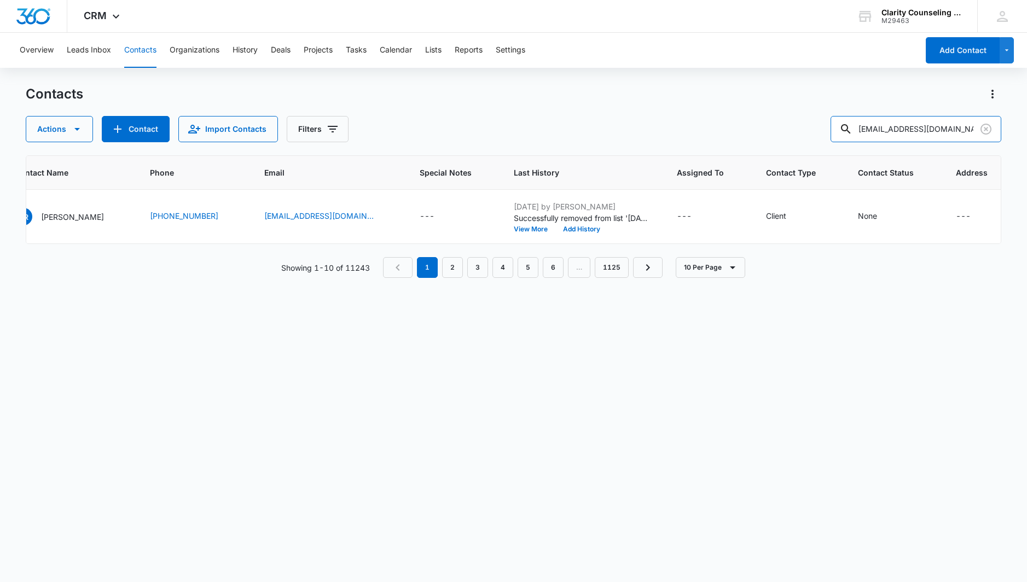
scroll to position [0, 91]
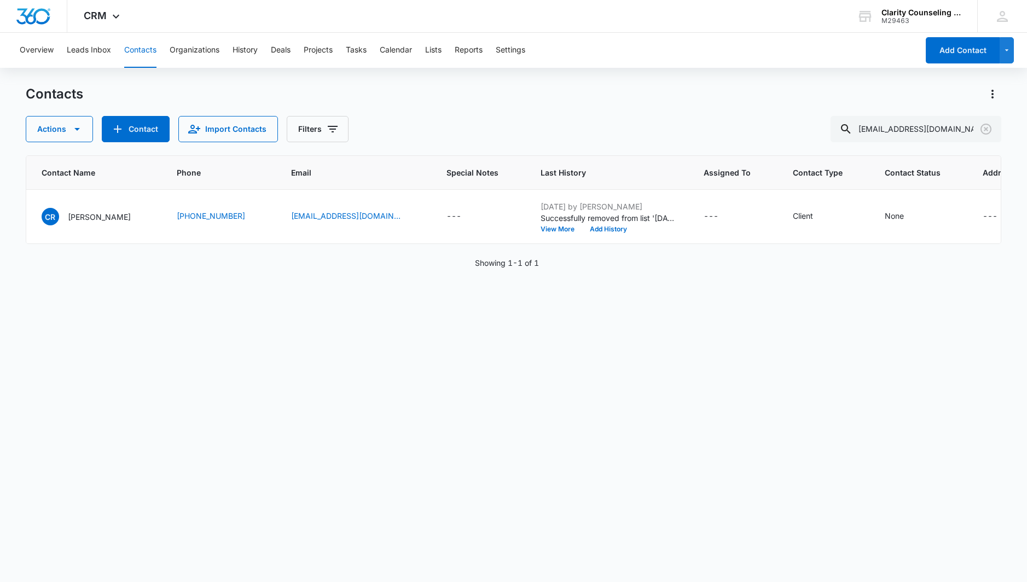
click at [983, 130] on icon "Clear" at bounding box center [986, 129] width 13 height 13
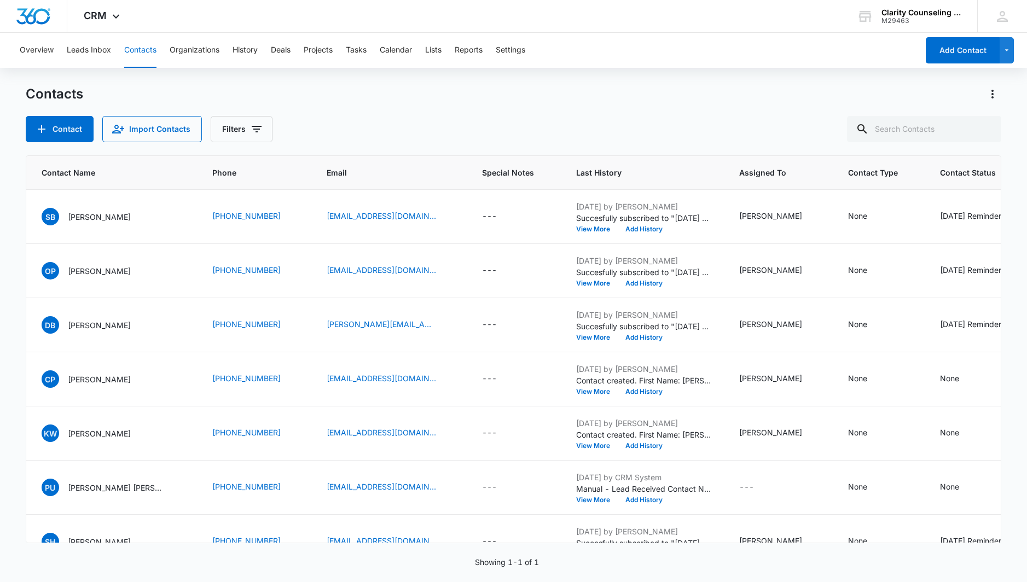
click at [983, 130] on div at bounding box center [987, 129] width 18 height 26
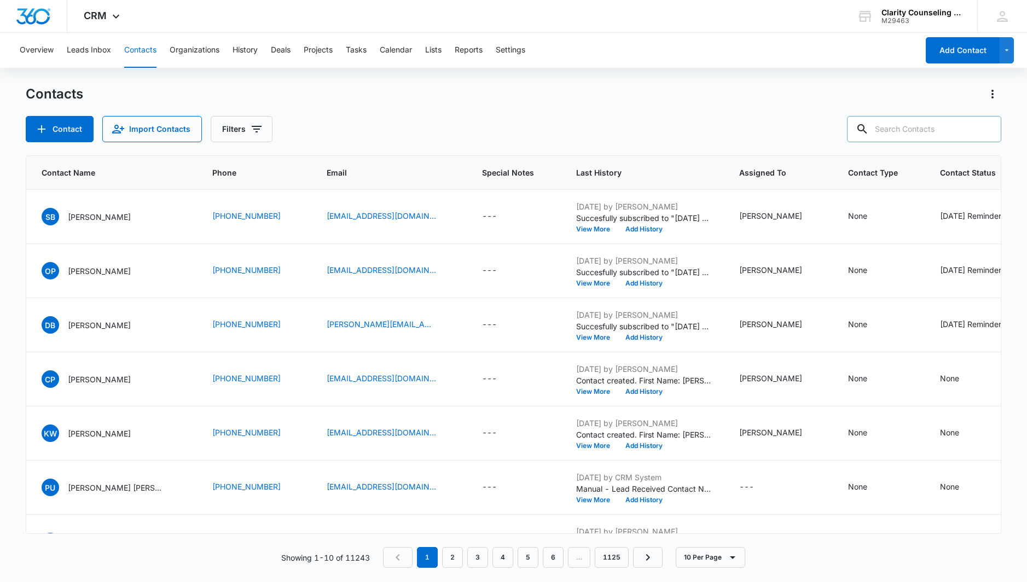
paste input "[EMAIL_ADDRESS][DOMAIN_NAME]"
type input "[EMAIL_ADDRESS][DOMAIN_NAME]"
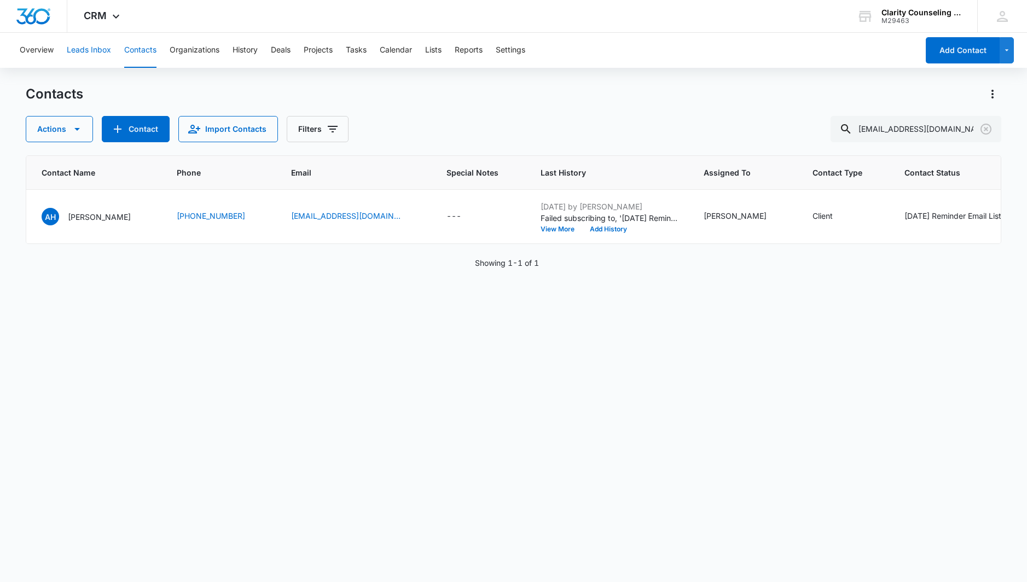
click at [985, 128] on icon "Clear" at bounding box center [986, 129] width 11 height 11
click at [985, 128] on div at bounding box center [987, 129] width 18 height 26
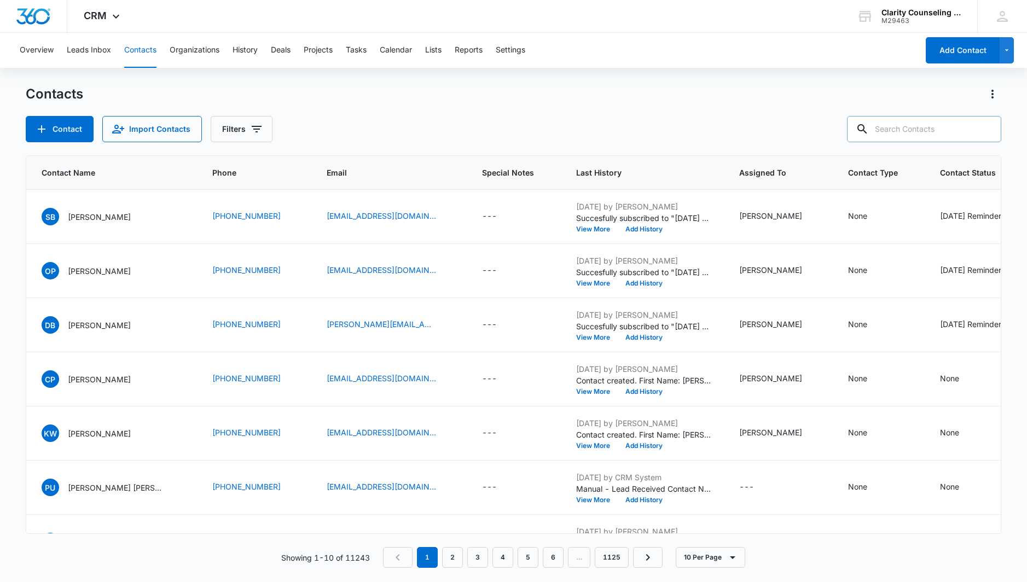
paste input "[EMAIL_ADDRESS][DOMAIN_NAME]"
type input "[EMAIL_ADDRESS][DOMAIN_NAME]"
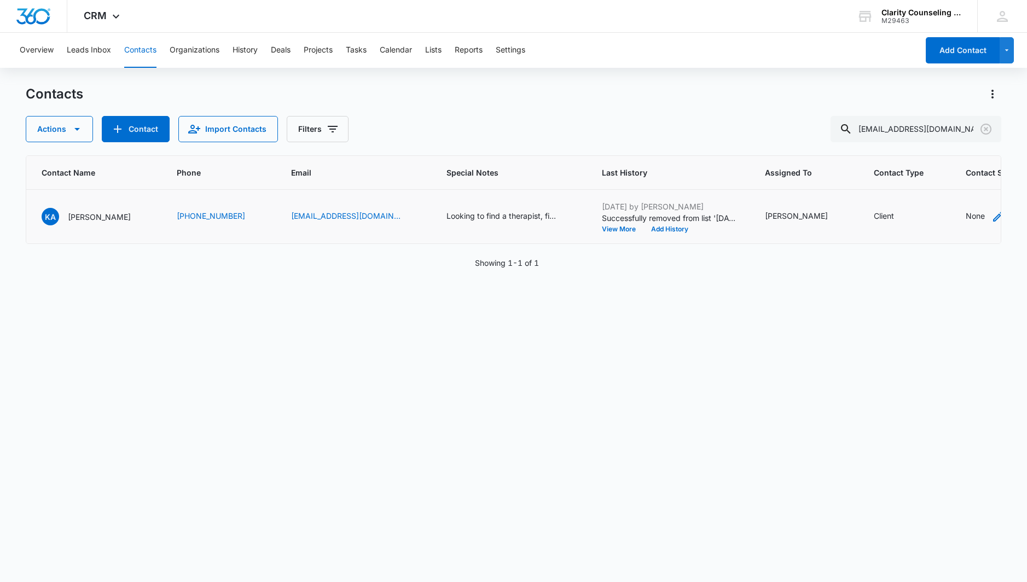
click at [966, 223] on div "None" at bounding box center [975, 216] width 19 height 13
click at [963, 155] on div "Contact Status" at bounding box center [952, 147] width 78 height 25
click at [947, 223] on p "[DATE] Reminder Email List" at bounding box center [962, 223] width 72 height 23
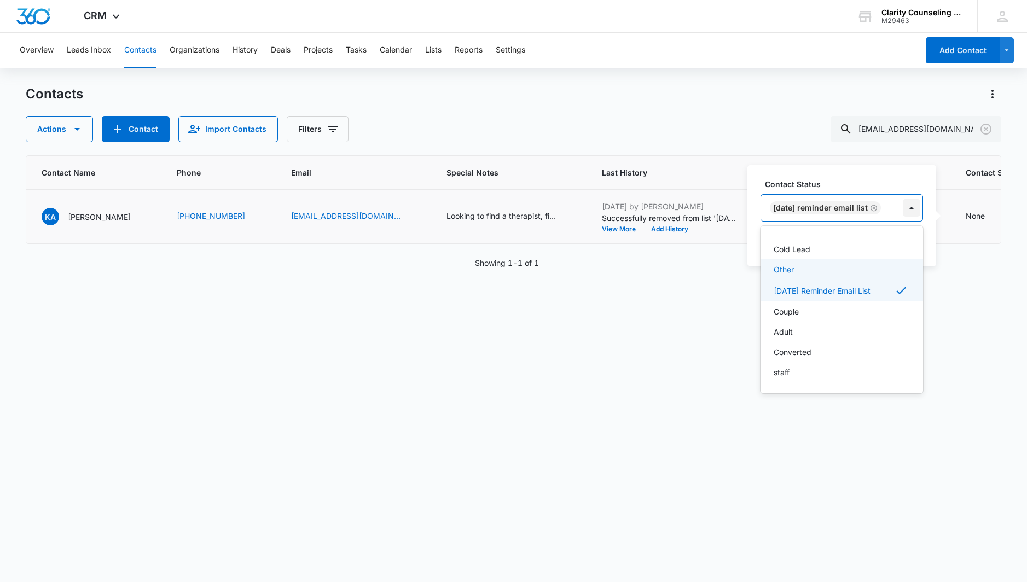
click at [909, 215] on div at bounding box center [912, 208] width 18 height 18
click at [908, 231] on div "Contact Status option [DATE] Reminder Email List, selected. [DATE] Reminder Ema…" at bounding box center [842, 215] width 189 height 101
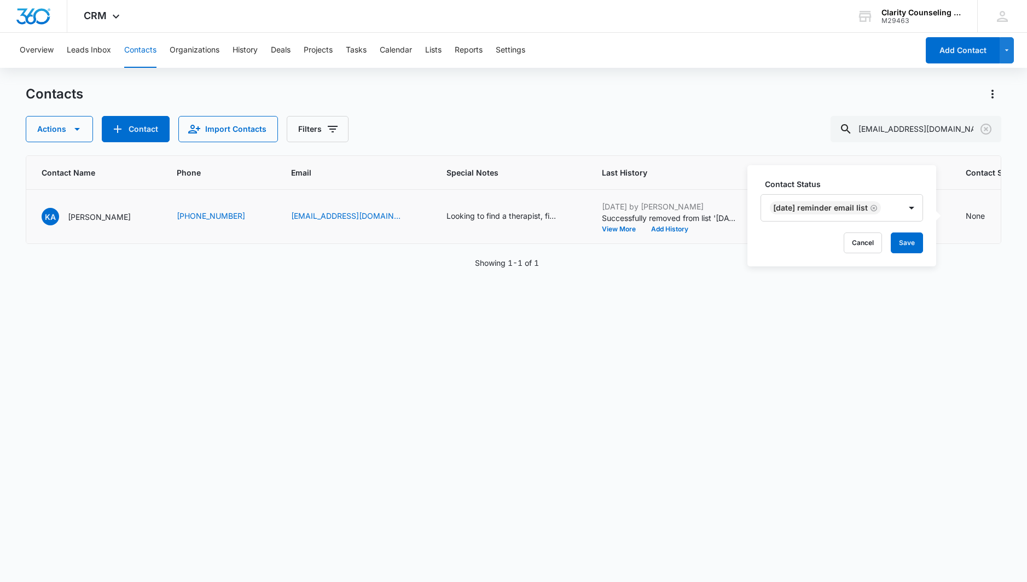
click at [907, 240] on button "Save" at bounding box center [907, 243] width 32 height 21
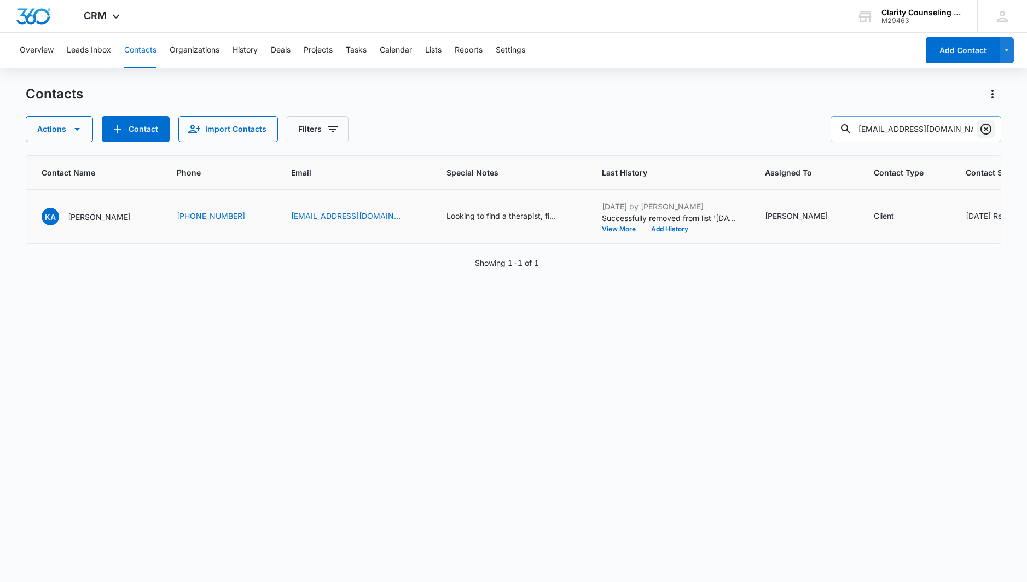
click at [992, 129] on icon "Clear" at bounding box center [986, 129] width 11 height 11
click at [992, 129] on div at bounding box center [987, 129] width 18 height 26
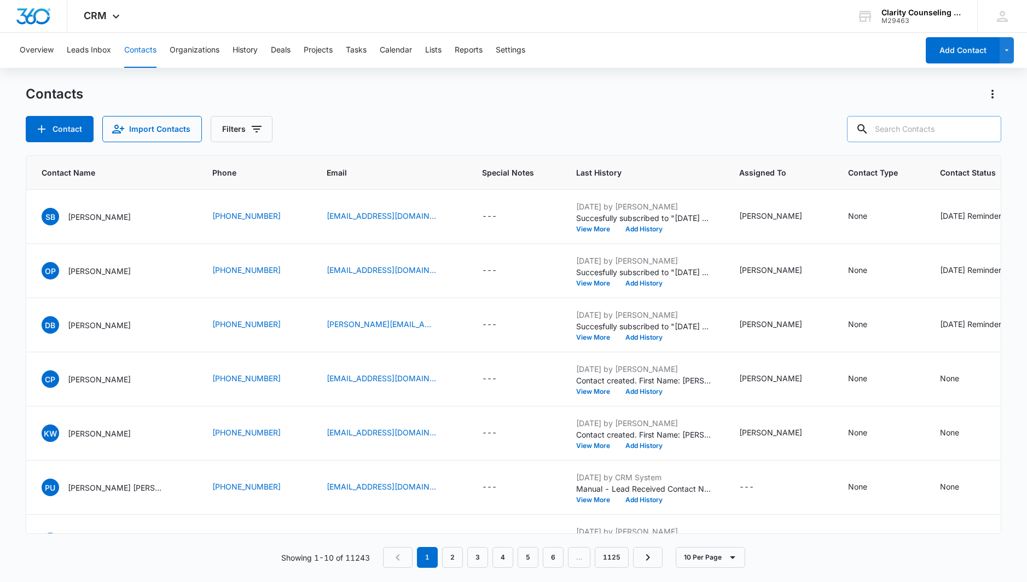
paste input "[EMAIL_ADDRESS][DOMAIN_NAME]"
type input "[EMAIL_ADDRESS][DOMAIN_NAME]"
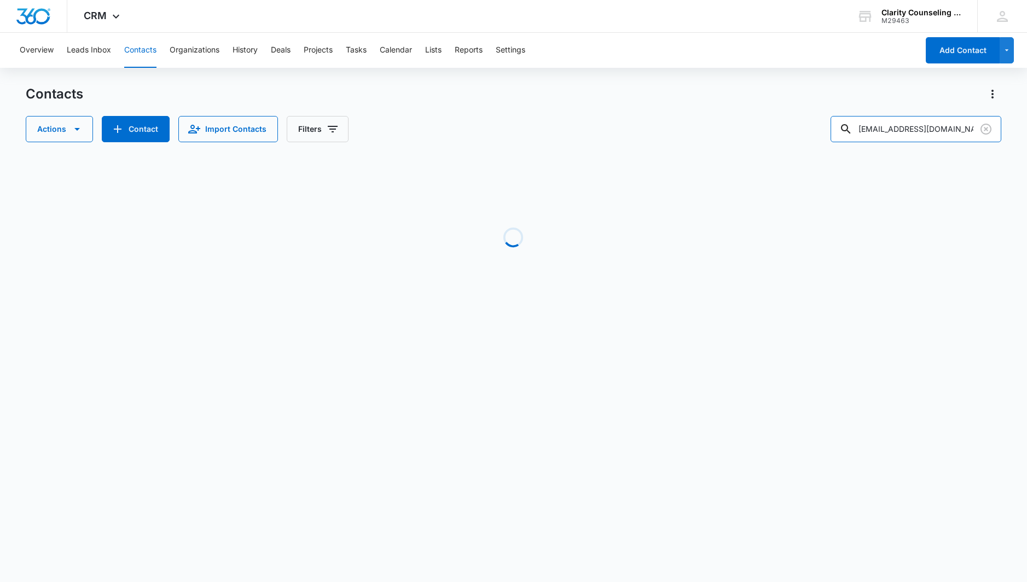
scroll to position [0, 66]
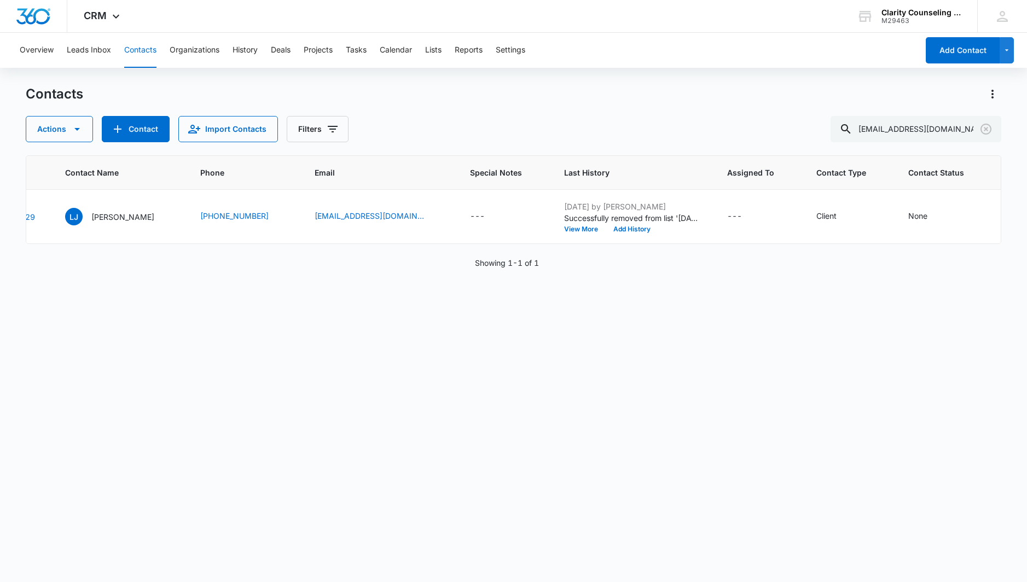
click at [987, 130] on icon "Clear" at bounding box center [986, 129] width 11 height 11
click at [987, 130] on div at bounding box center [987, 129] width 18 height 26
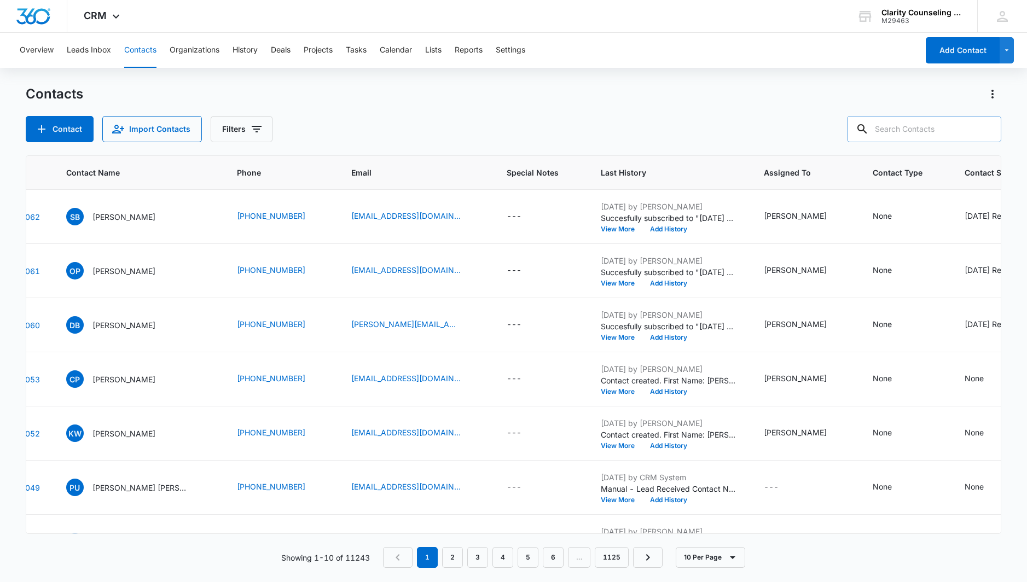
paste input "[EMAIL_ADDRESS][DOMAIN_NAME]"
type input "[EMAIL_ADDRESS][DOMAIN_NAME]"
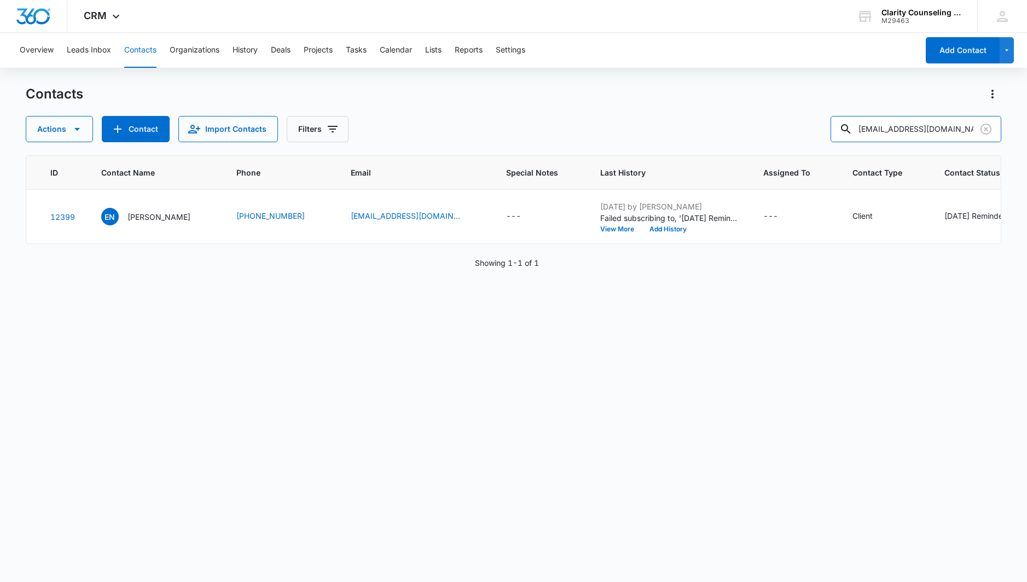
scroll to position [0, 30]
click at [954, 214] on div "[DATE] Reminder Email List" at bounding box center [994, 215] width 97 height 11
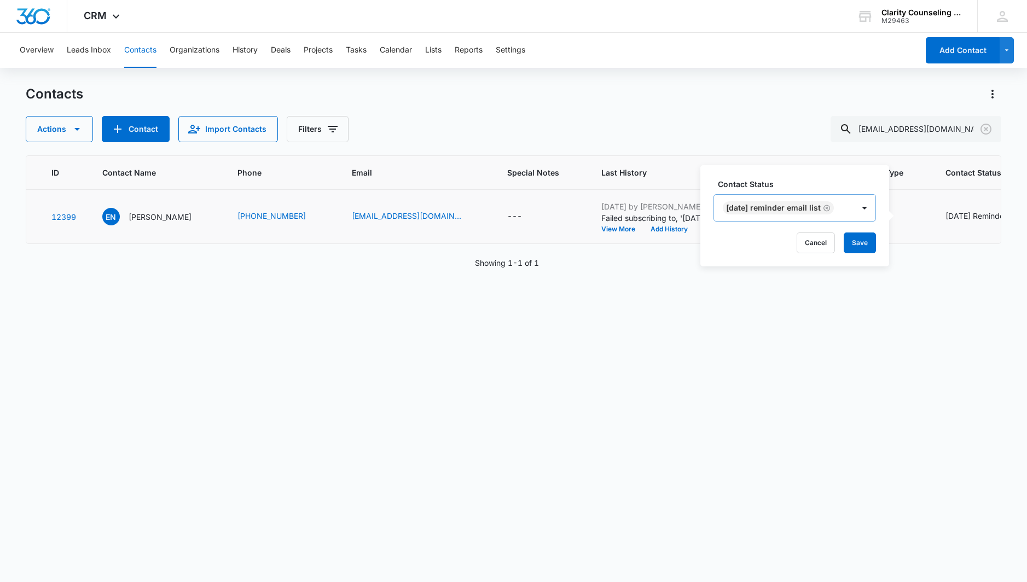
click at [829, 210] on icon "Remove Saturday Reminder Email List" at bounding box center [827, 208] width 8 height 8
click at [862, 242] on button "Save" at bounding box center [860, 242] width 32 height 21
click at [985, 127] on icon "Clear" at bounding box center [986, 129] width 13 height 13
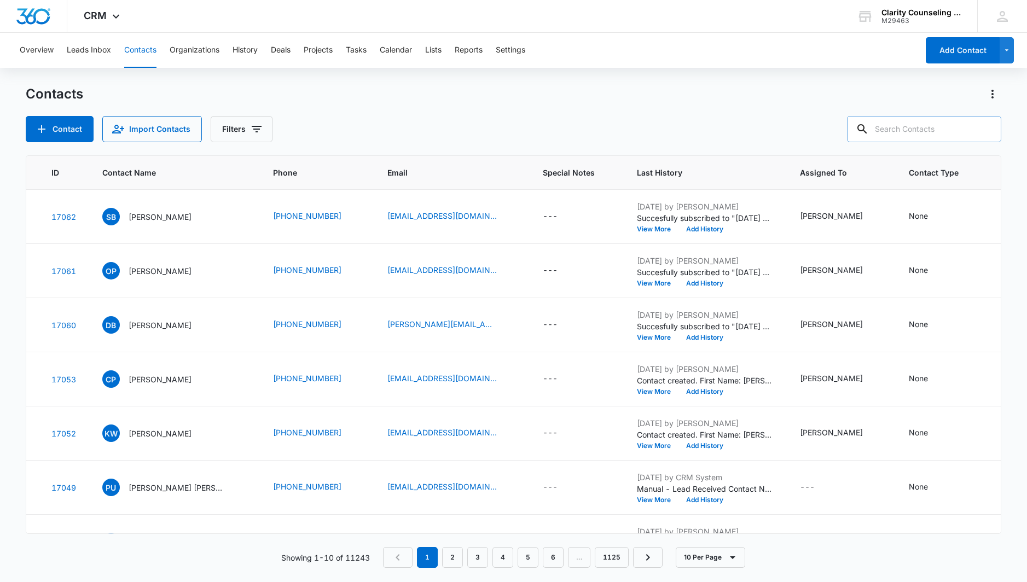
paste input "[EMAIL_ADDRESS][DOMAIN_NAME]"
type input "[EMAIL_ADDRESS][DOMAIN_NAME]"
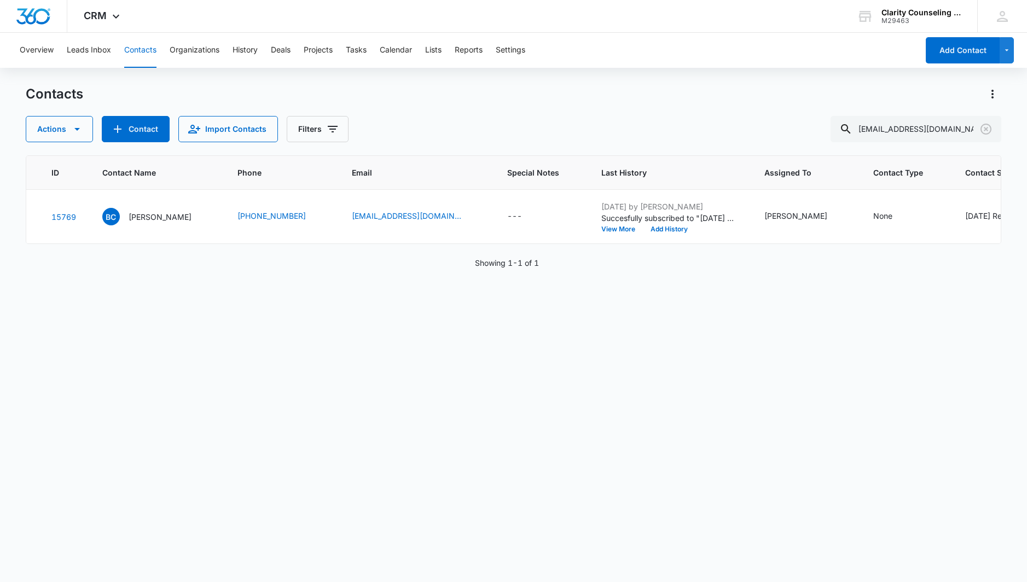
click at [987, 126] on icon "Clear" at bounding box center [986, 129] width 13 height 13
click at [987, 126] on div at bounding box center [987, 129] width 18 height 26
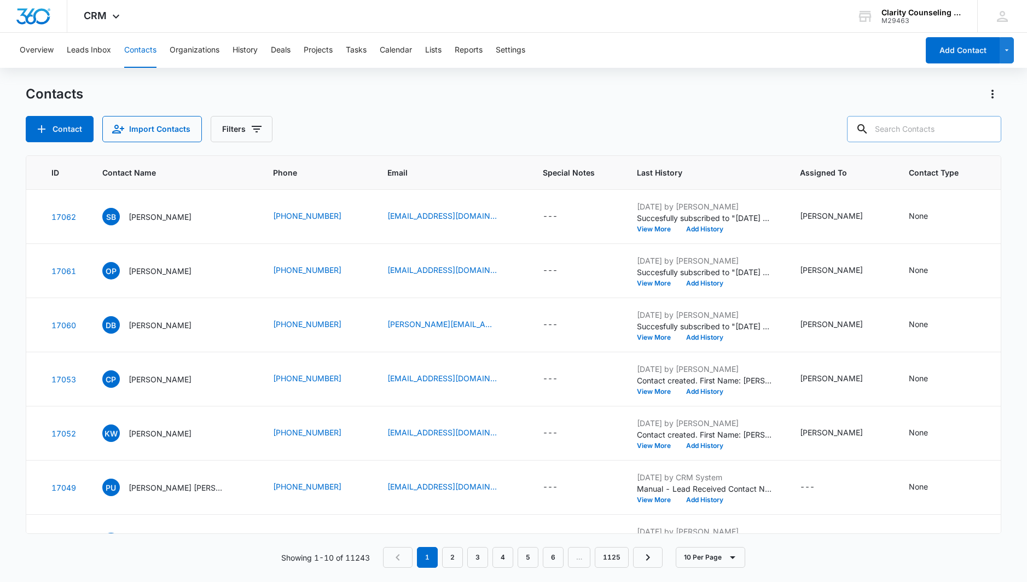
paste input "[EMAIL_ADDRESS][DOMAIN_NAME]"
type input "[EMAIL_ADDRESS][DOMAIN_NAME]"
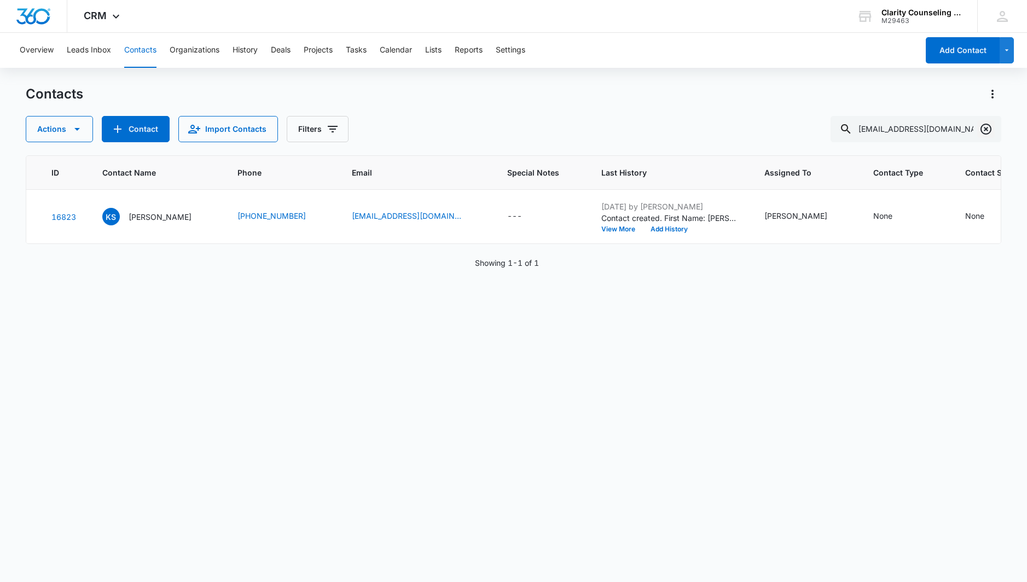
click at [983, 129] on icon "Clear" at bounding box center [986, 129] width 13 height 13
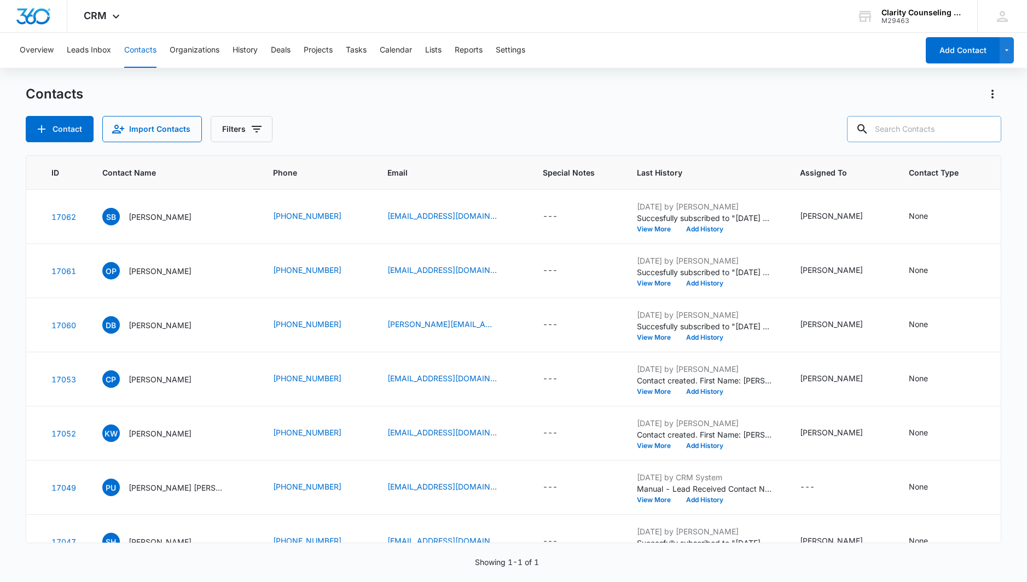
drag, startPoint x: 983, startPoint y: 129, endPoint x: 945, endPoint y: 129, distance: 38.3
click at [984, 129] on div at bounding box center [987, 129] width 18 height 26
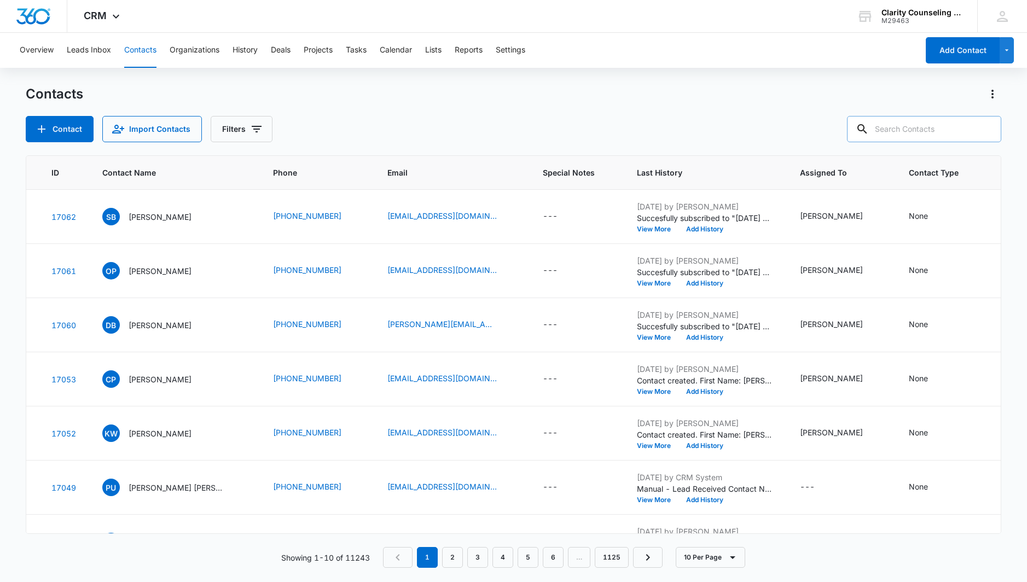
paste input "[EMAIL_ADDRESS][DOMAIN_NAME]"
type input "[EMAIL_ADDRESS][DOMAIN_NAME]"
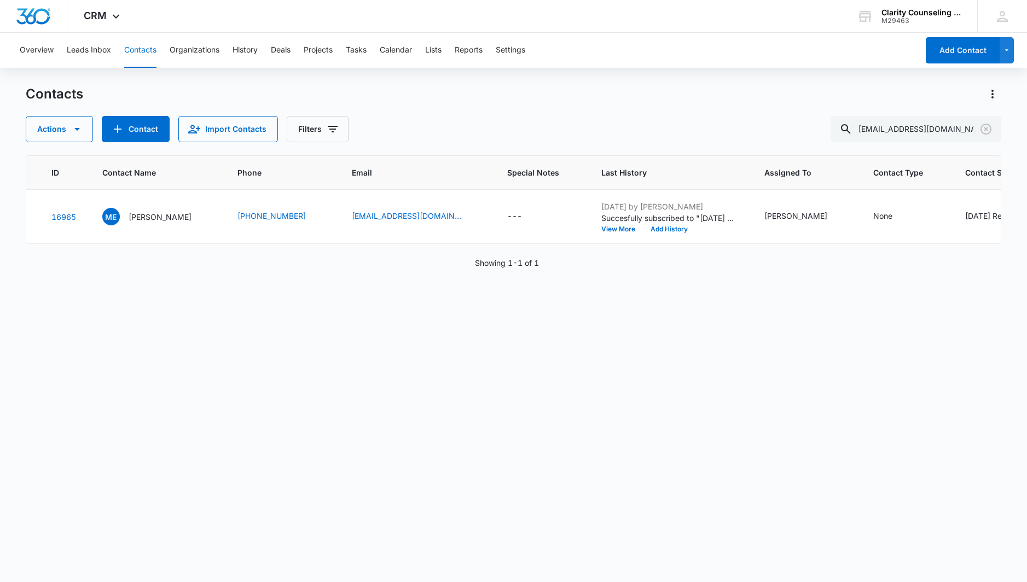
click at [990, 128] on icon "Clear" at bounding box center [986, 129] width 13 height 13
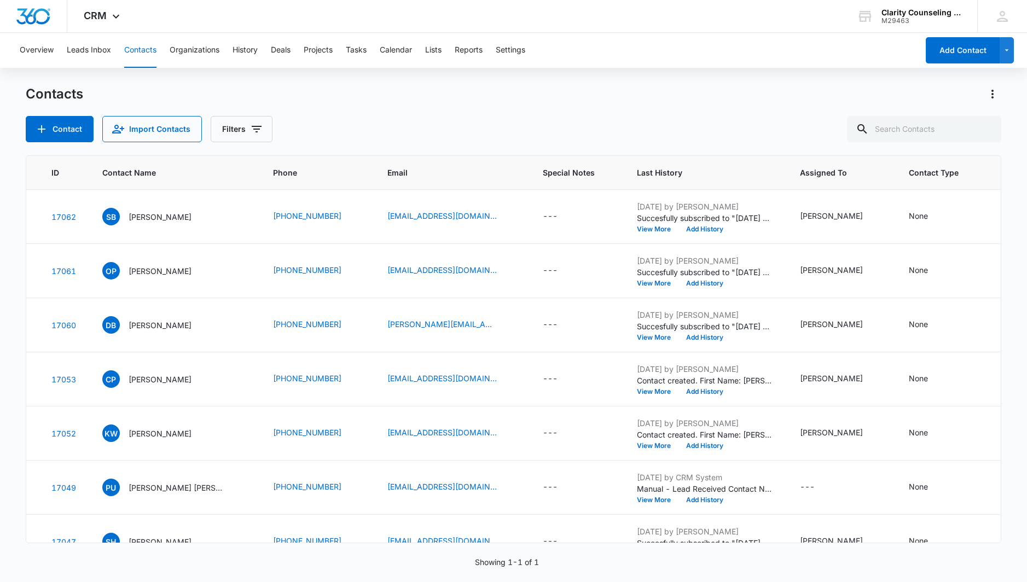
click at [990, 128] on div at bounding box center [987, 129] width 18 height 26
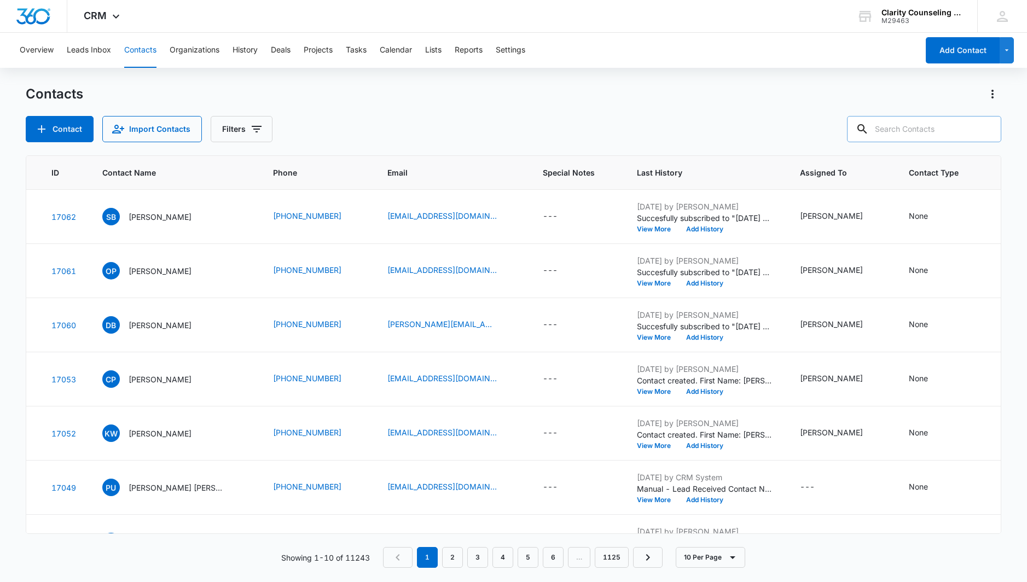
paste input "[EMAIL_ADDRESS][DOMAIN_NAME]"
type input "[EMAIL_ADDRESS][DOMAIN_NAME]"
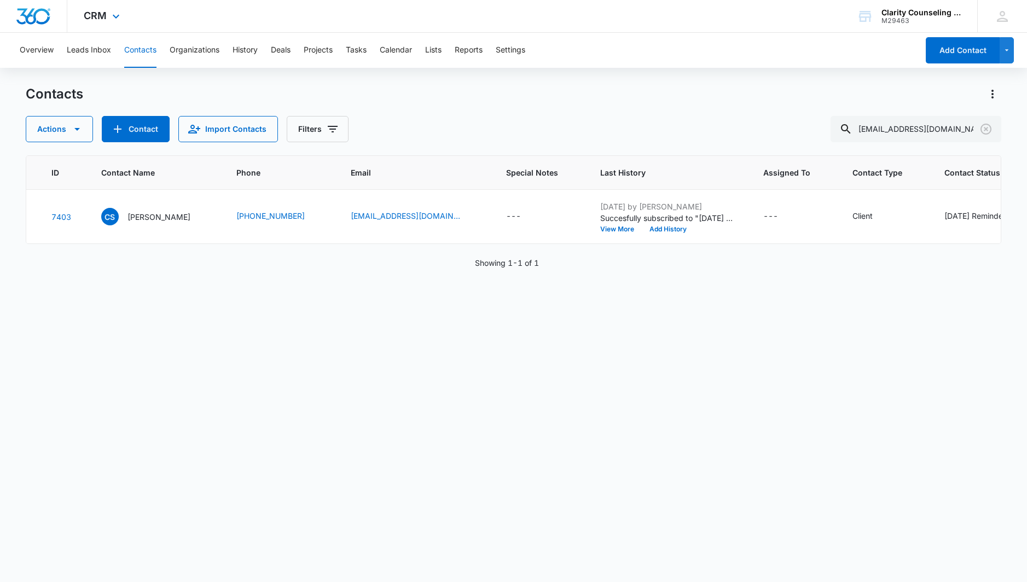
click at [988, 130] on icon "Clear" at bounding box center [986, 129] width 13 height 13
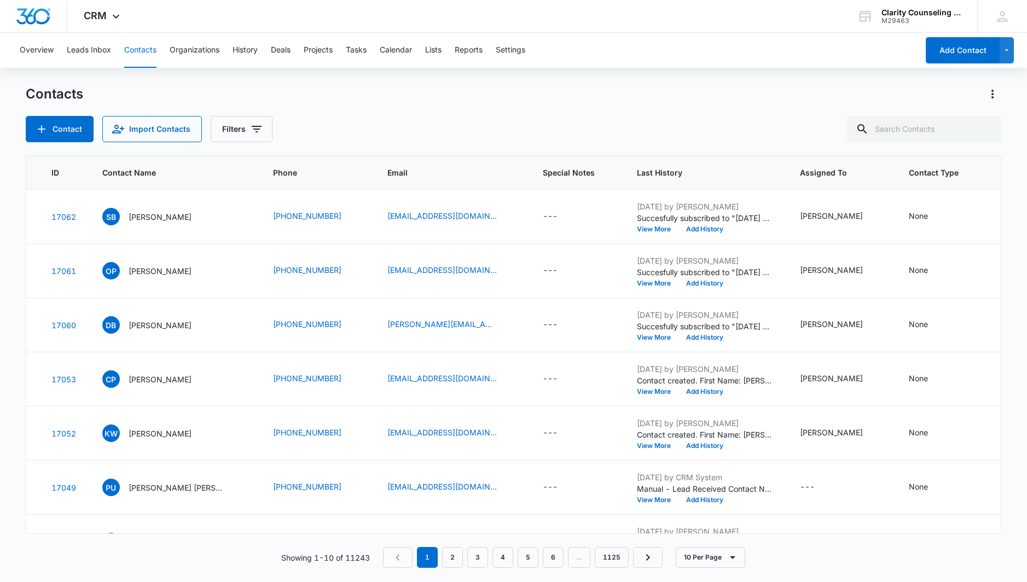
drag, startPoint x: 4, startPoint y: 9, endPoint x: 988, endPoint y: 130, distance: 991.1
click at [988, 130] on div at bounding box center [987, 129] width 18 height 26
paste input "[EMAIL_ADDRESS][DOMAIN_NAME]"
type input "[EMAIL_ADDRESS][DOMAIN_NAME]"
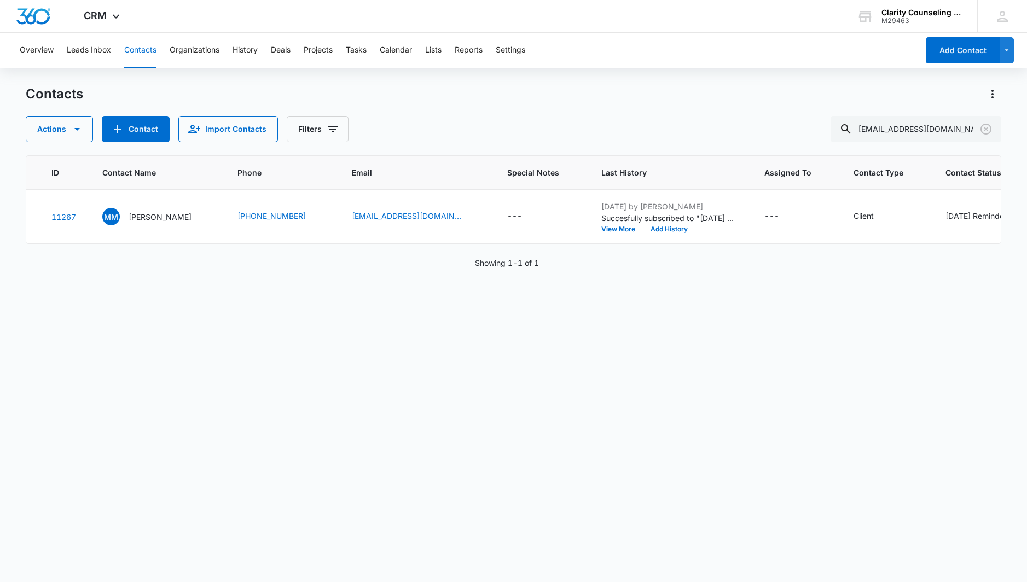
click at [990, 130] on icon "Clear" at bounding box center [986, 129] width 13 height 13
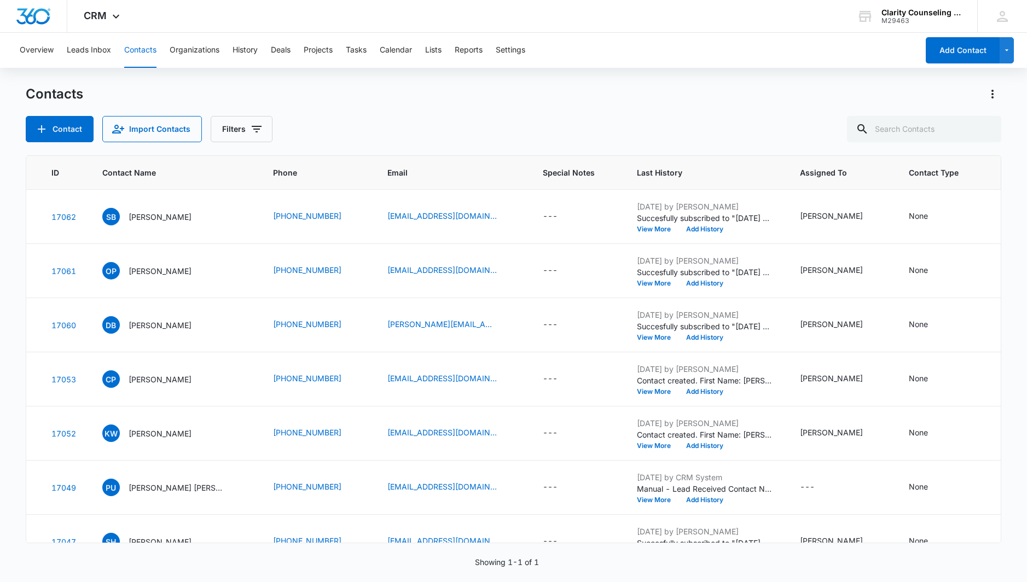
click at [990, 130] on div at bounding box center [987, 129] width 18 height 26
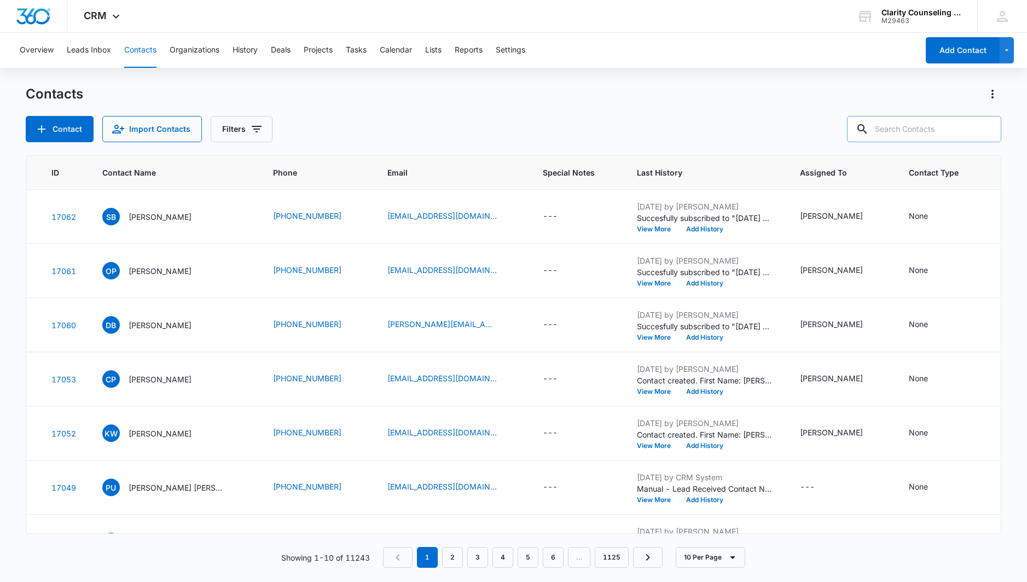
paste input "[EMAIL_ADDRESS][DOMAIN_NAME]"
type input "[EMAIL_ADDRESS][DOMAIN_NAME]"
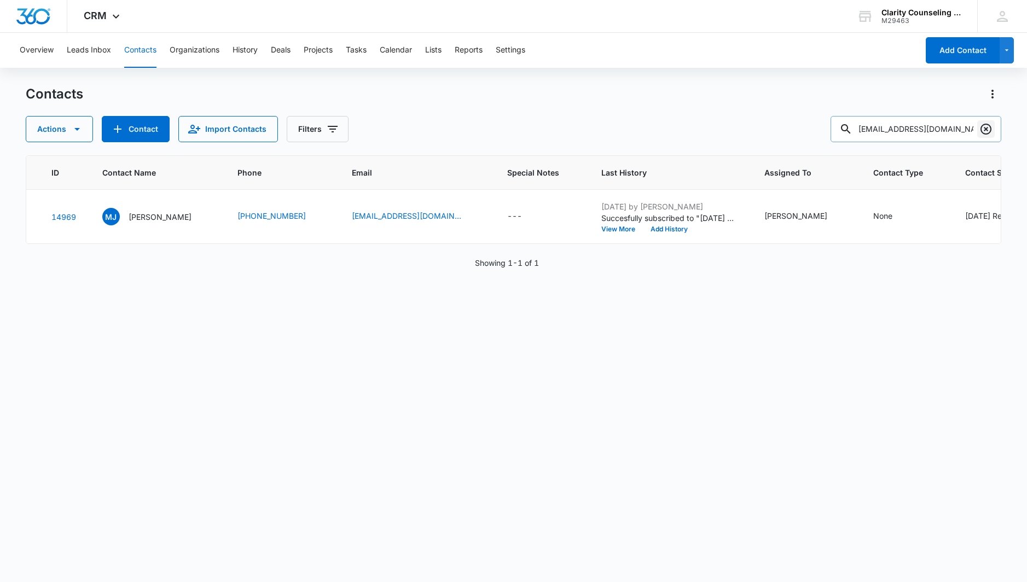
click at [984, 129] on icon "Clear" at bounding box center [986, 129] width 13 height 13
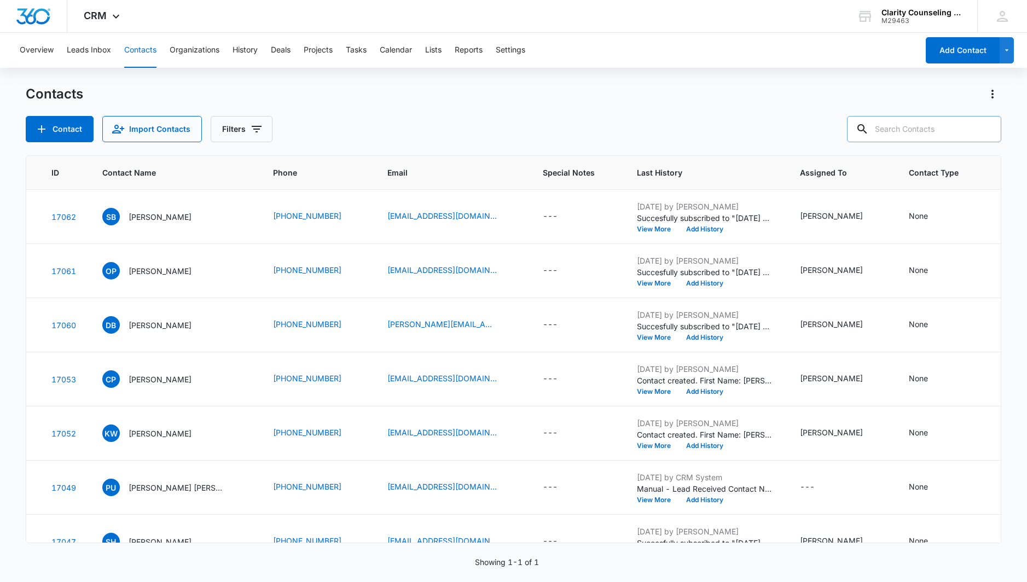
click at [984, 129] on div at bounding box center [987, 129] width 18 height 26
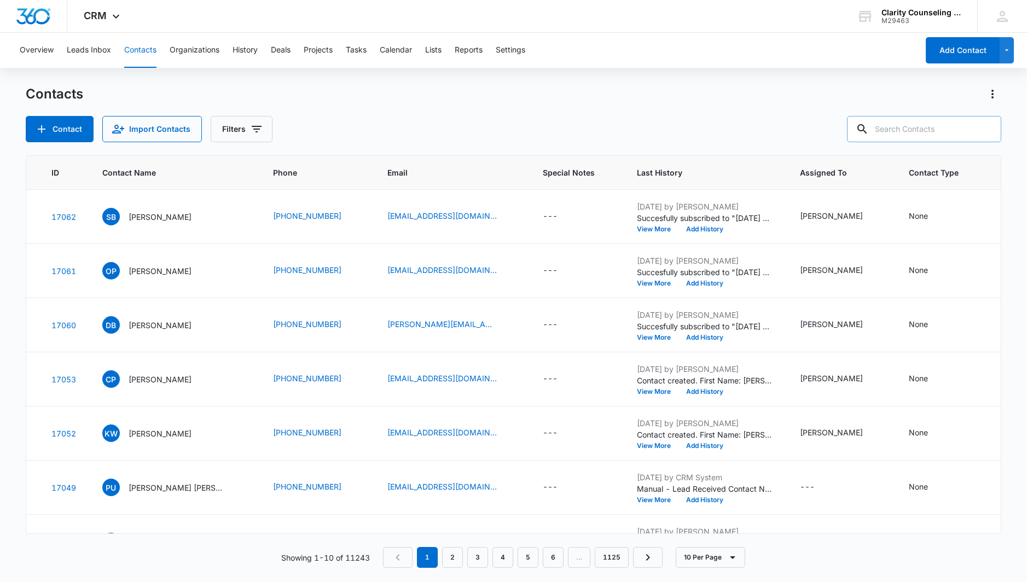
paste input "[EMAIL_ADDRESS][DOMAIN_NAME]"
type input "[EMAIL_ADDRESS][DOMAIN_NAME]"
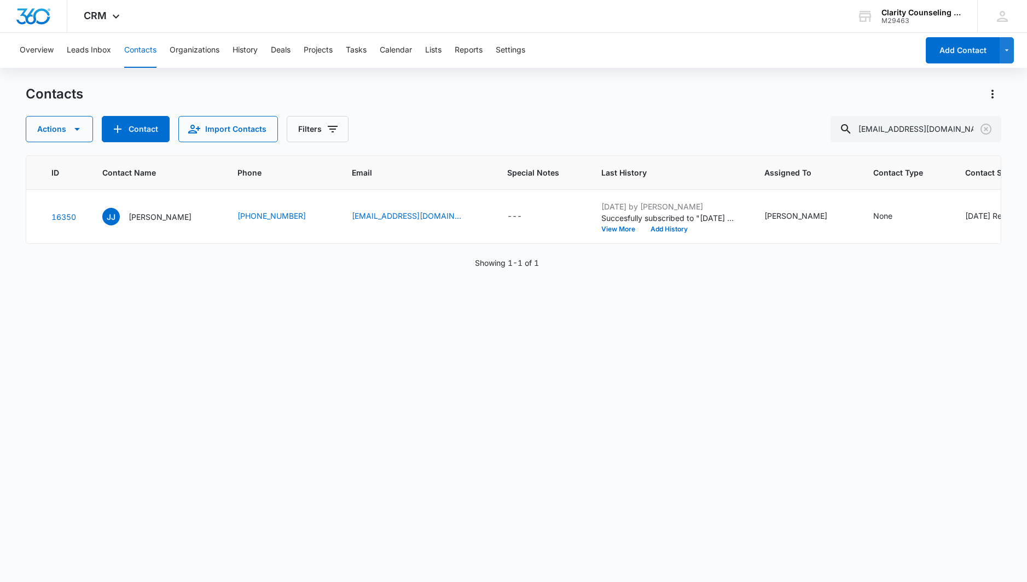
click at [989, 130] on icon "Clear" at bounding box center [986, 129] width 13 height 13
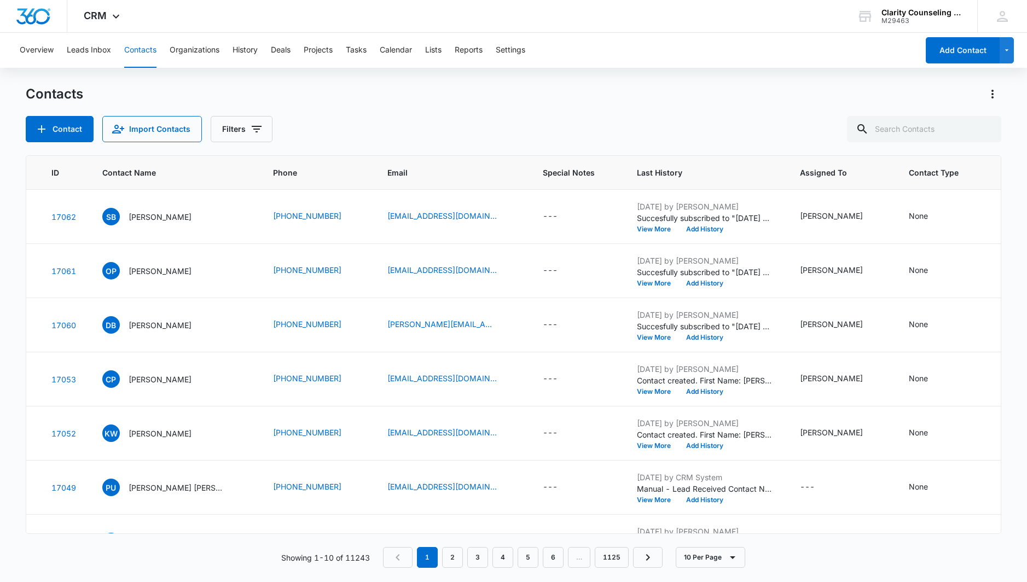
click at [989, 130] on div at bounding box center [987, 129] width 18 height 26
paste input "[EMAIL_ADDRESS][DOMAIN_NAME]"
type input "[EMAIL_ADDRESS][DOMAIN_NAME]"
